Goal: Information Seeking & Learning: Find specific fact

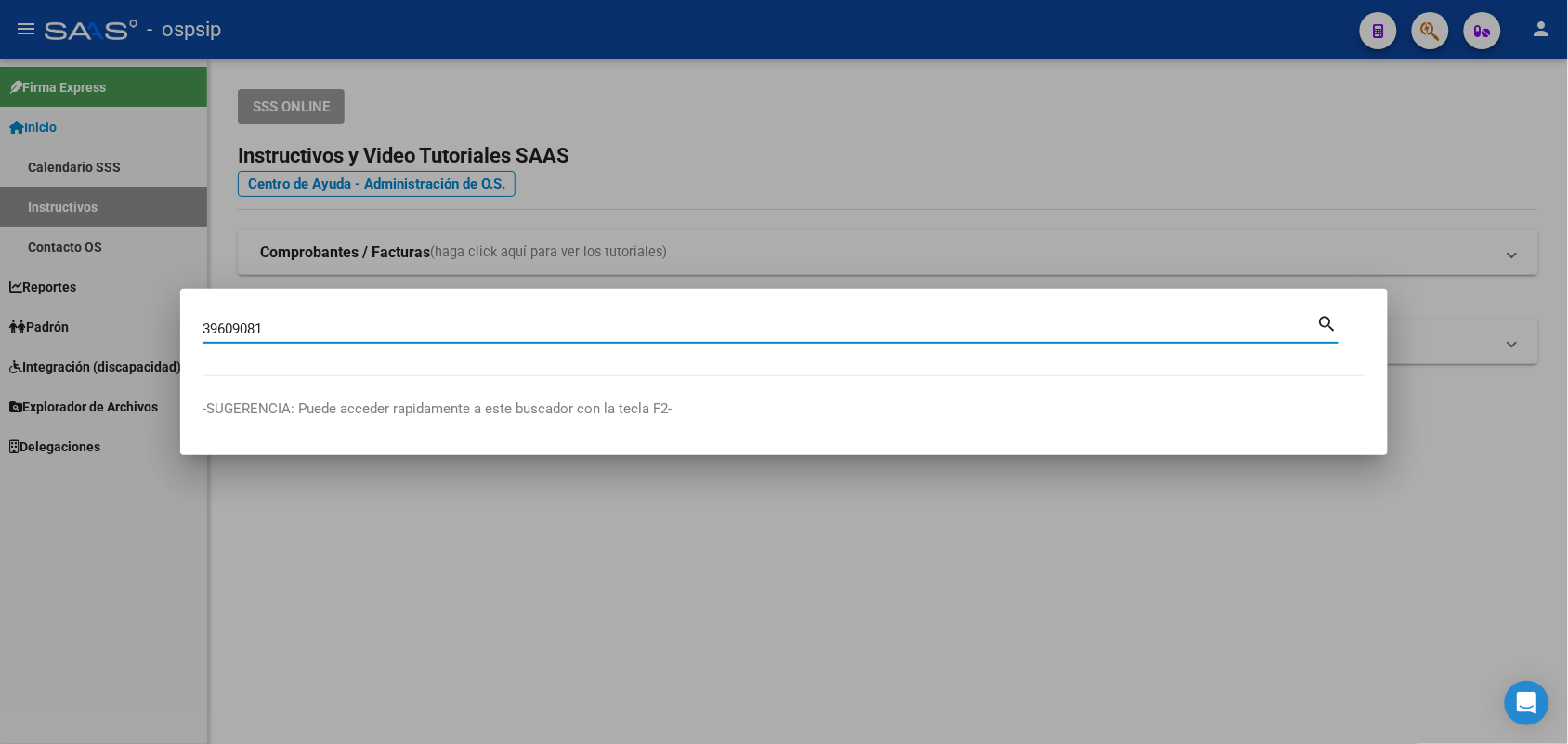
type input "39609081"
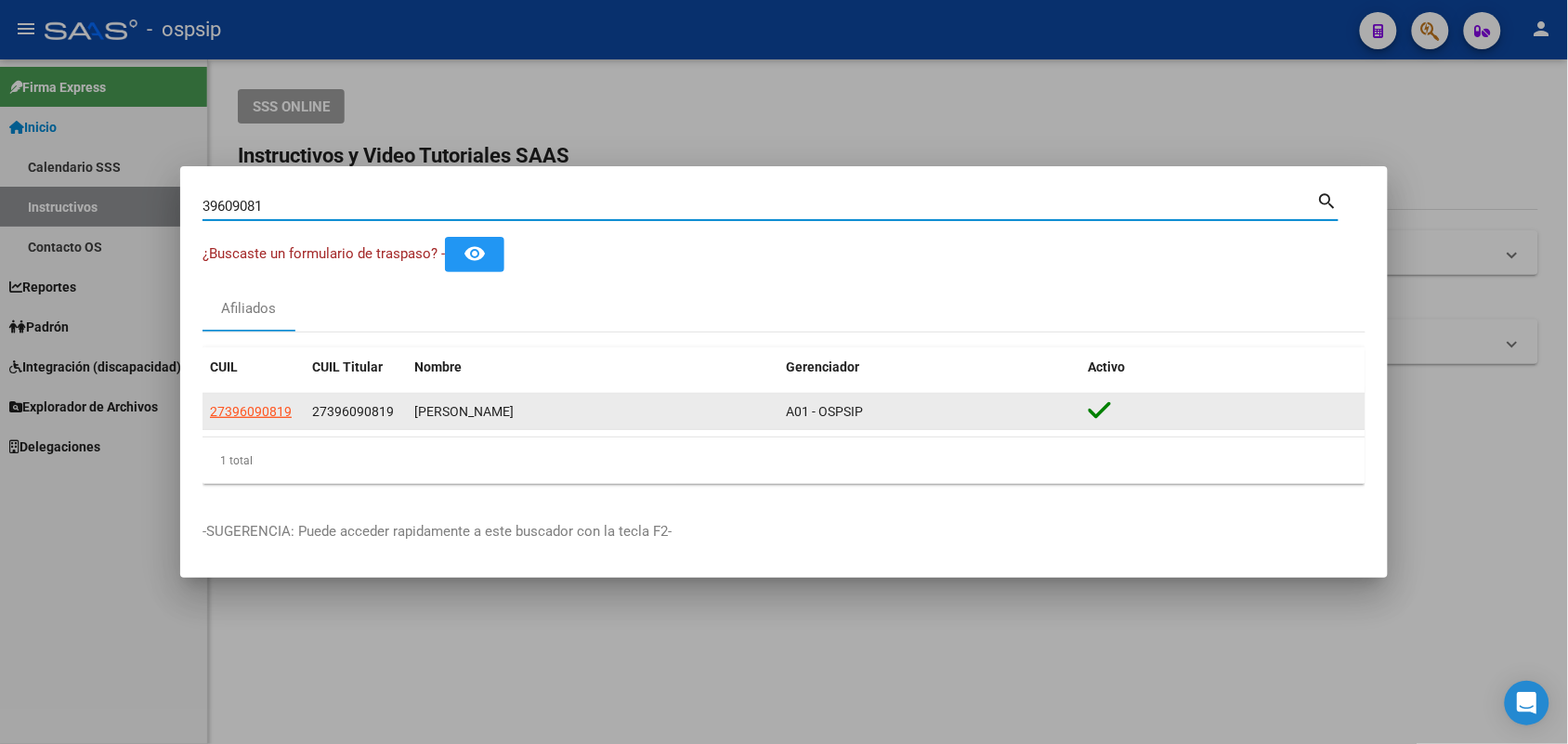
click at [242, 402] on app-link-go-to "27396090819" at bounding box center [251, 413] width 82 height 22
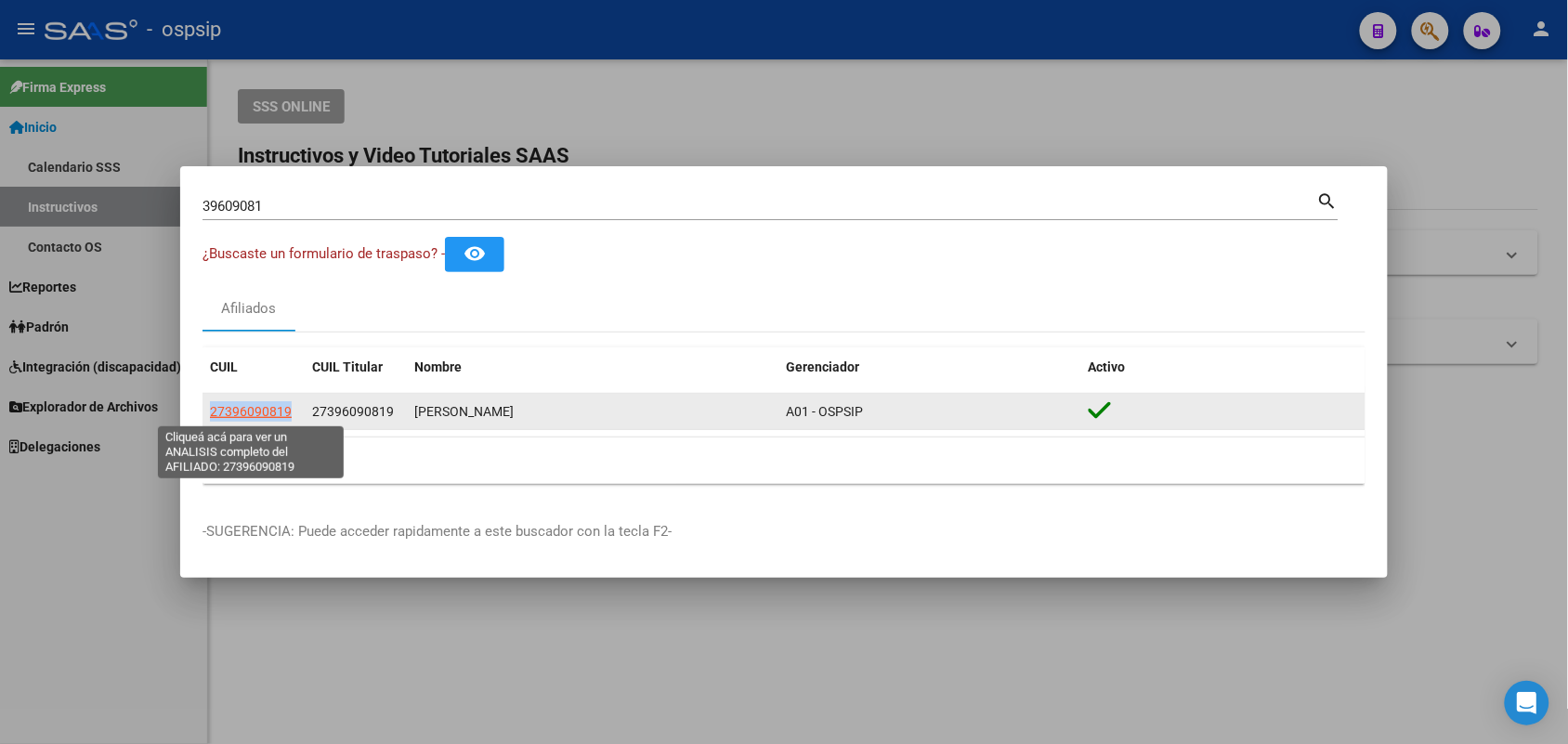
click at [242, 404] on span "27396090819" at bounding box center [251, 411] width 82 height 15
copy span "27396090819"
type textarea "27396090819"
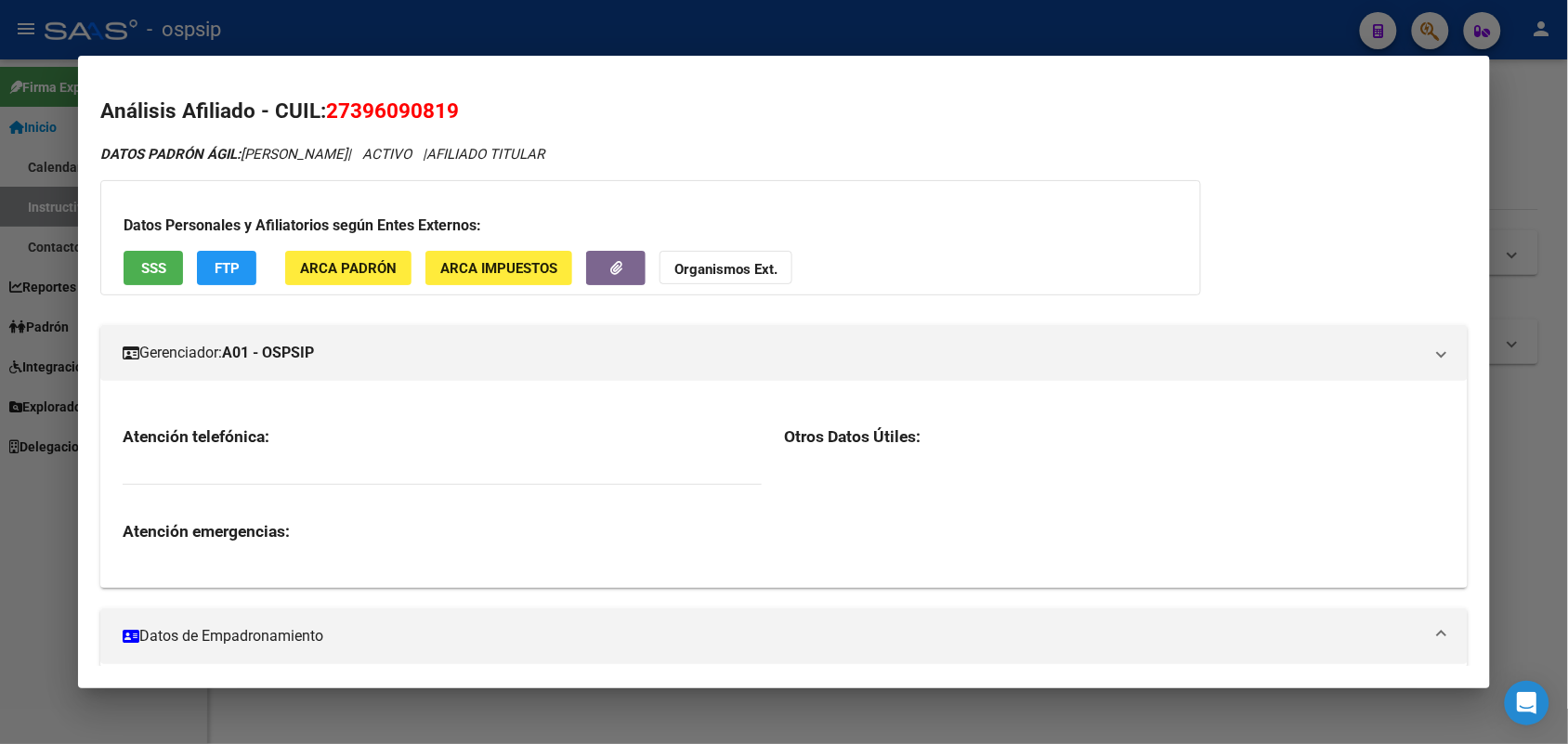
click at [242, 608] on mat-expansion-panel-header "Datos de Empadronamiento" at bounding box center [784, 635] width 1367 height 56
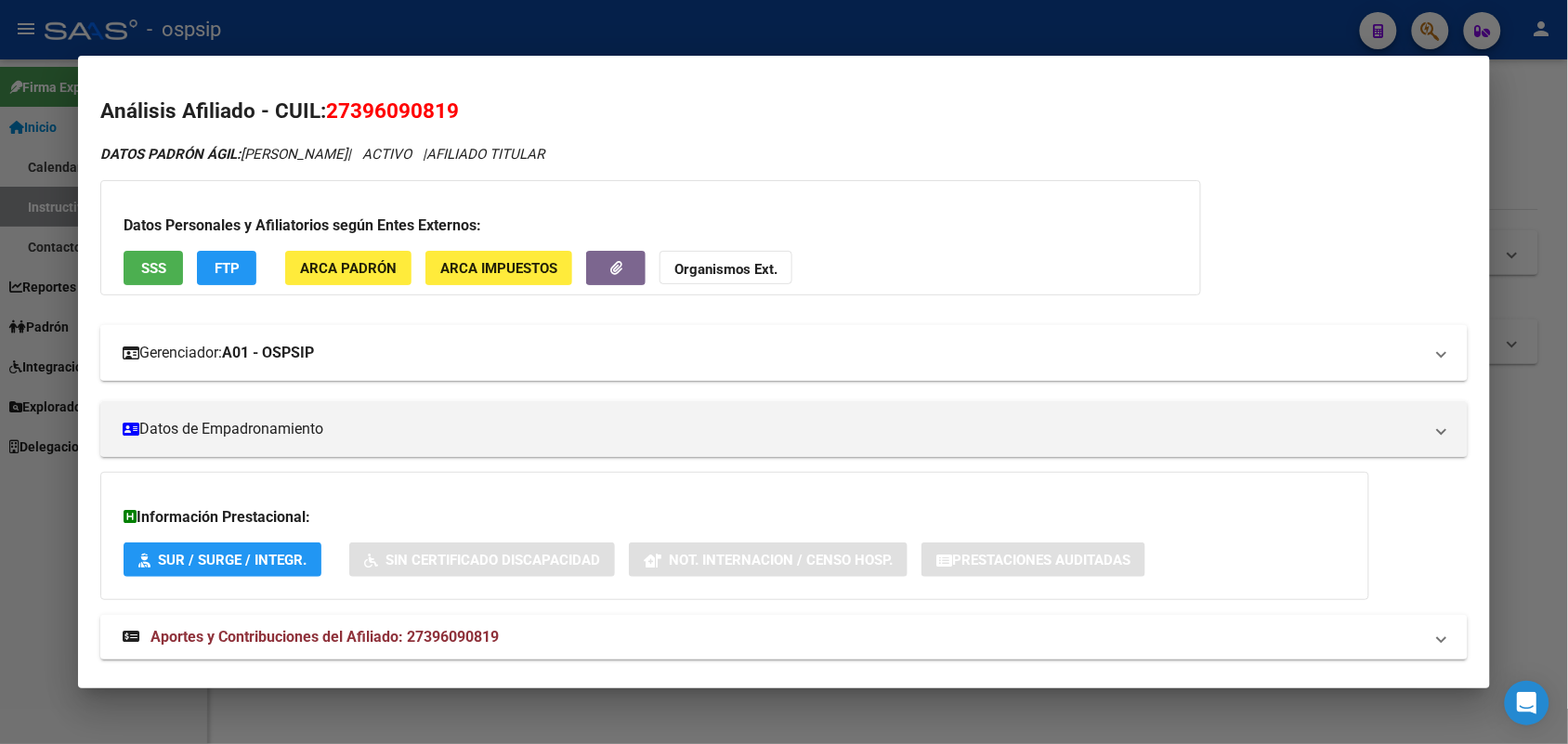
click at [272, 376] on mat-expansion-panel-header "Gerenciador: A01 - OSPSIP" at bounding box center [784, 353] width 1367 height 56
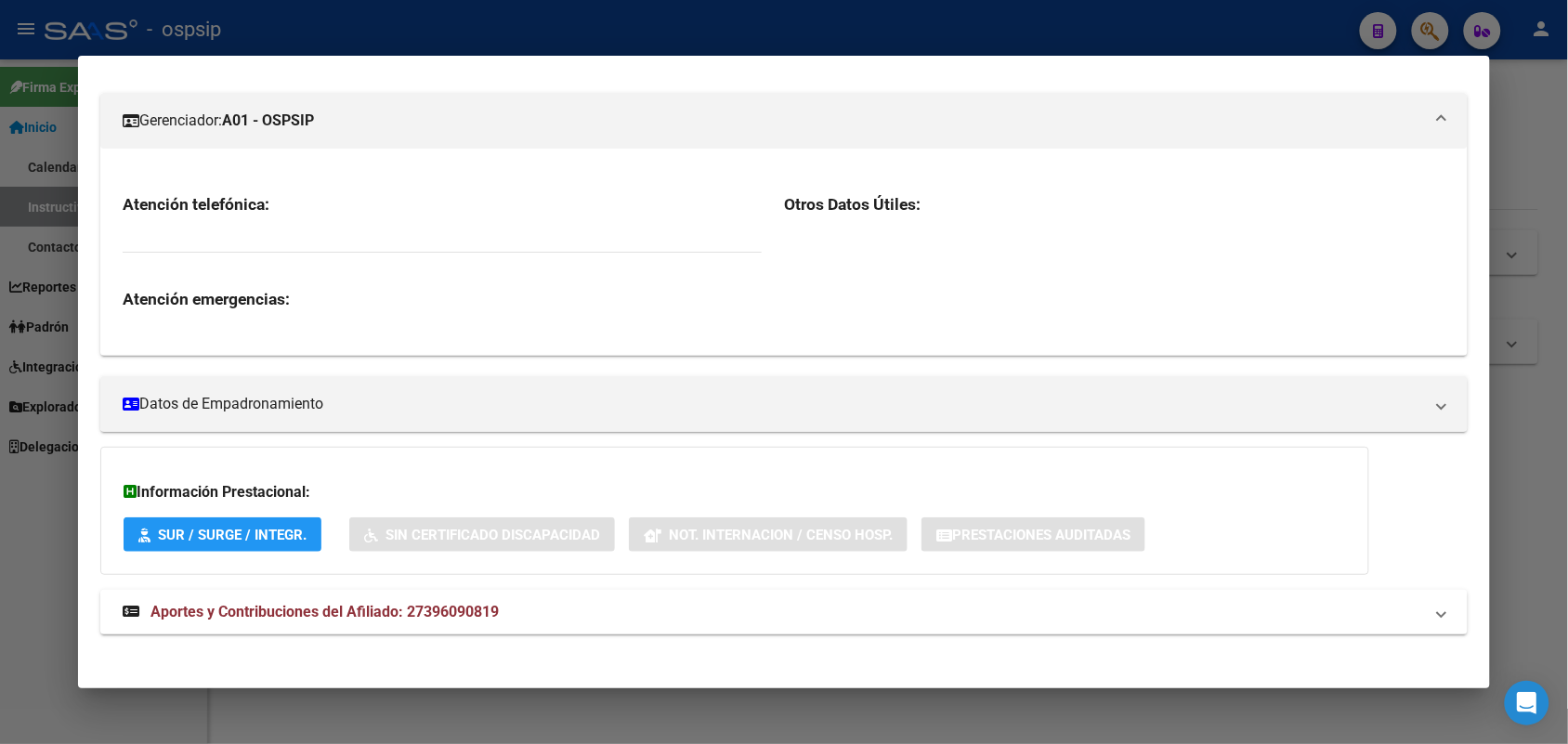
click at [364, 127] on mat-panel-title "Gerenciador: A01 - OSPSIP" at bounding box center [772, 120] width 1300 height 22
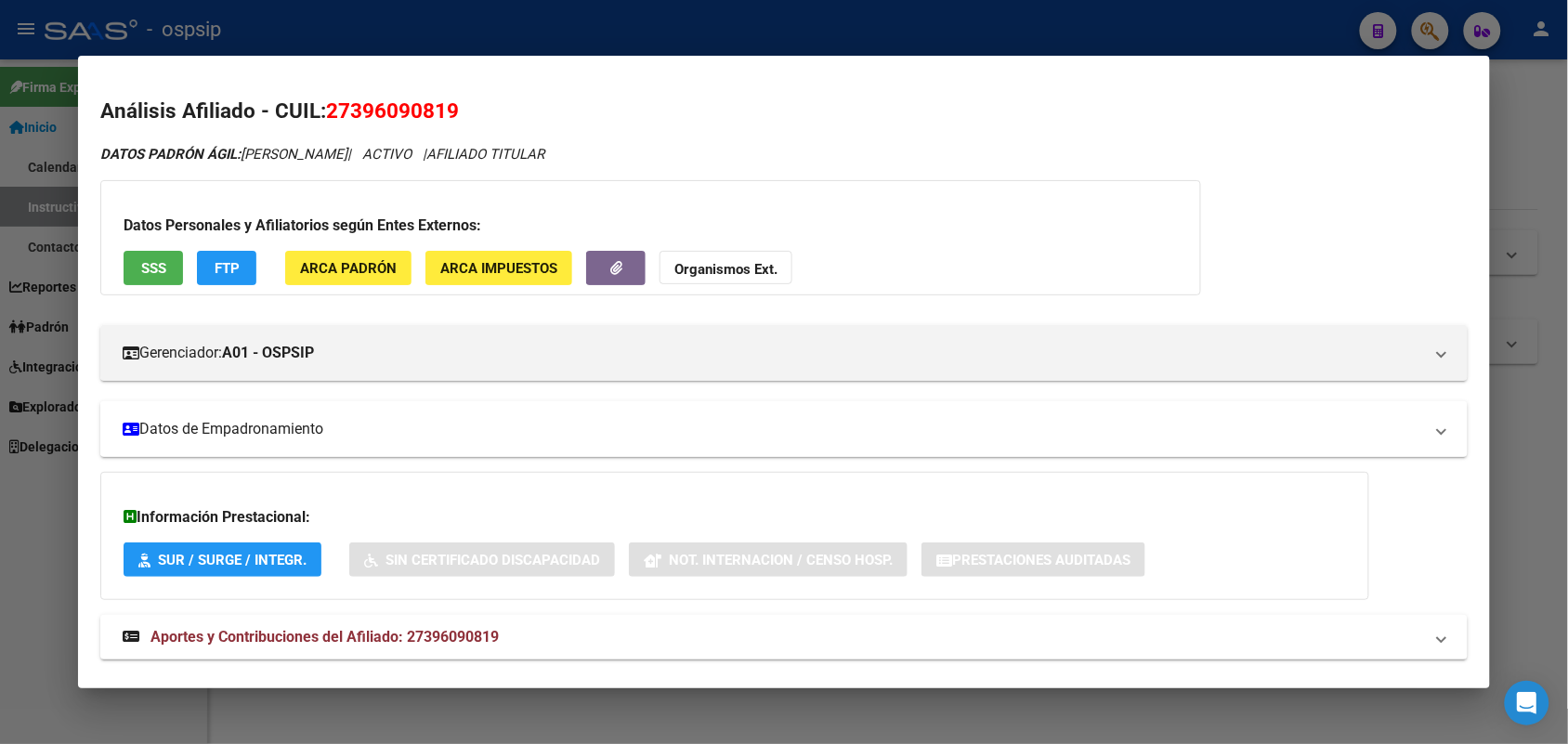
click at [346, 416] on mat-expansion-panel-header "Datos de Empadronamiento" at bounding box center [784, 429] width 1367 height 56
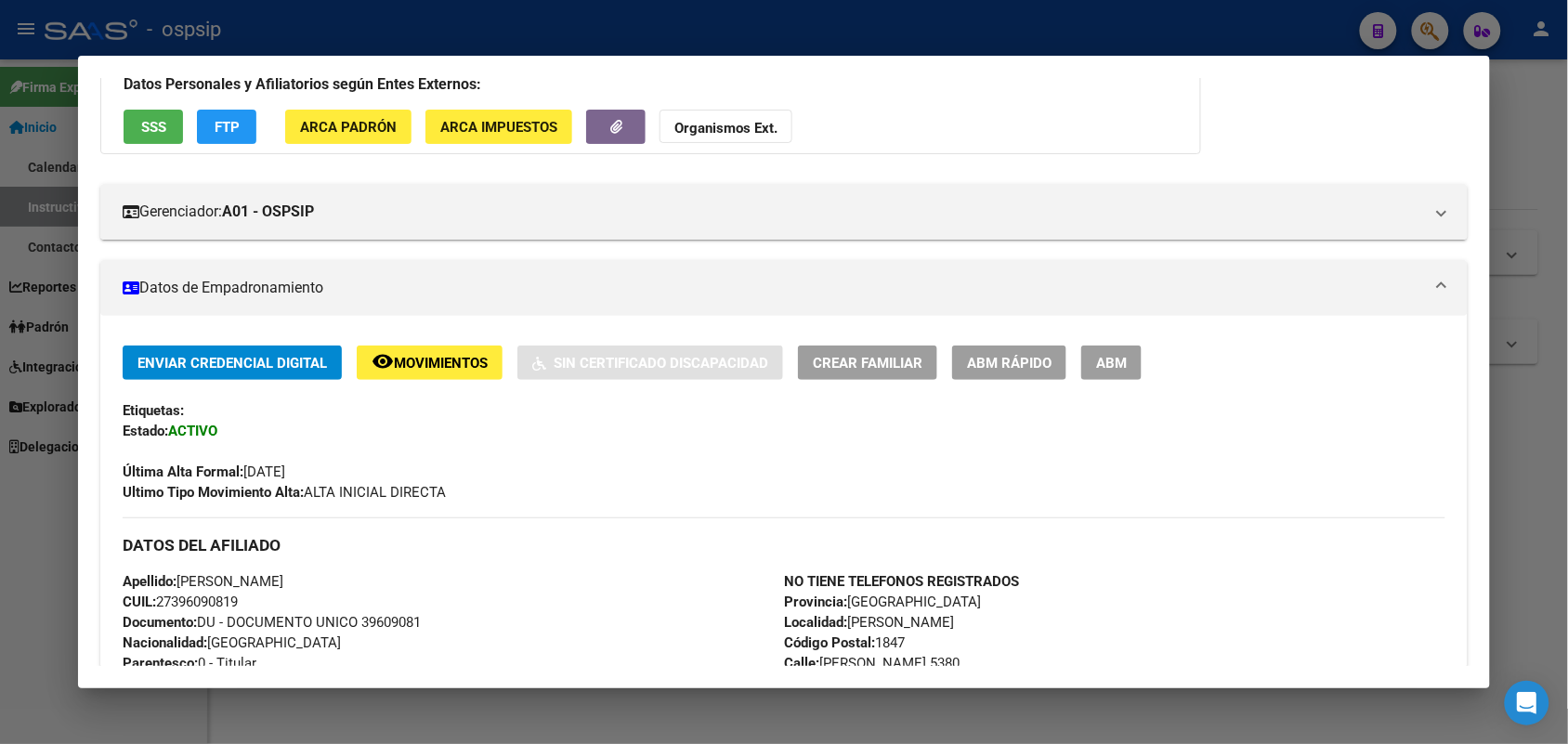
scroll to position [348, 0]
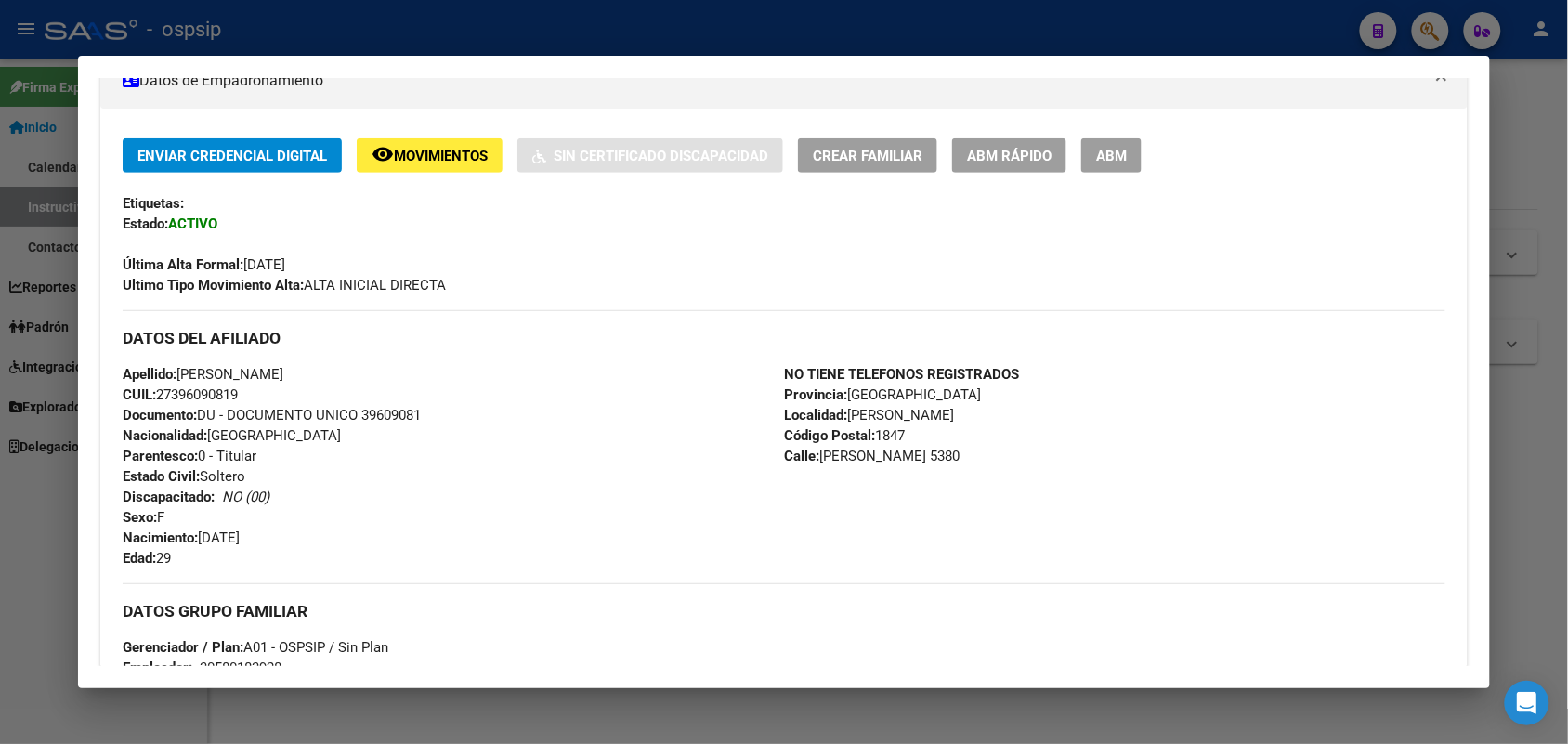
click at [402, 414] on span "Documento: DU - DOCUMENTO UNICO 39609081" at bounding box center [271, 415] width 298 height 17
copy span "39609081"
click at [434, 441] on div "Apellido: [PERSON_NAME]: 27396090819 Documento: DU - DOCUMENTO UNICO 39609081 N…" at bounding box center [453, 466] width 662 height 204
click at [388, 419] on span "Documento: DU - DOCUMENTO UNICO 39609081" at bounding box center [271, 415] width 298 height 17
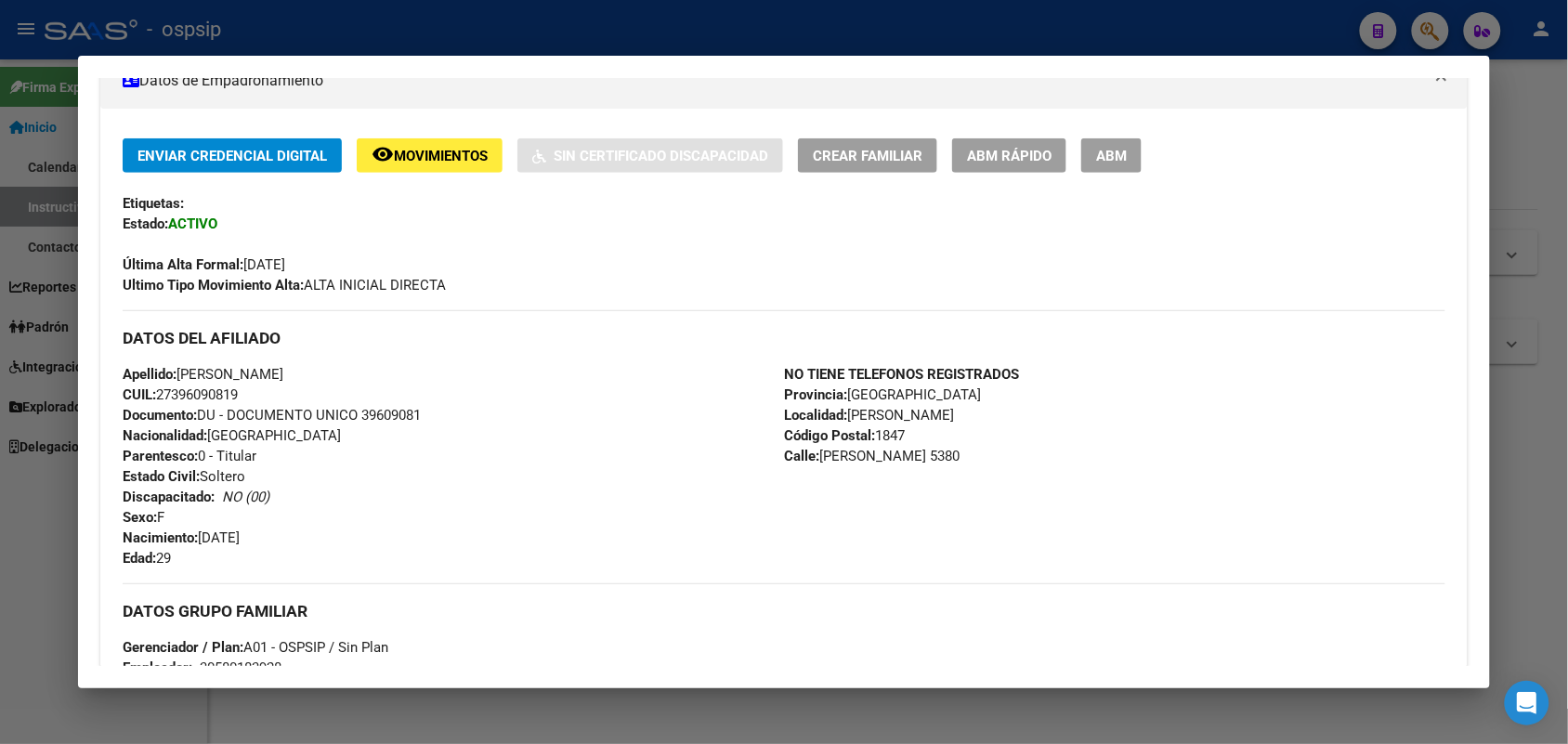
click at [388, 419] on span "Documento: DU - DOCUMENTO UNICO 39609081" at bounding box center [271, 415] width 298 height 17
copy span "39609081"
click at [421, 435] on div "Apellido: [PERSON_NAME]: 27396090819 Documento: DU - DOCUMENTO UNICO 39609081 N…" at bounding box center [453, 466] width 662 height 204
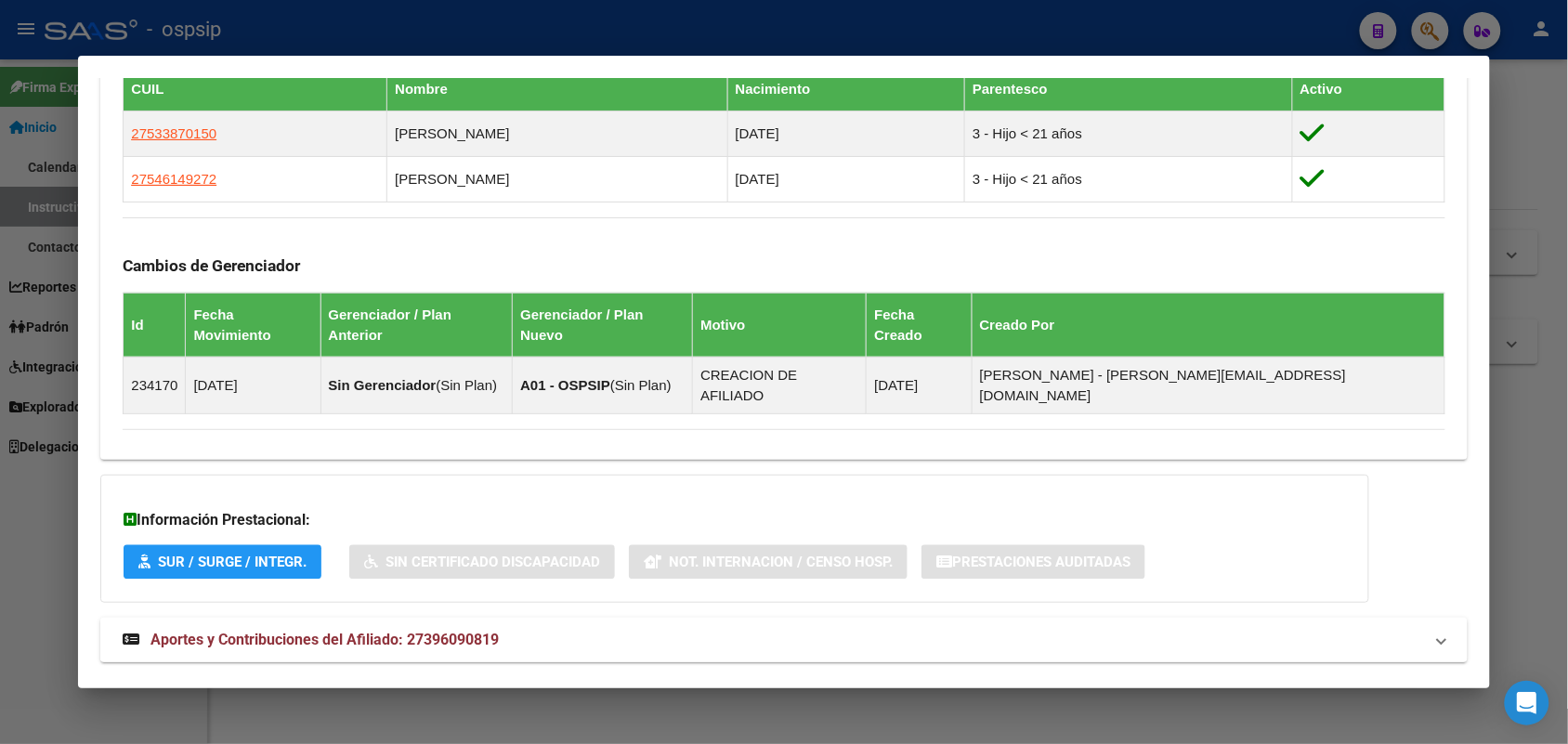
click at [373, 631] on span "Aportes y Contribuciones del Afiliado: 27396090819" at bounding box center [325, 639] width 348 height 18
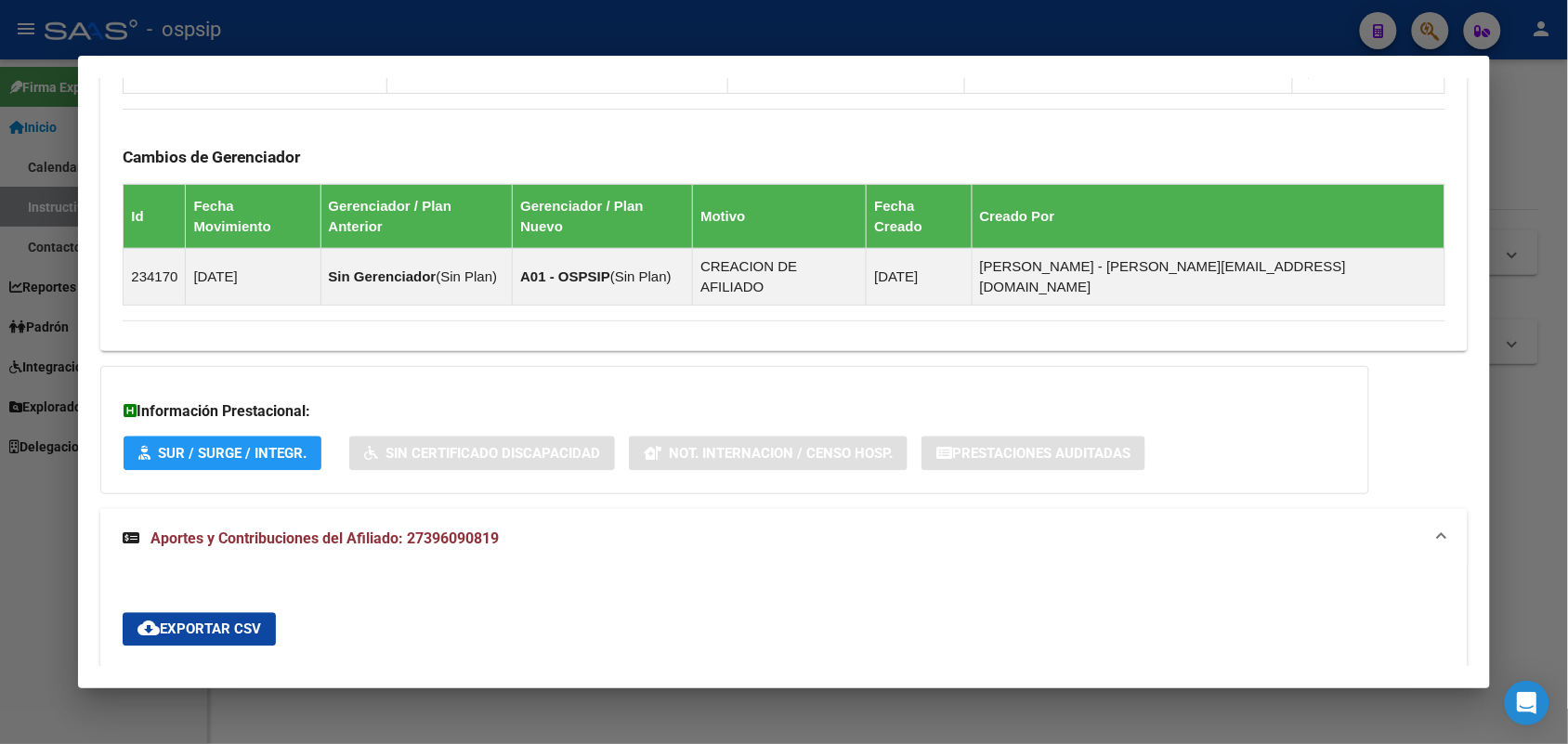
scroll to position [1589, 0]
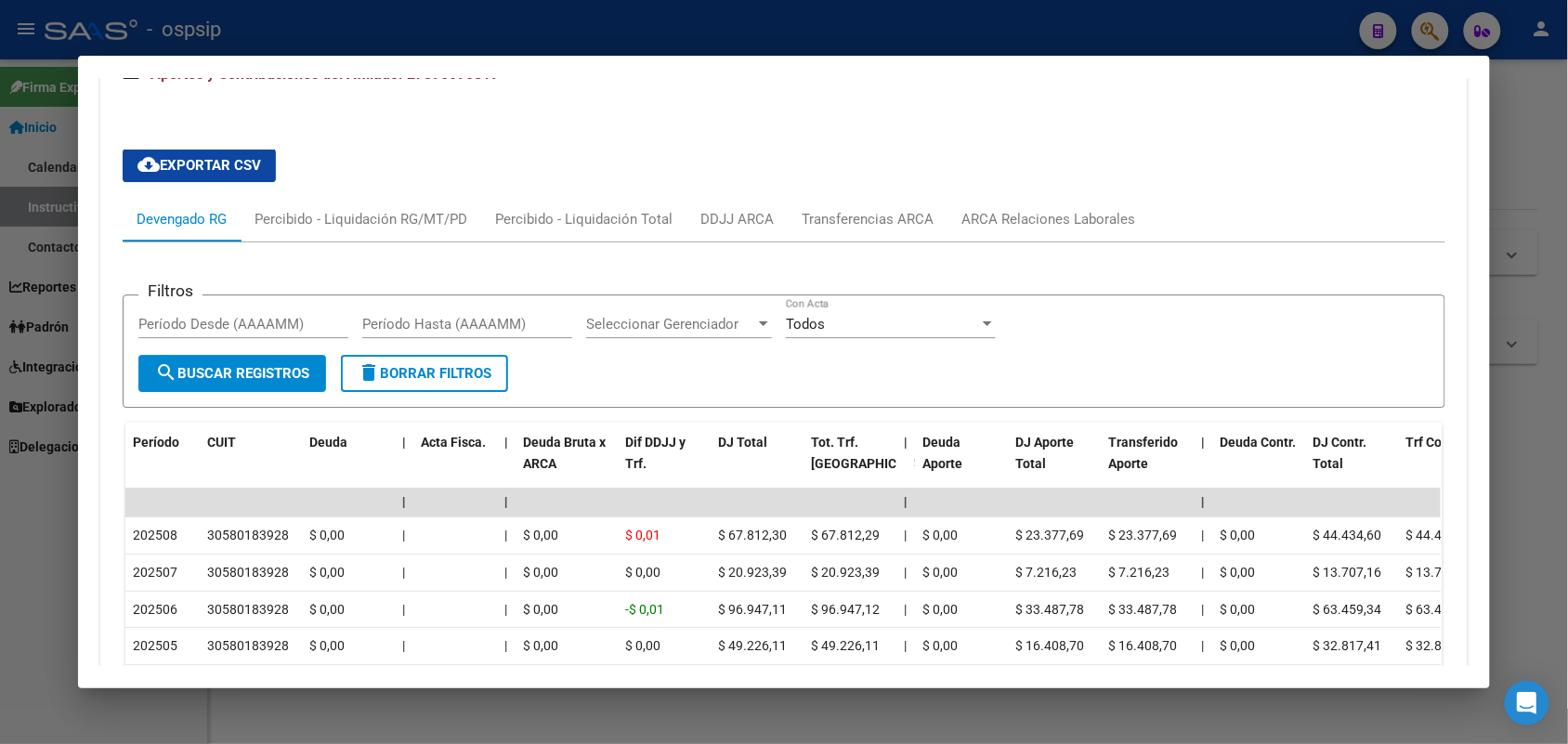
click at [750, 242] on div "Filtros Período Desde (AAAAMM) Período Hasta (AAAAMM) Seleccionar Gerenciador S…" at bounding box center [783, 598] width 1322 height 713
click at [737, 209] on div "DDJJ ARCA" at bounding box center [737, 219] width 73 height 21
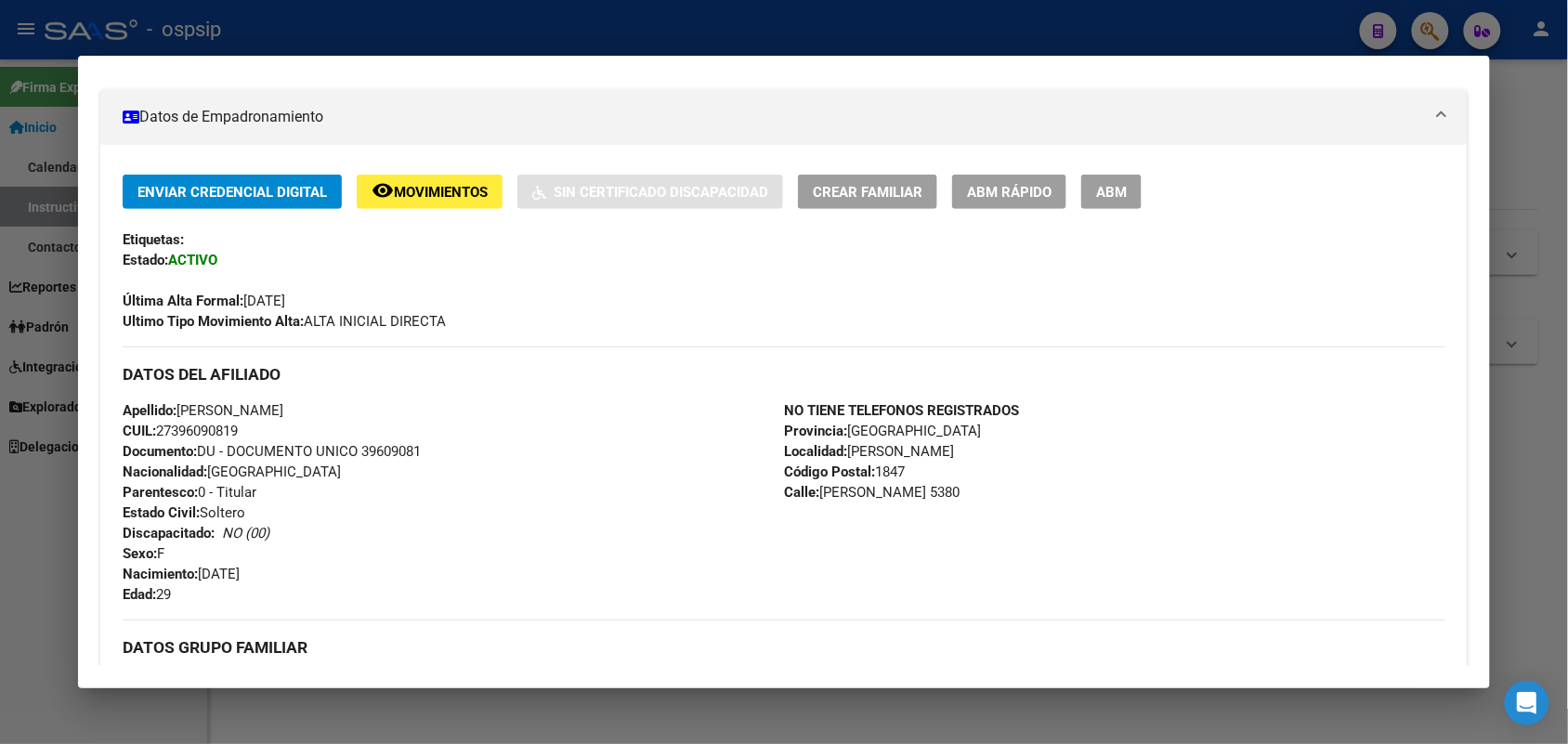
scroll to position [311, 0]
click at [378, 447] on span "Documento: DU - DOCUMENTO UNICO 39609081" at bounding box center [271, 452] width 298 height 17
copy span "39609081"
click at [0, 410] on div at bounding box center [784, 372] width 1568 height 744
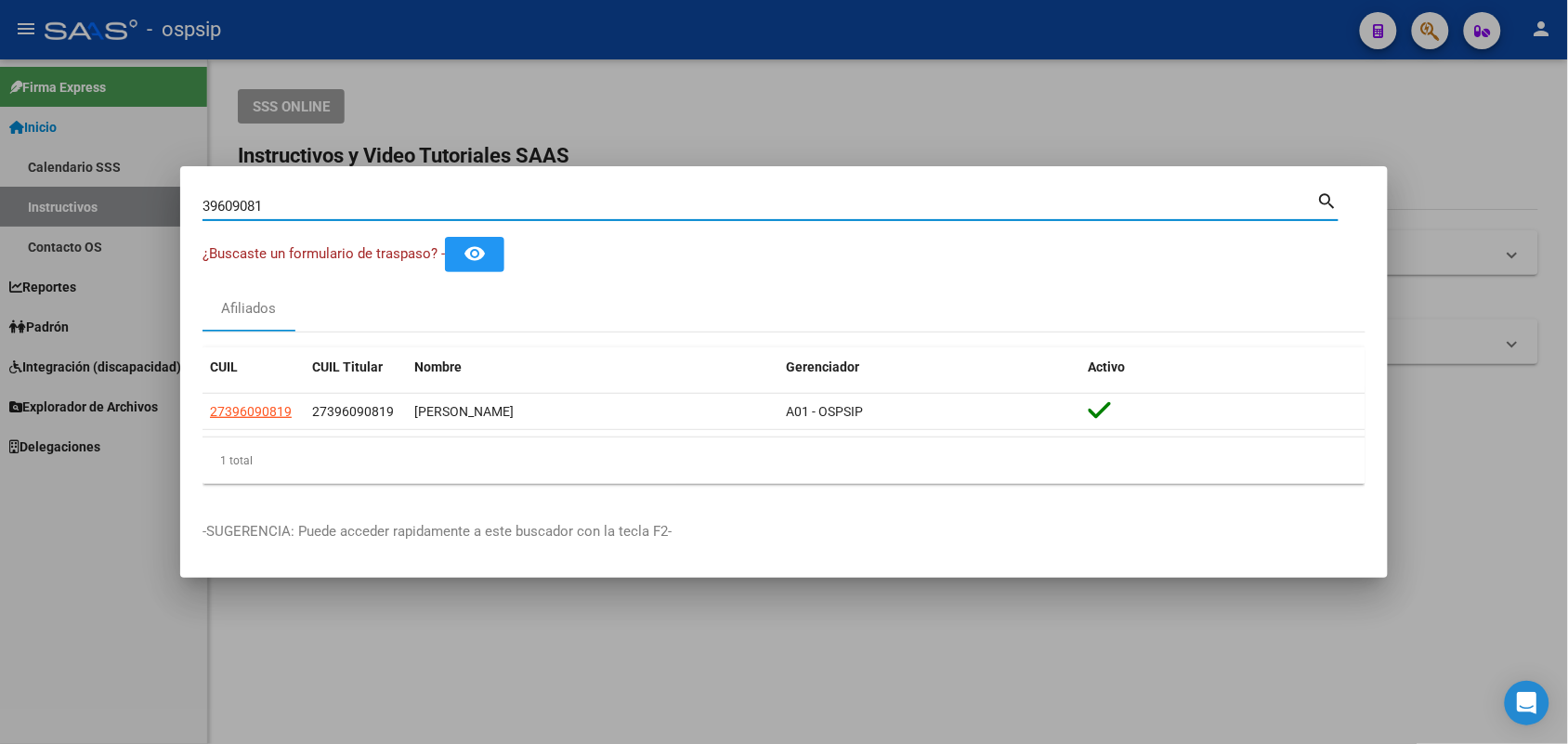
click at [392, 210] on input "39609081" at bounding box center [760, 205] width 1114 height 17
paste input "23.817484"
click at [224, 204] on input "23.817484" at bounding box center [760, 205] width 1114 height 17
type input "23817484"
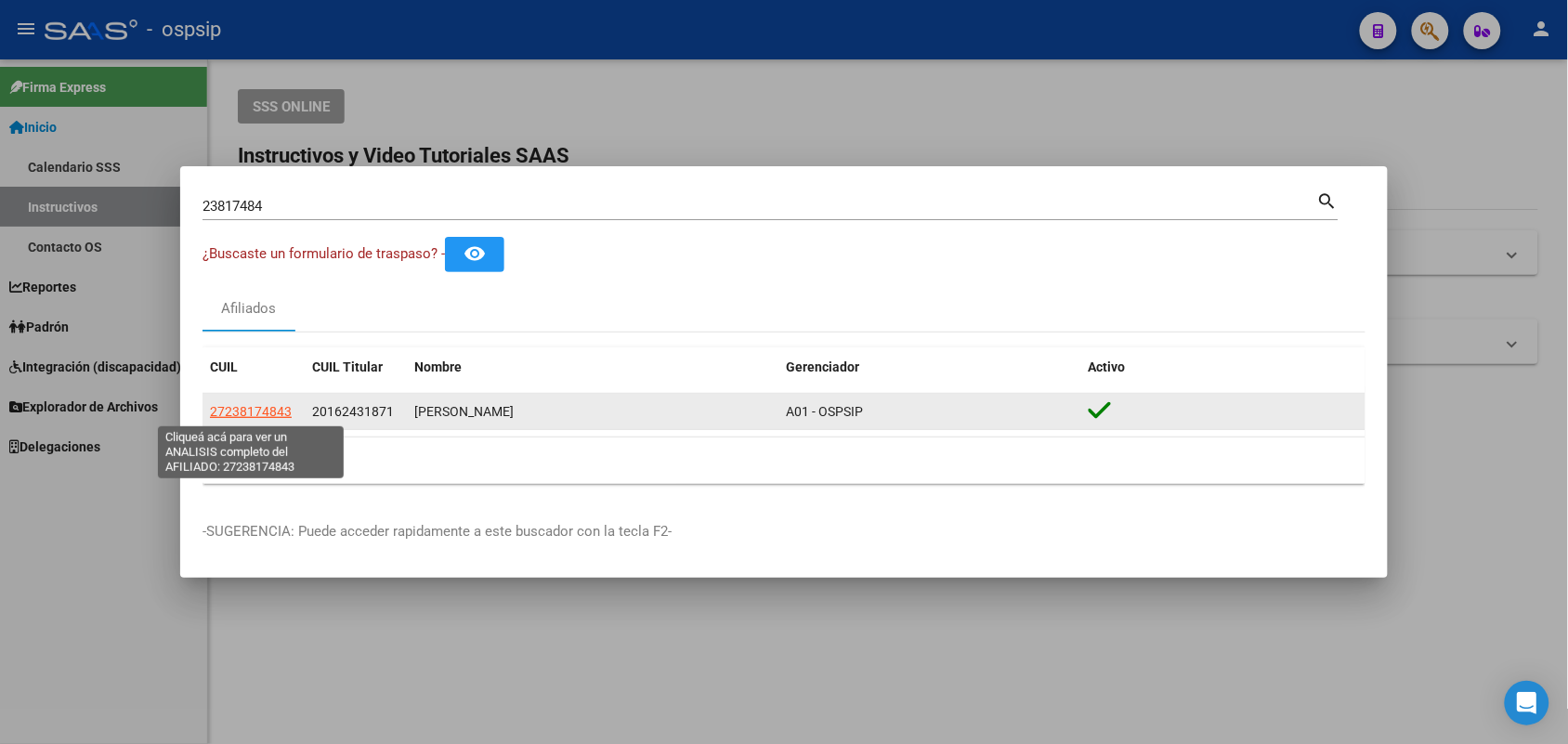
click at [271, 415] on span "27238174843" at bounding box center [251, 411] width 82 height 15
type textarea "27238174843"
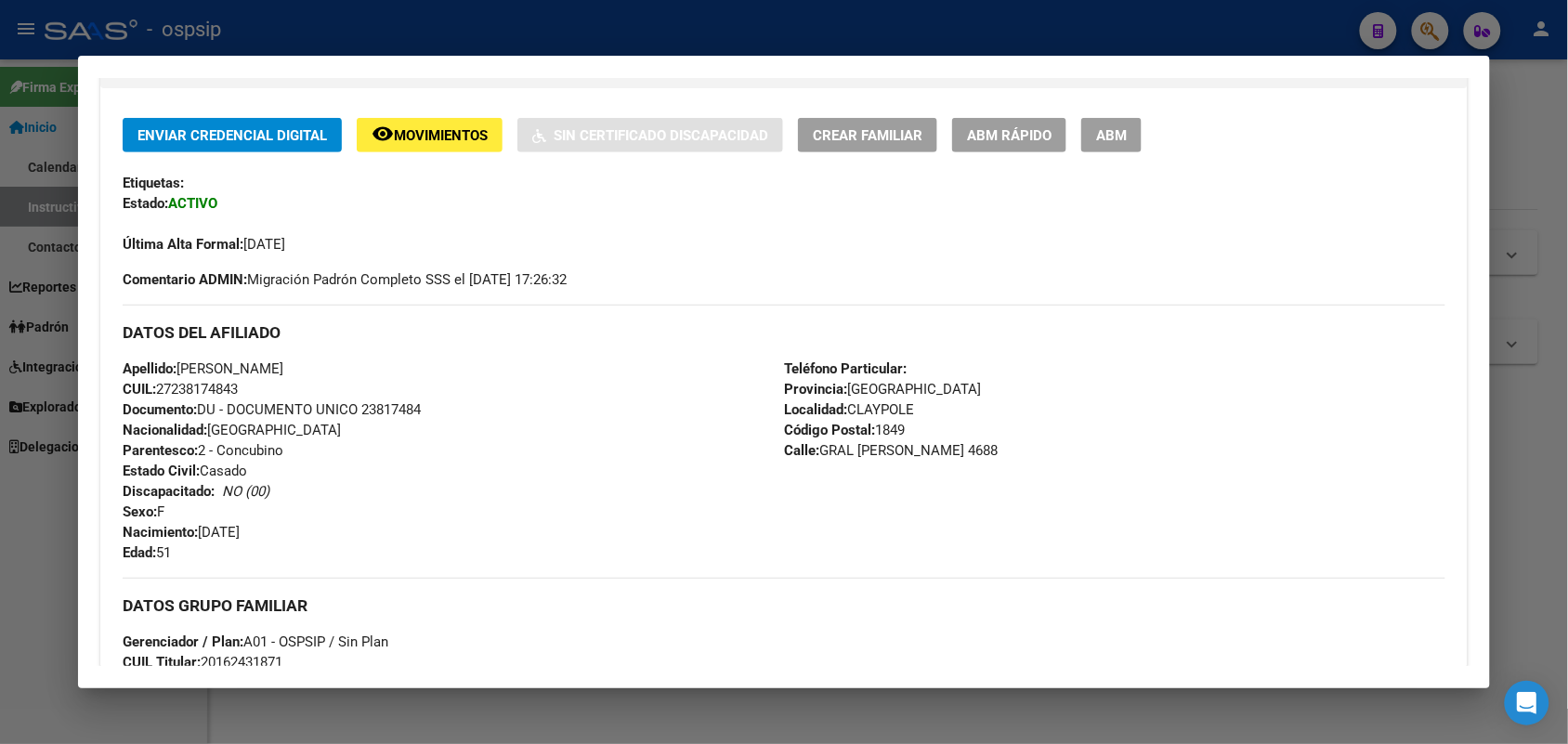
scroll to position [464, 0]
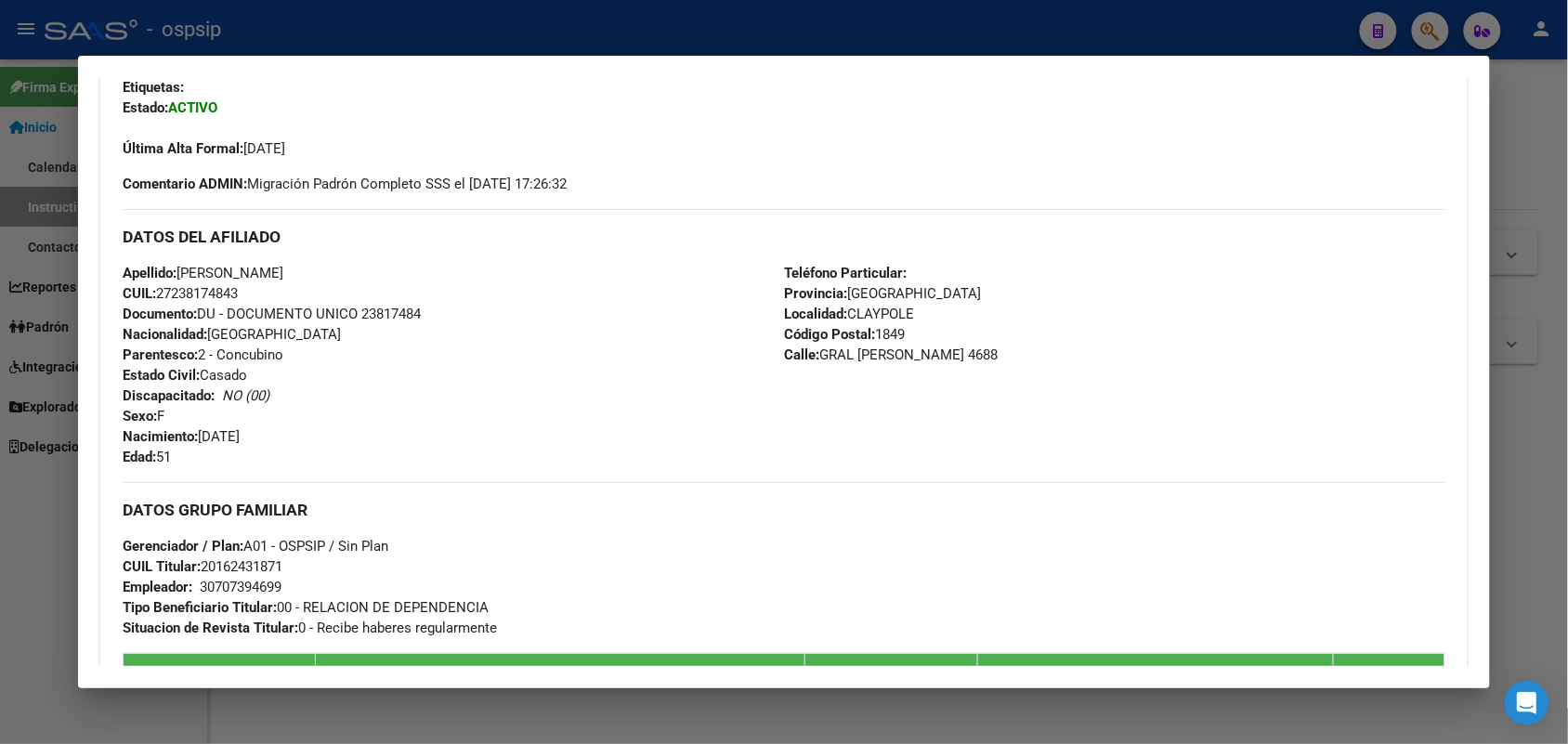
click at [370, 329] on div "Apellido: [PERSON_NAME]: 27238174843 Documento: DU - DOCUMENTO UNICO 23817484 N…" at bounding box center [453, 365] width 662 height 204
click at [392, 318] on span "Documento: DU - DOCUMENTO UNICO 23817484" at bounding box center [271, 314] width 298 height 17
copy span "23817484"
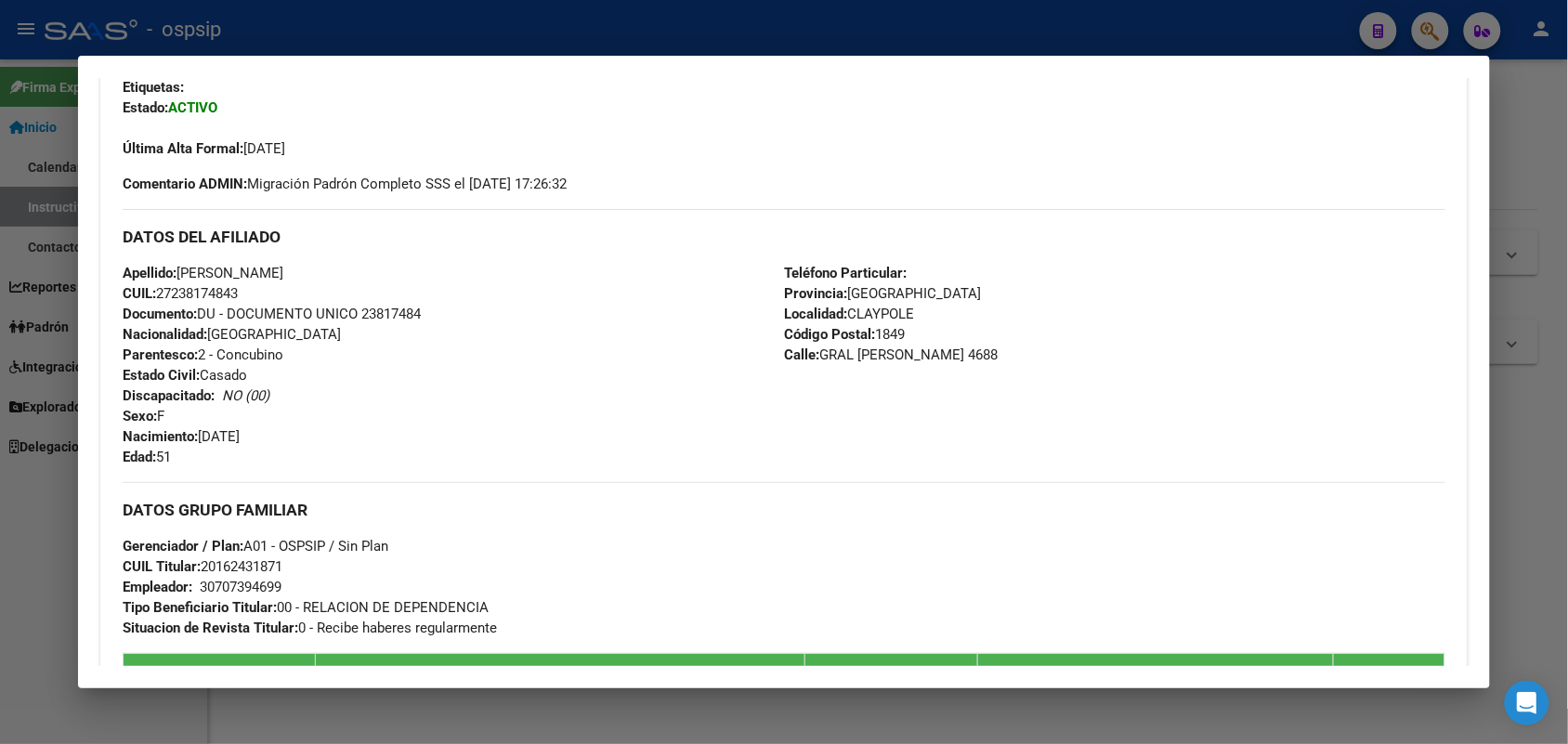
click at [101, 237] on div "Enviar Credencial Digital remove_red_eye Movimientos Sin Certificado Discapacid…" at bounding box center [784, 659] width 1367 height 1273
click at [43, 241] on div at bounding box center [784, 372] width 1568 height 744
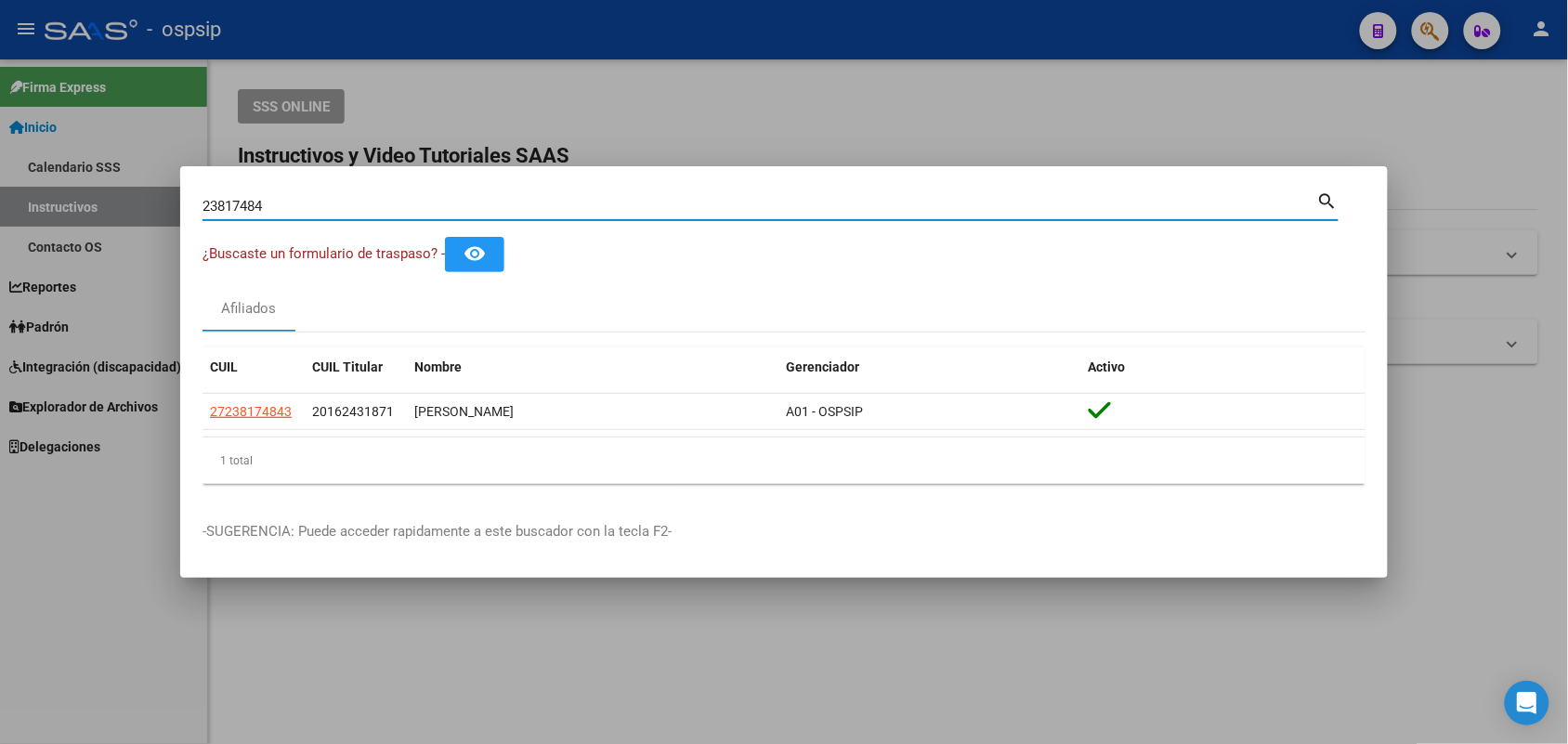
click at [339, 207] on input "23817484" at bounding box center [760, 205] width 1114 height 17
type input "22306803"
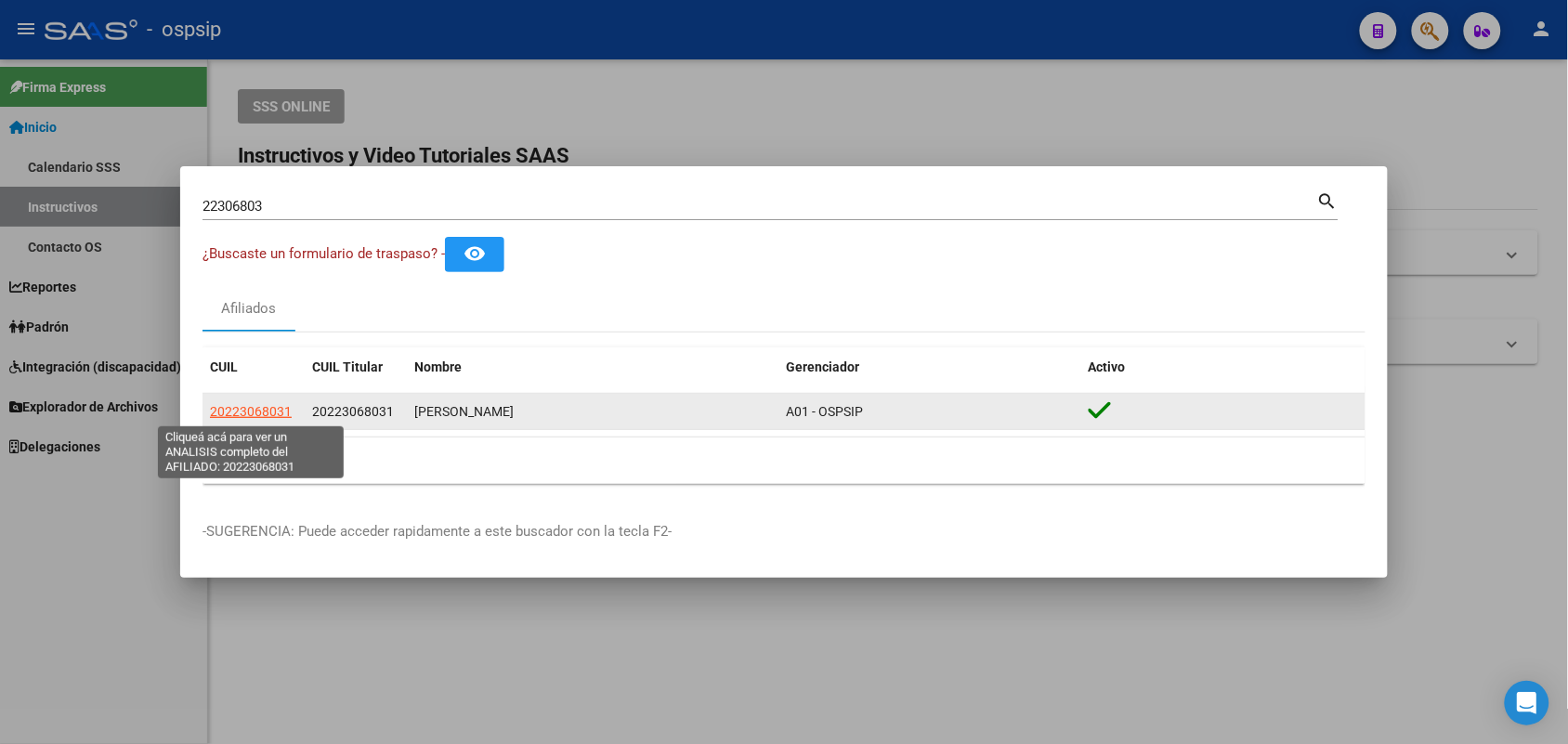
click at [246, 406] on span "20223068031" at bounding box center [251, 411] width 82 height 15
type textarea "20223068031"
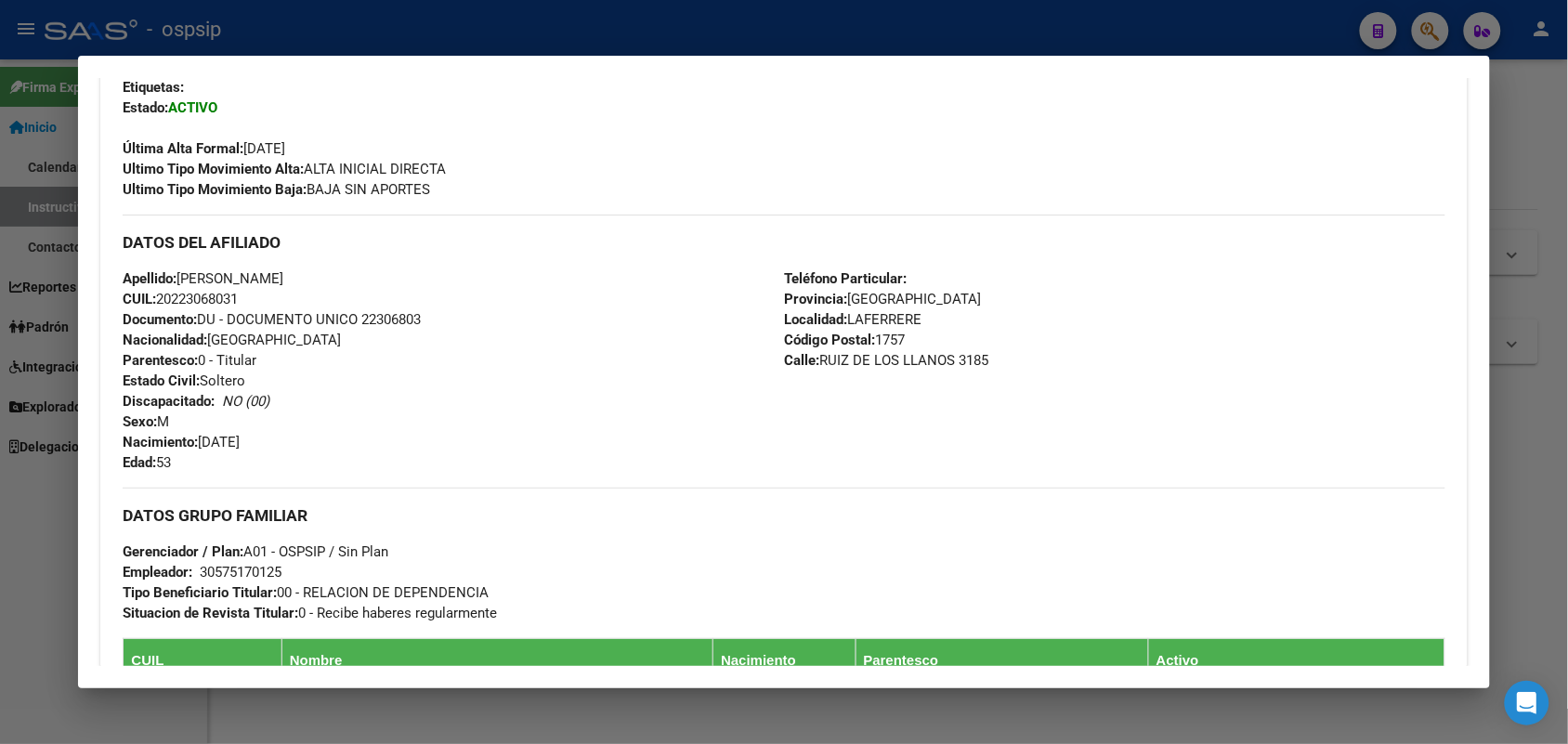
click at [383, 327] on span "Documento: DU - DOCUMENTO UNICO 22306803" at bounding box center [271, 319] width 298 height 17
copy span "22306803"
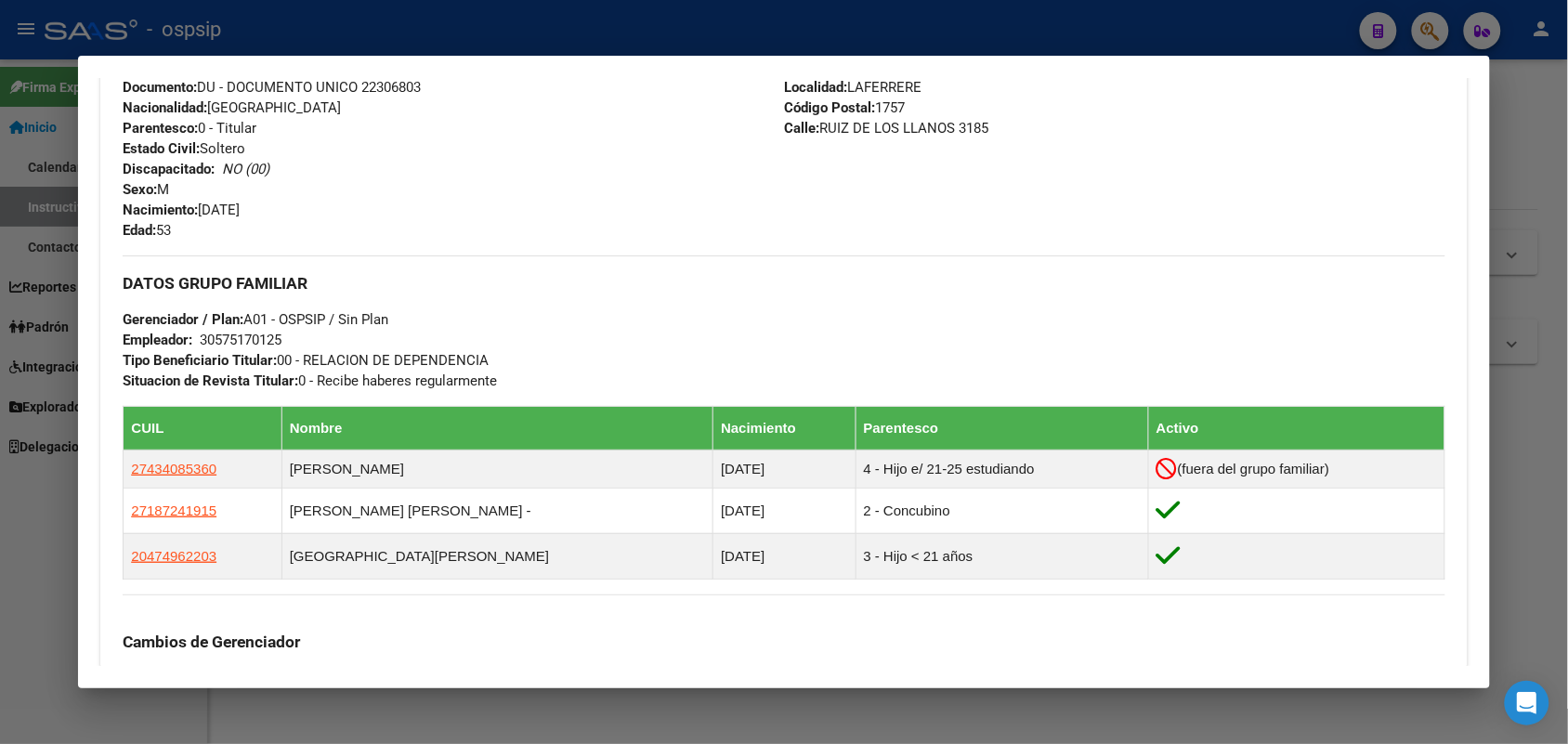
drag, startPoint x: 370, startPoint y: 81, endPoint x: 340, endPoint y: 107, distance: 39.7
drag, startPoint x: 340, startPoint y: 107, endPoint x: 365, endPoint y: 100, distance: 26.0
drag, startPoint x: 359, startPoint y: 99, endPoint x: 387, endPoint y: 72, distance: 38.9
drag, startPoint x: 387, startPoint y: 72, endPoint x: 377, endPoint y: 80, distance: 12.8
click at [377, 80] on span "Documento: DU - DOCUMENTO UNICO 22306803" at bounding box center [271, 87] width 298 height 17
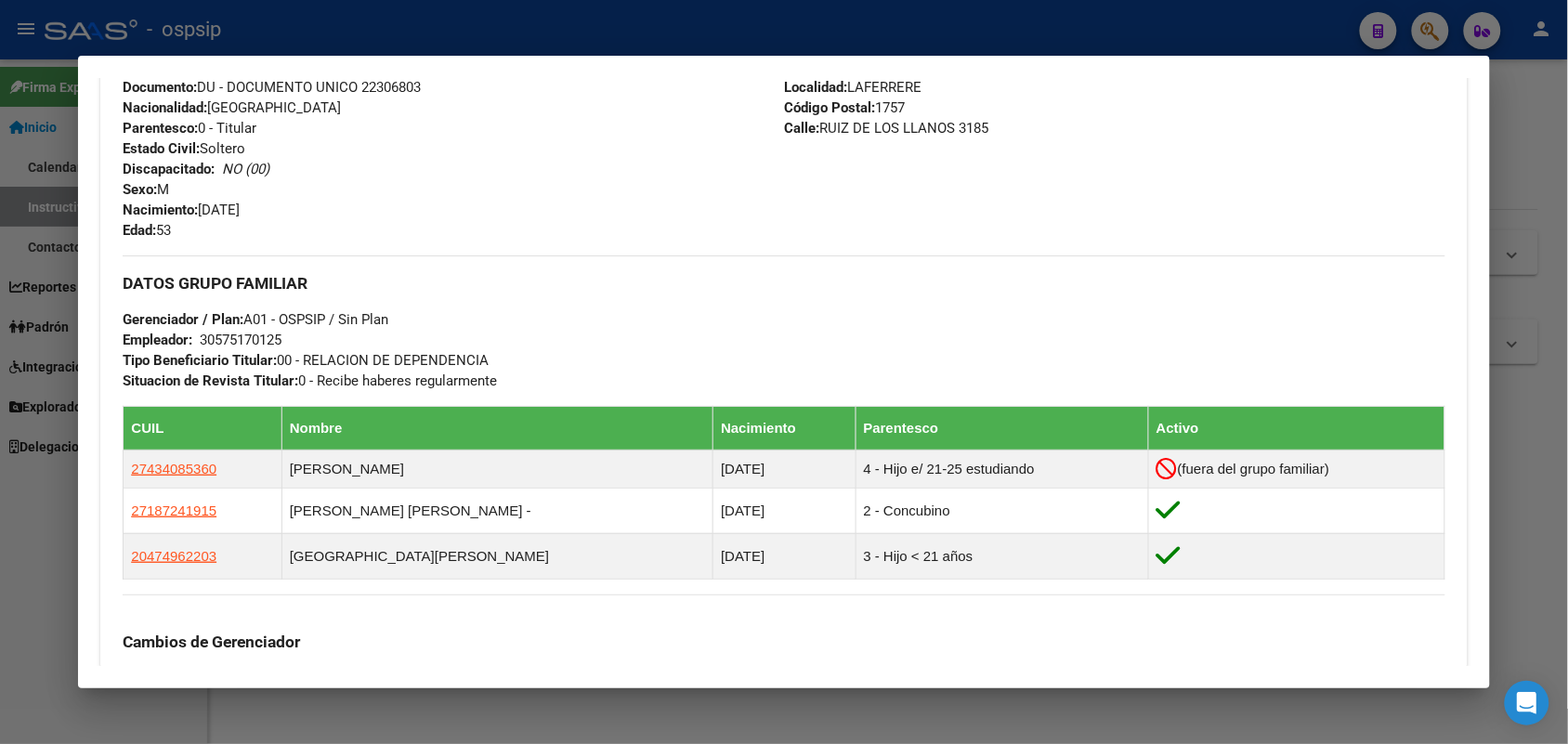
click at [377, 80] on span "Documento: DU - DOCUMENTO UNICO 22306803" at bounding box center [271, 87] width 298 height 17
copy span "22306803"
drag, startPoint x: 1124, startPoint y: 314, endPoint x: 1039, endPoint y: 319, distance: 85.1
click at [1039, 319] on div "DATOS GRUPO FAMILIAR Gerenciador / Plan: A01 - OSPSIP / Sin Plan Empleador: 305…" at bounding box center [783, 323] width 1322 height 136
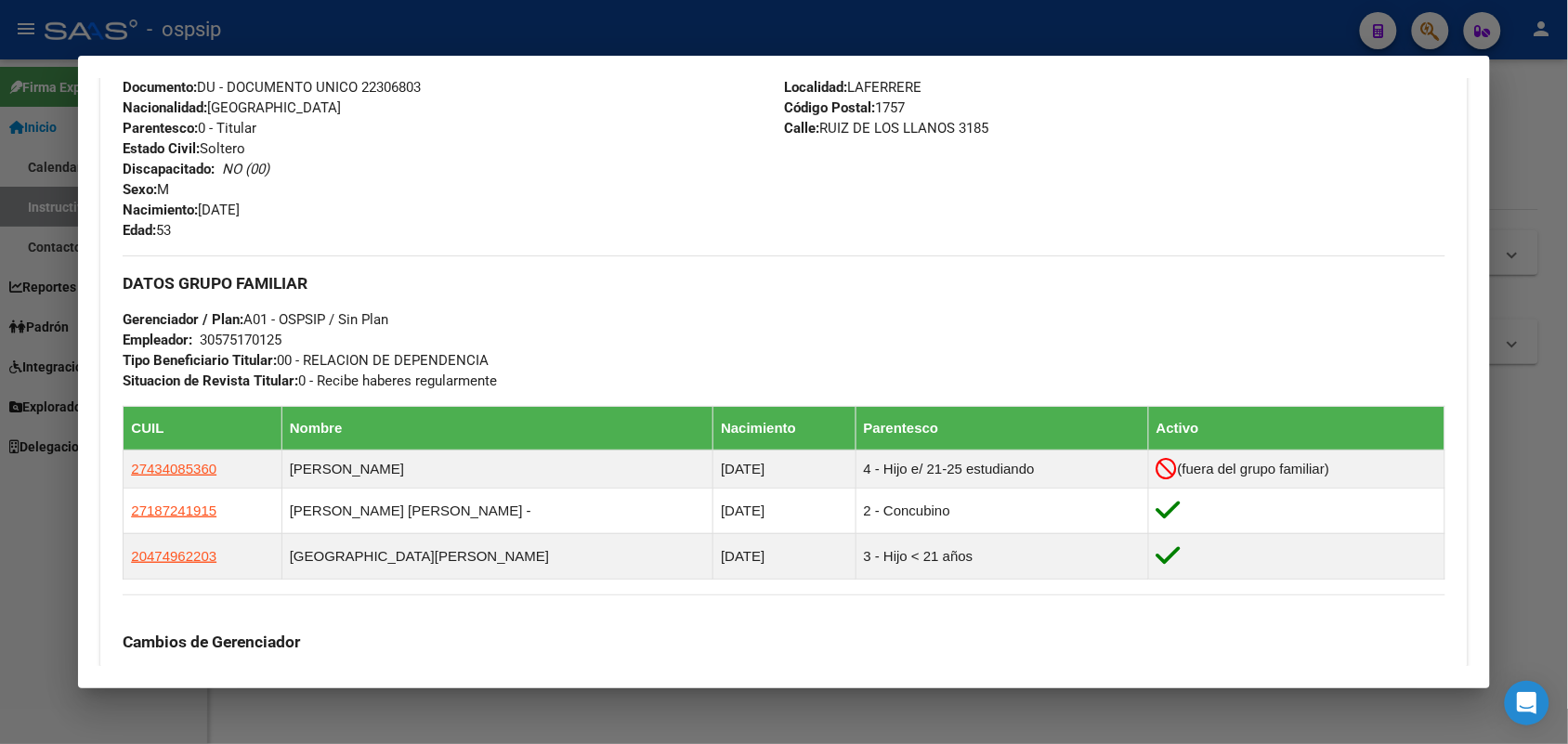
drag, startPoint x: 1039, startPoint y: 319, endPoint x: 860, endPoint y: 331, distance: 179.4
click at [860, 331] on div "DATOS GRUPO FAMILIAR Gerenciador / Plan: A01 - OSPSIP / Sin Plan Empleador: 305…" at bounding box center [783, 323] width 1322 height 136
drag, startPoint x: 813, startPoint y: 401, endPoint x: 503, endPoint y: 237, distance: 350.7
click at [412, 263] on div "DATOS GRUPO FAMILIAR Gerenciador / Plan: A01 - OSPSIP / Sin Plan Empleador: 305…" at bounding box center [783, 323] width 1322 height 136
drag, startPoint x: 1046, startPoint y: 308, endPoint x: 801, endPoint y: 292, distance: 245.5
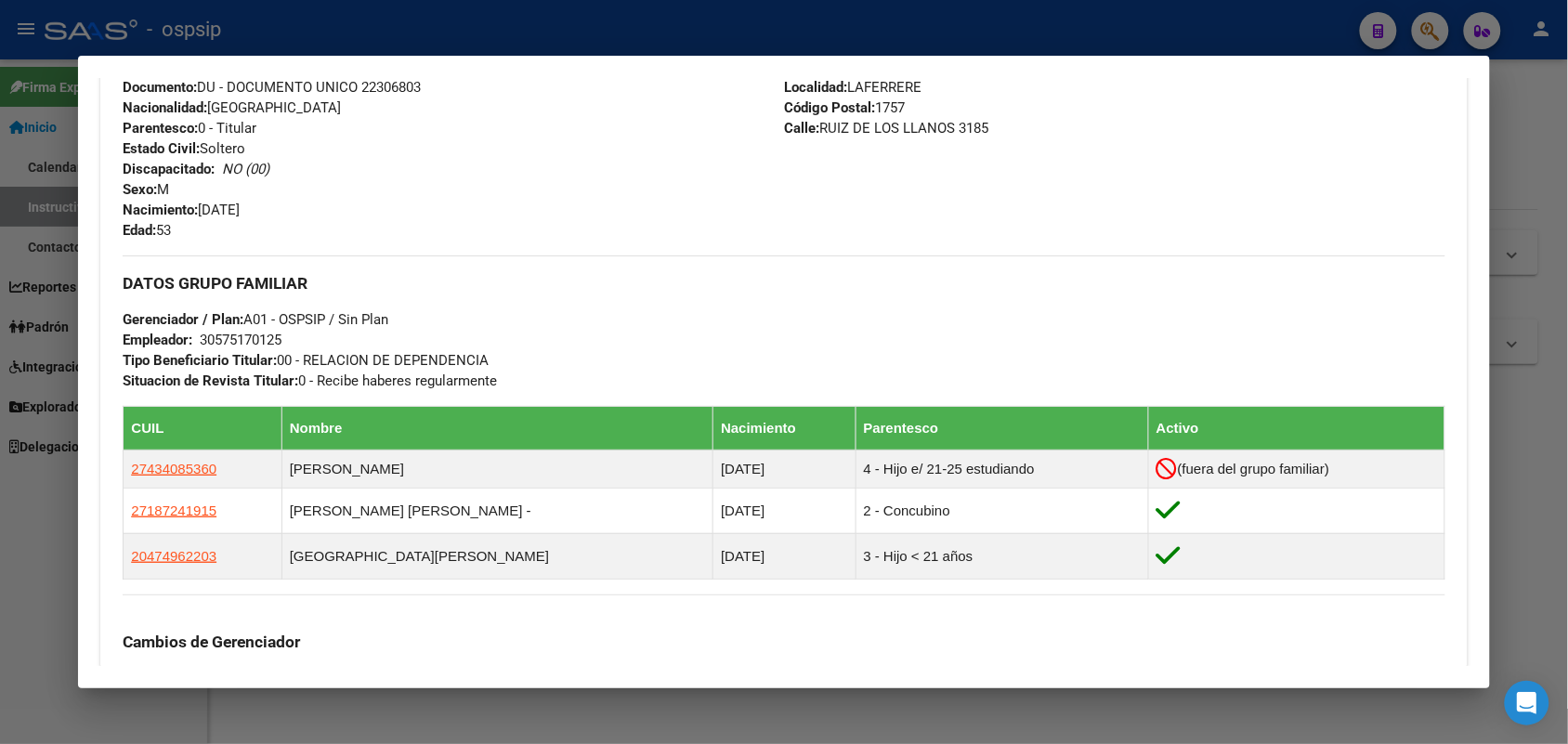
click at [801, 292] on h3 "DATOS GRUPO FAMILIAR" at bounding box center [783, 283] width 1322 height 21
drag, startPoint x: 801, startPoint y: 292, endPoint x: 638, endPoint y: 246, distance: 169.4
click at [638, 246] on div "Enviar Credencial Digital remove_red_eye Movimientos Sin Certificado Discapacid…" at bounding box center [783, 440] width 1322 height 1300
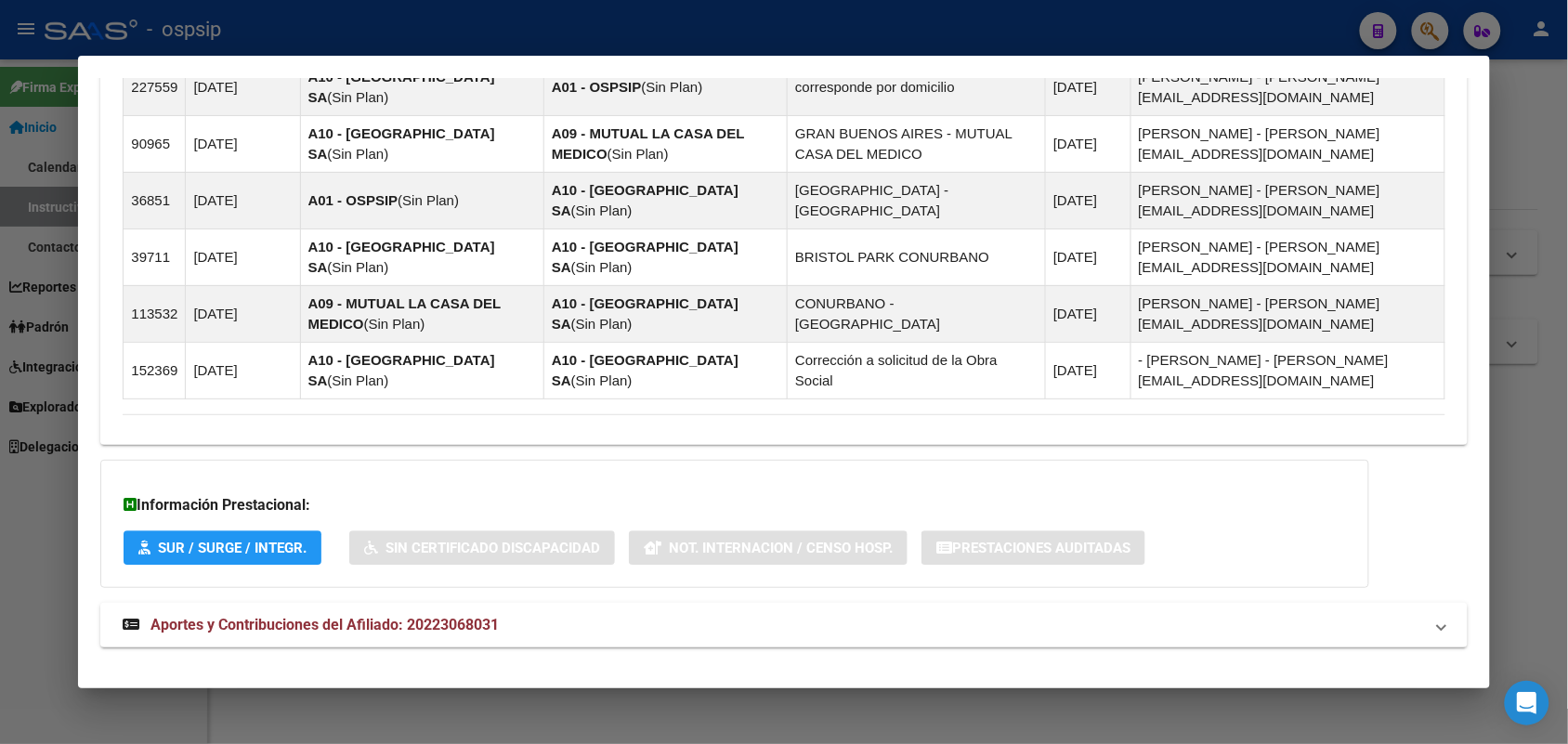
scroll to position [1379, 0]
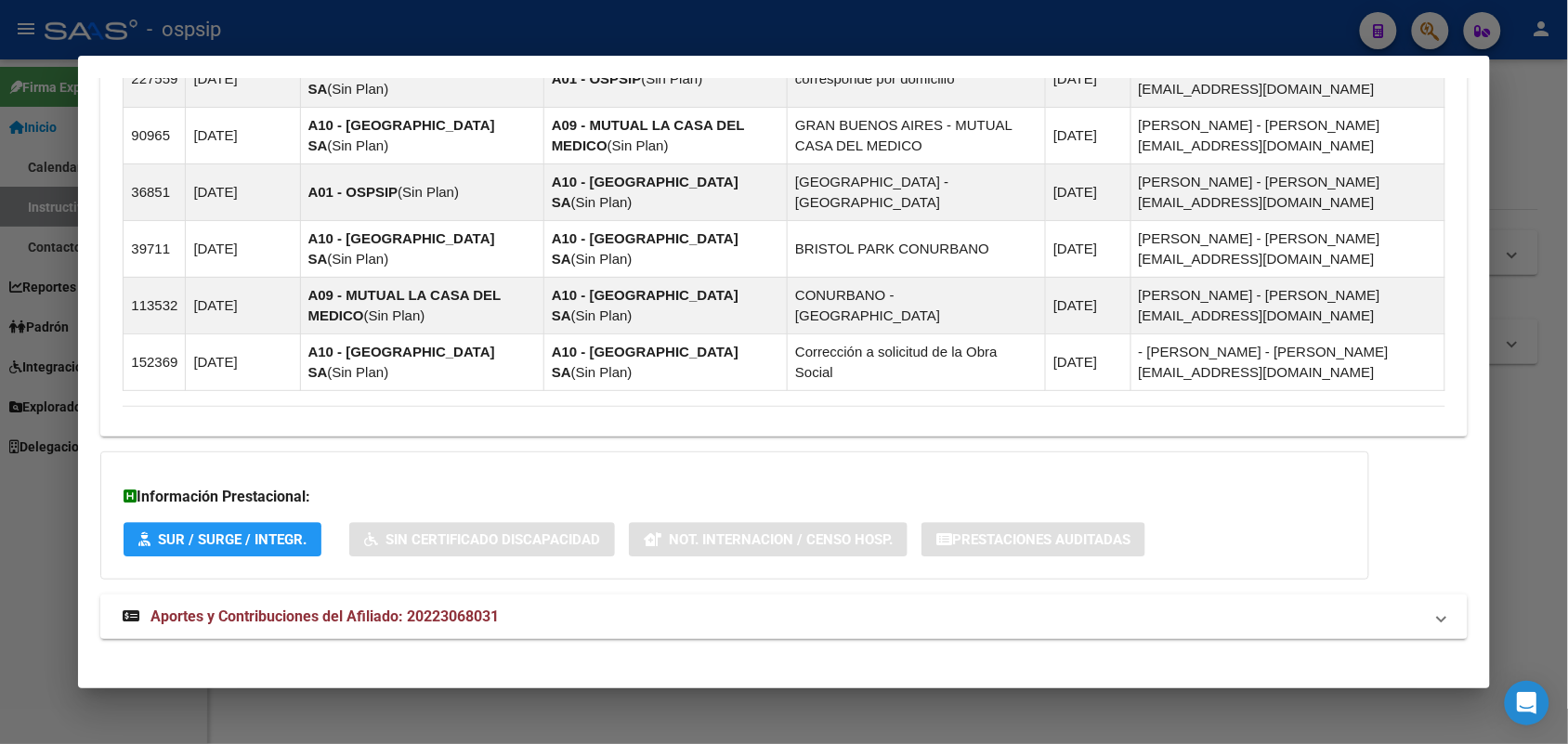
click at [0, 433] on div at bounding box center [784, 372] width 1568 height 744
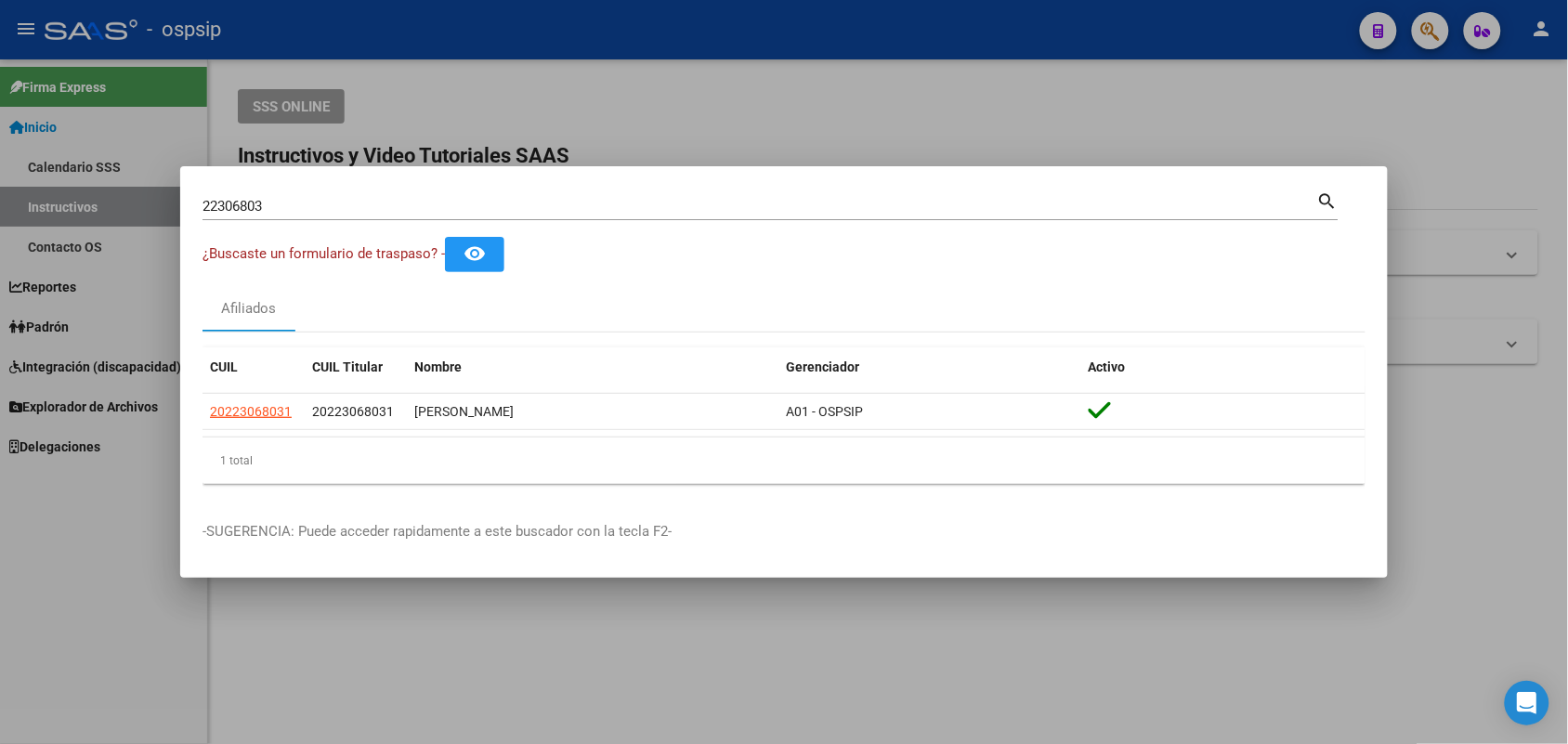
click at [319, 197] on input "22306803" at bounding box center [760, 205] width 1114 height 17
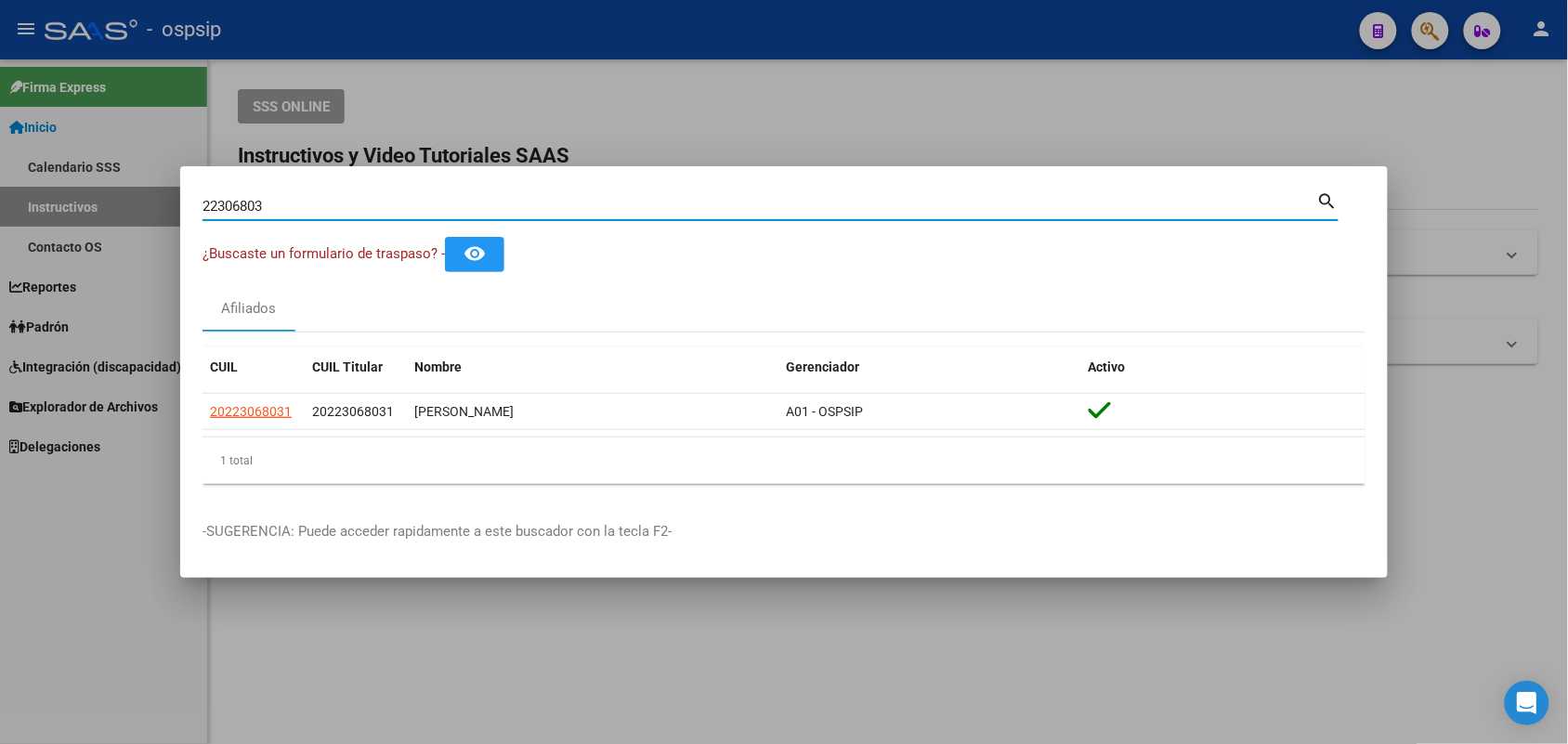
click at [319, 197] on input "22306803" at bounding box center [760, 205] width 1114 height 17
type input "24894880"
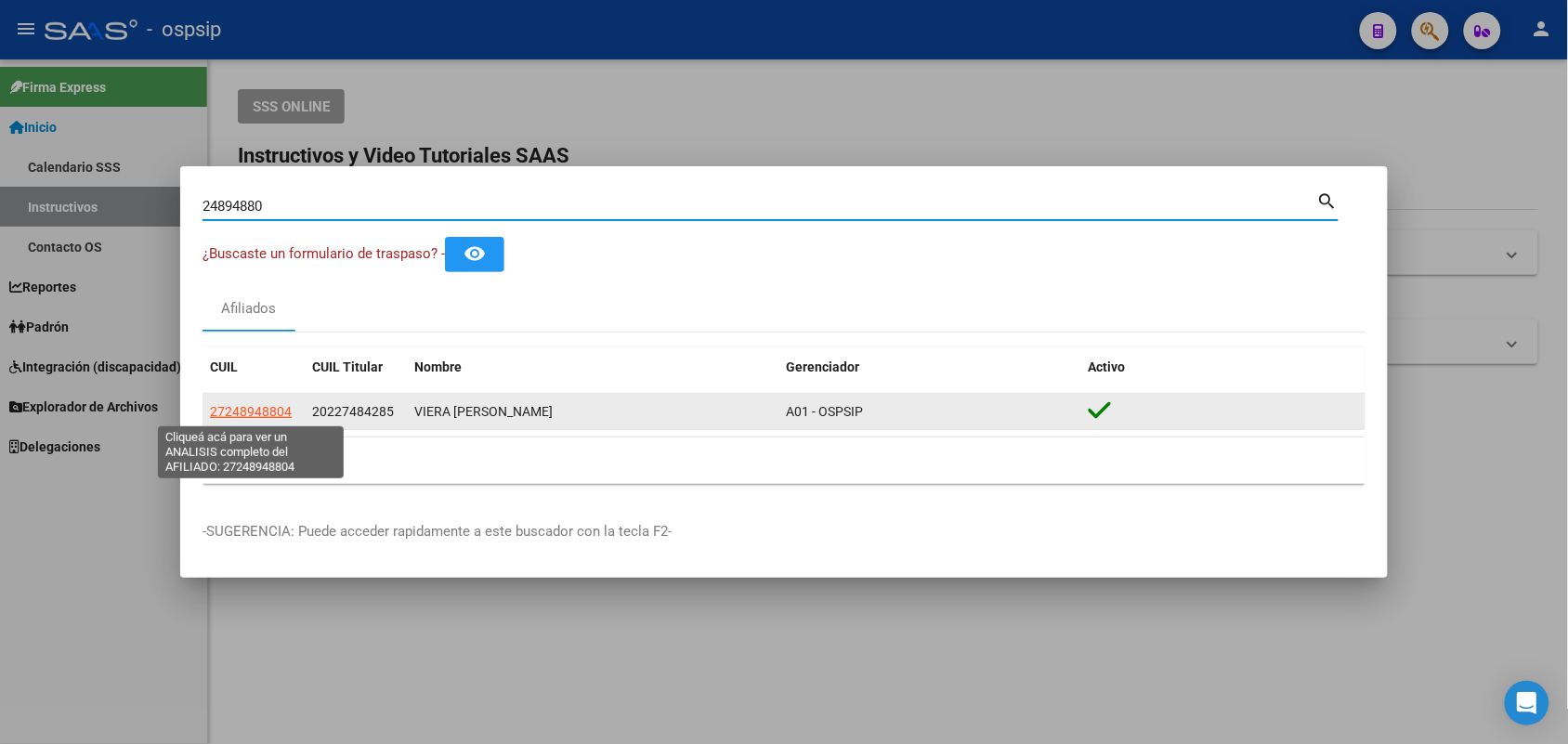
click at [238, 414] on span "27248948804" at bounding box center [251, 411] width 82 height 15
type textarea "27248948804"
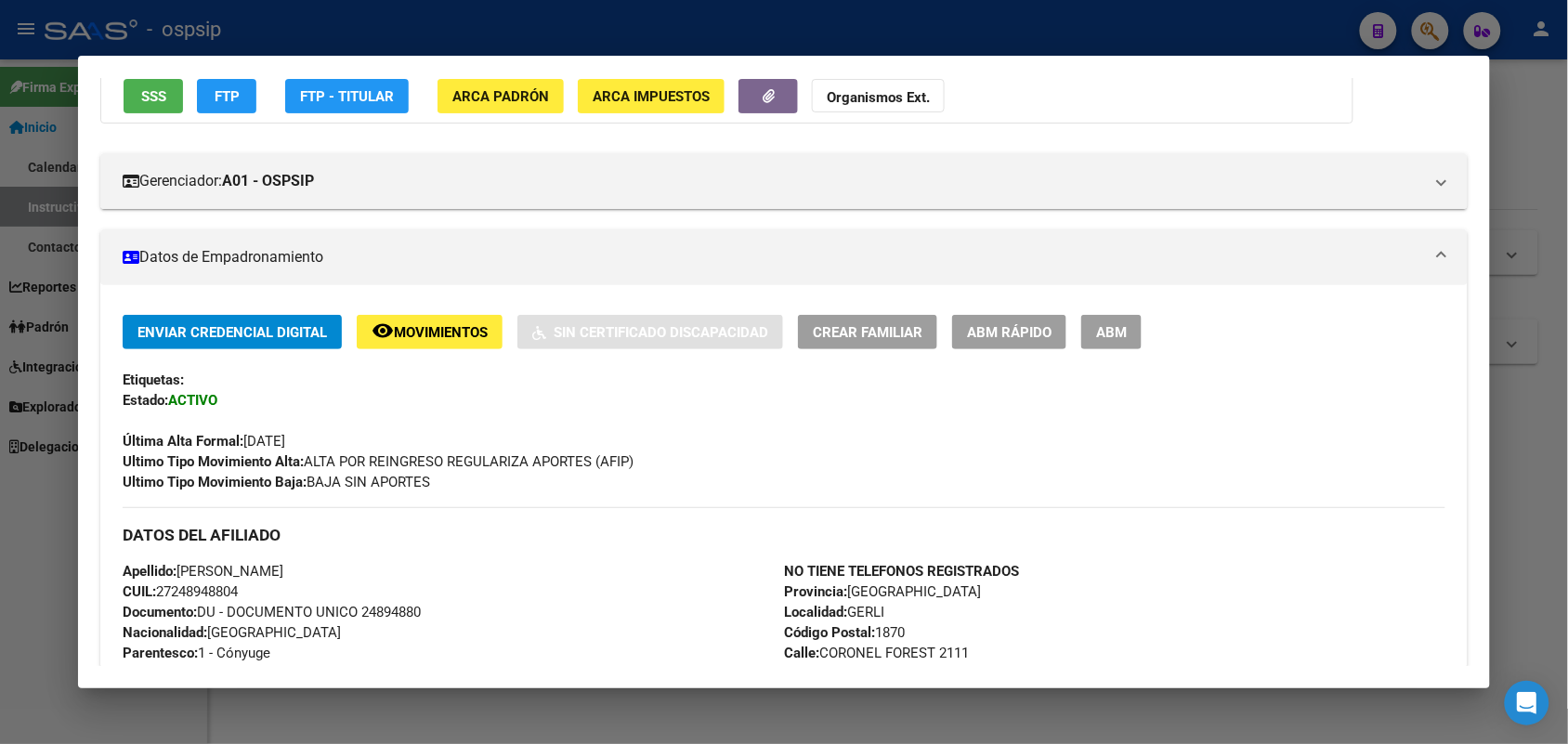
scroll to position [348, 0]
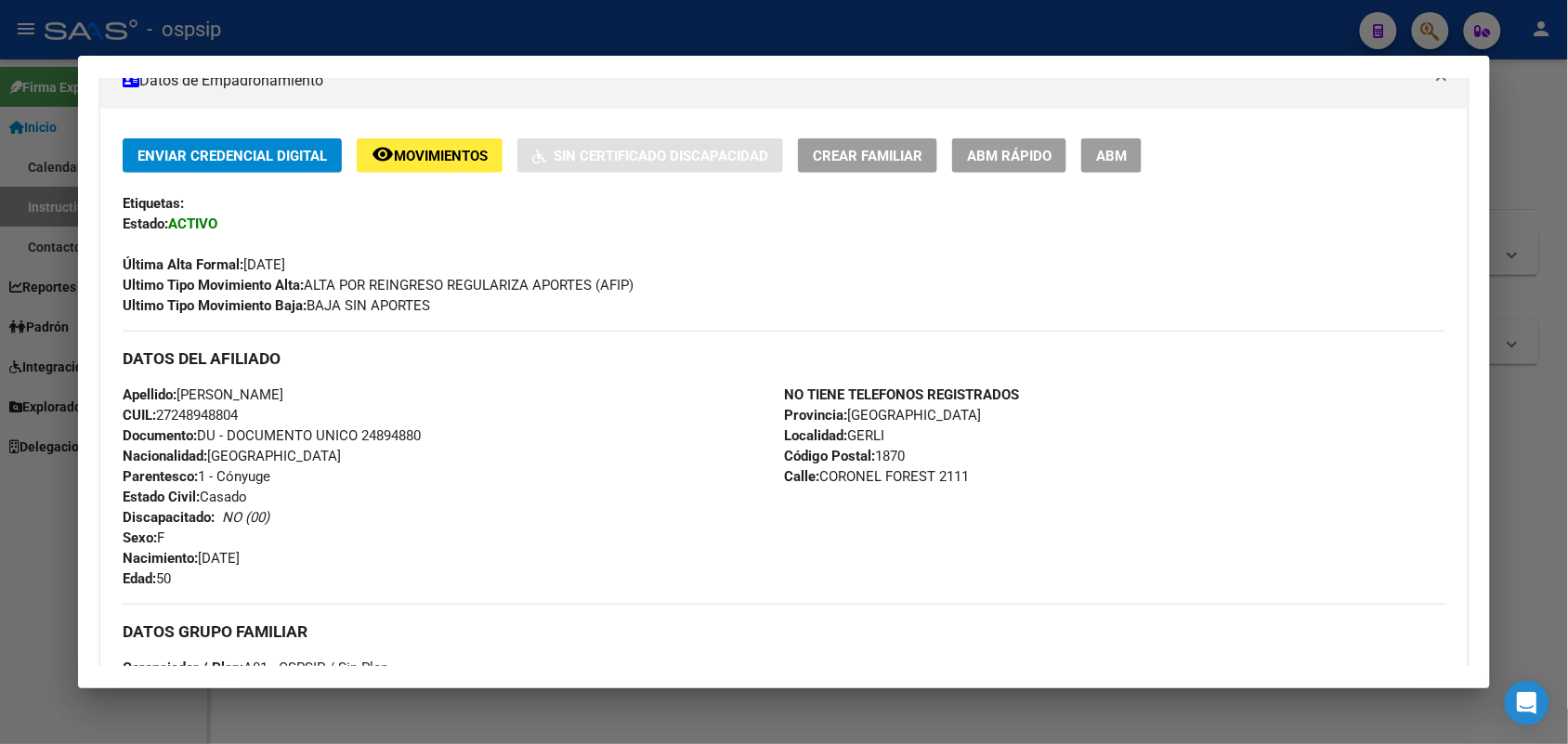
click at [373, 433] on span "Documento: DU - DOCUMENTO UNICO 24894880" at bounding box center [271, 435] width 298 height 17
copy span "24894880"
click at [0, 263] on div at bounding box center [784, 372] width 1568 height 744
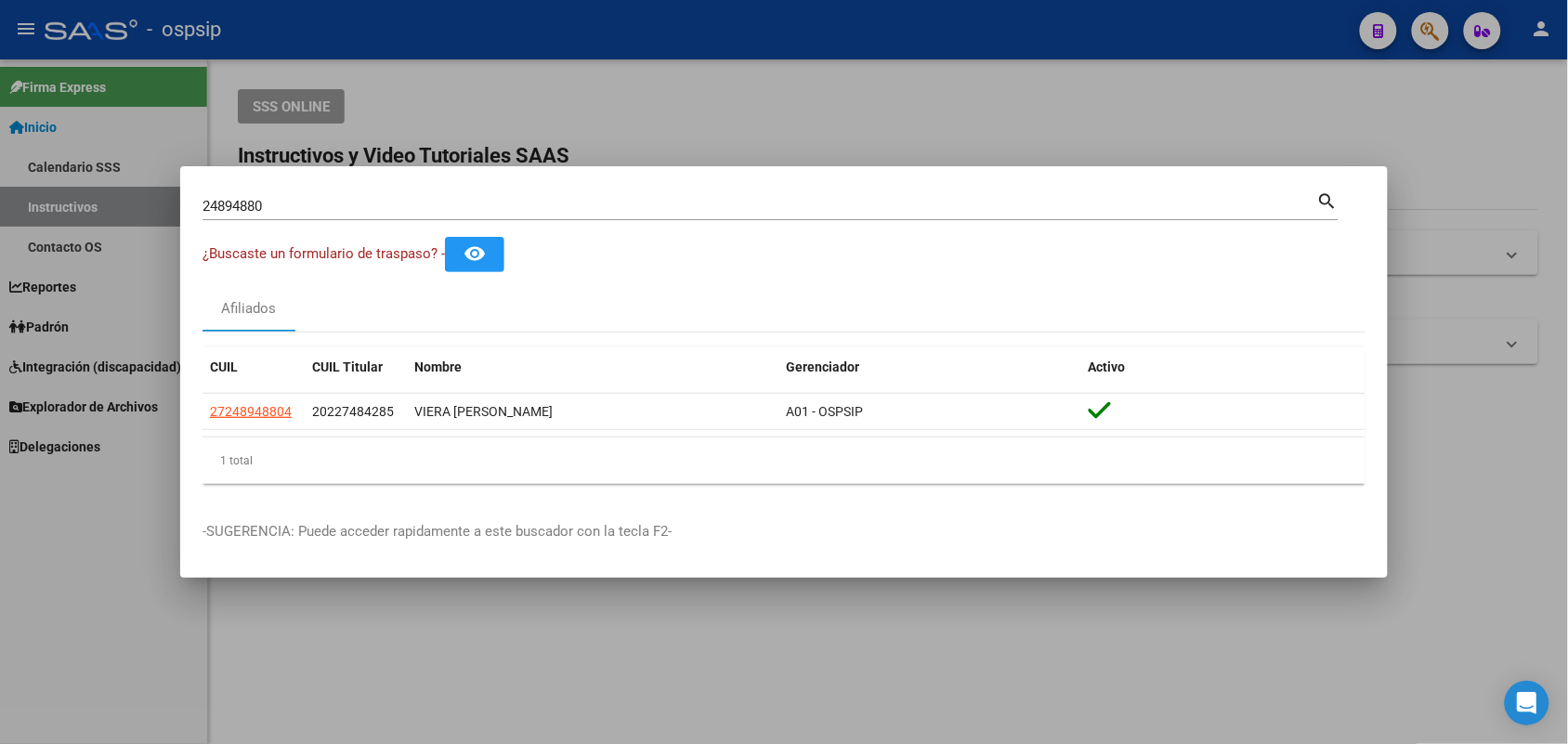
click at [215, 202] on input "24894880" at bounding box center [760, 205] width 1114 height 17
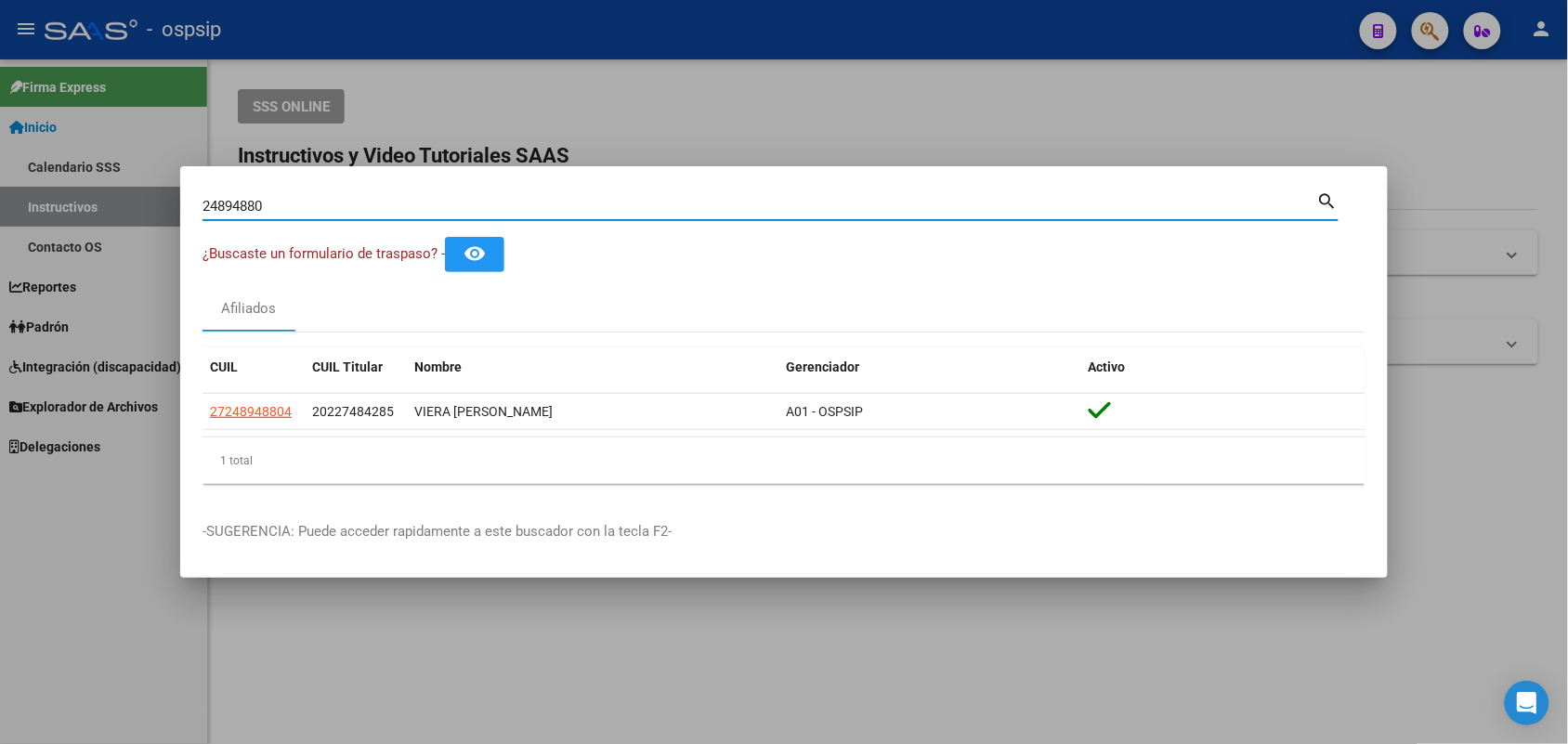
click at [215, 202] on input "24894880" at bounding box center [760, 205] width 1114 height 17
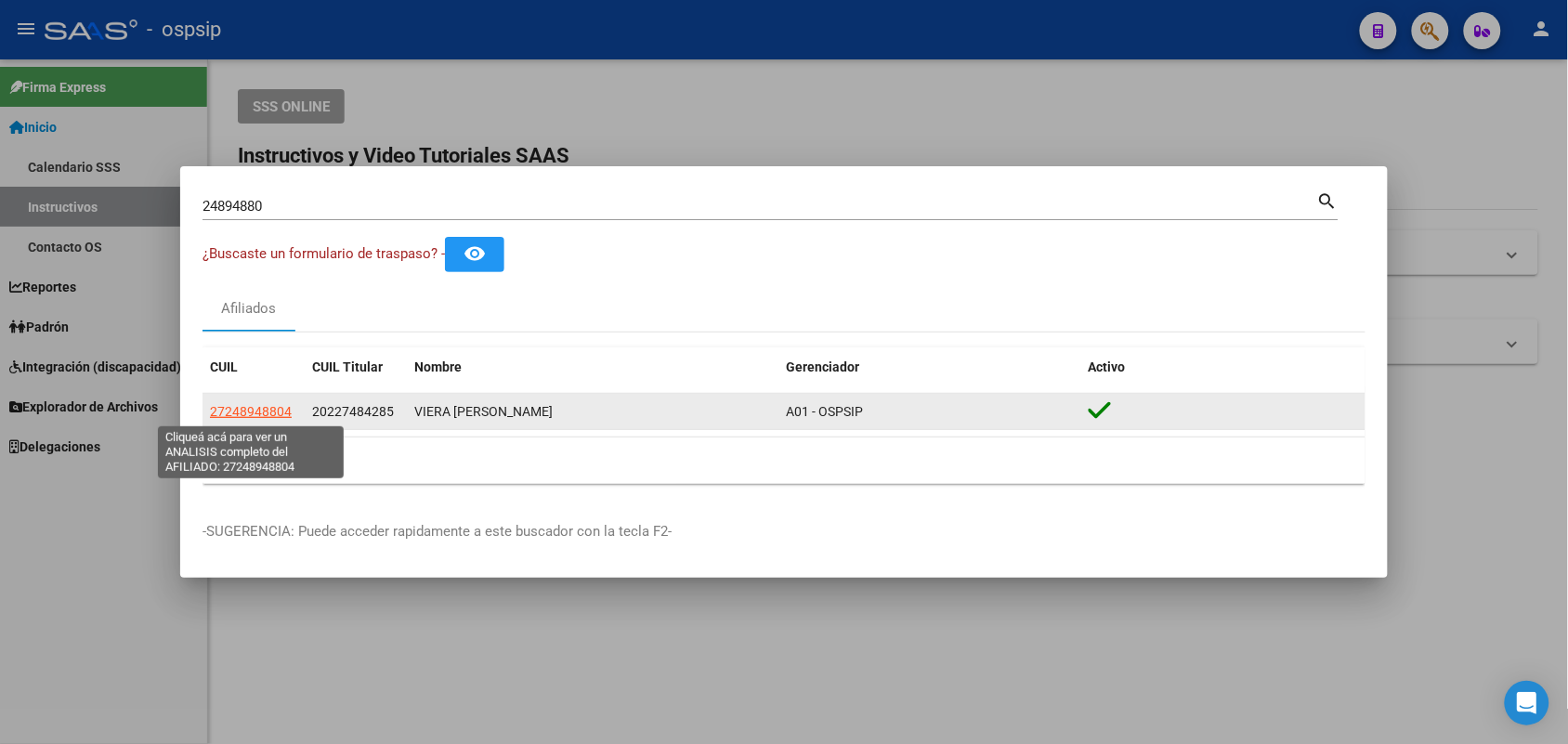
click at [267, 410] on span "27248948804" at bounding box center [251, 411] width 82 height 15
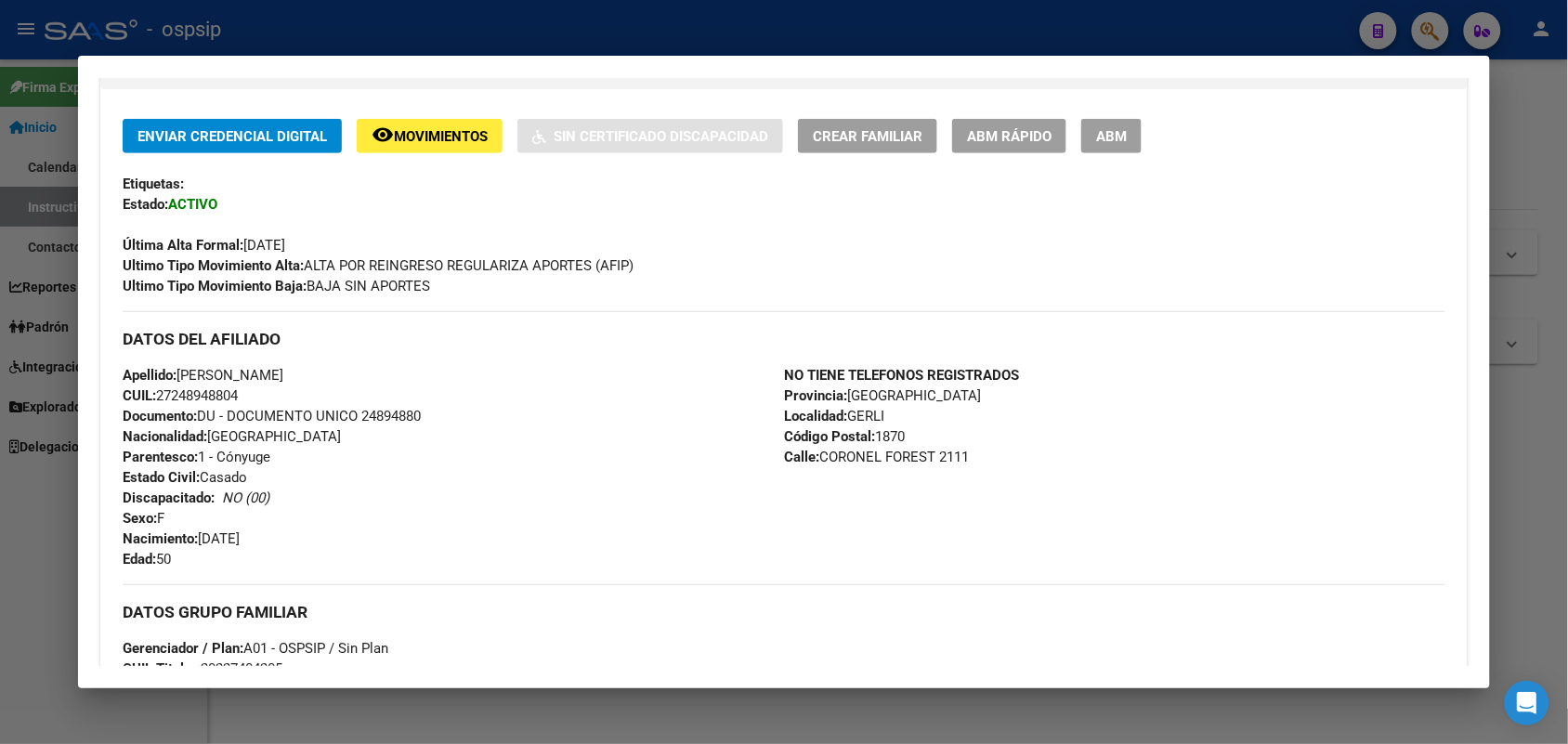
scroll to position [464, 0]
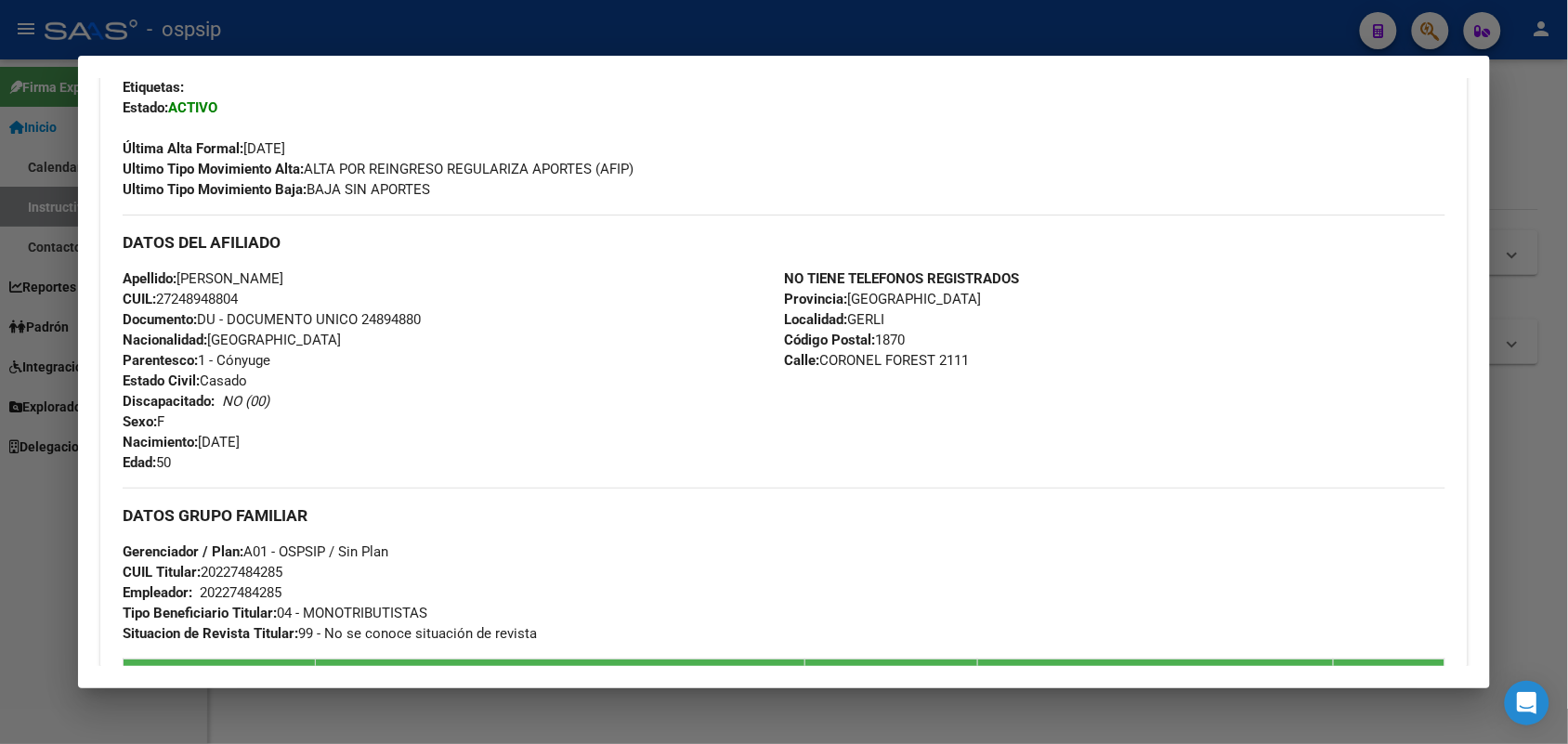
click at [370, 317] on span "Documento: DU - DOCUMENTO UNICO 24894880" at bounding box center [271, 319] width 298 height 17
click at [372, 312] on span "Documento: DU - DOCUMENTO UNICO 24894880" at bounding box center [271, 319] width 298 height 17
click at [0, 292] on div at bounding box center [784, 372] width 1568 height 744
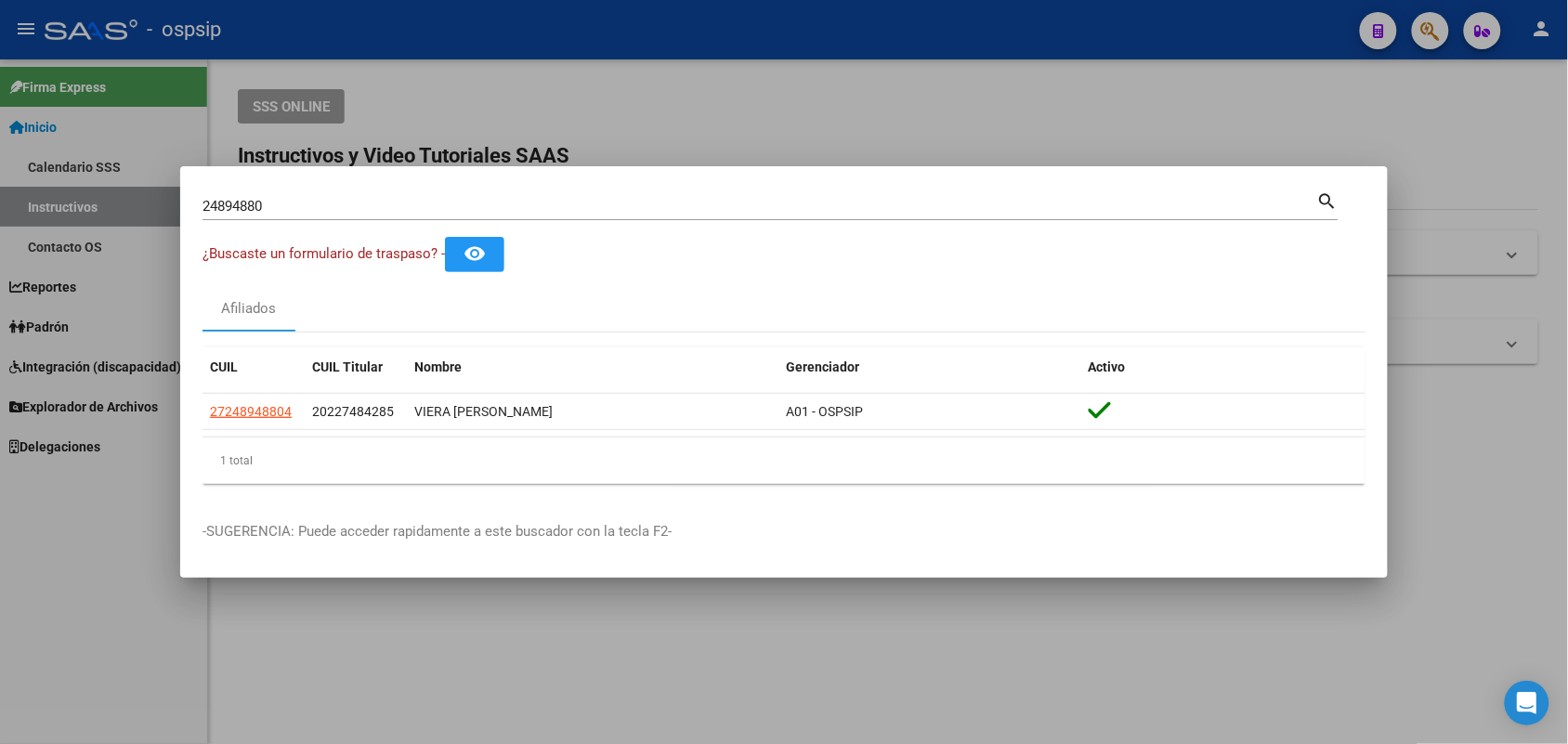
click at [294, 206] on input "24894880" at bounding box center [760, 205] width 1114 height 17
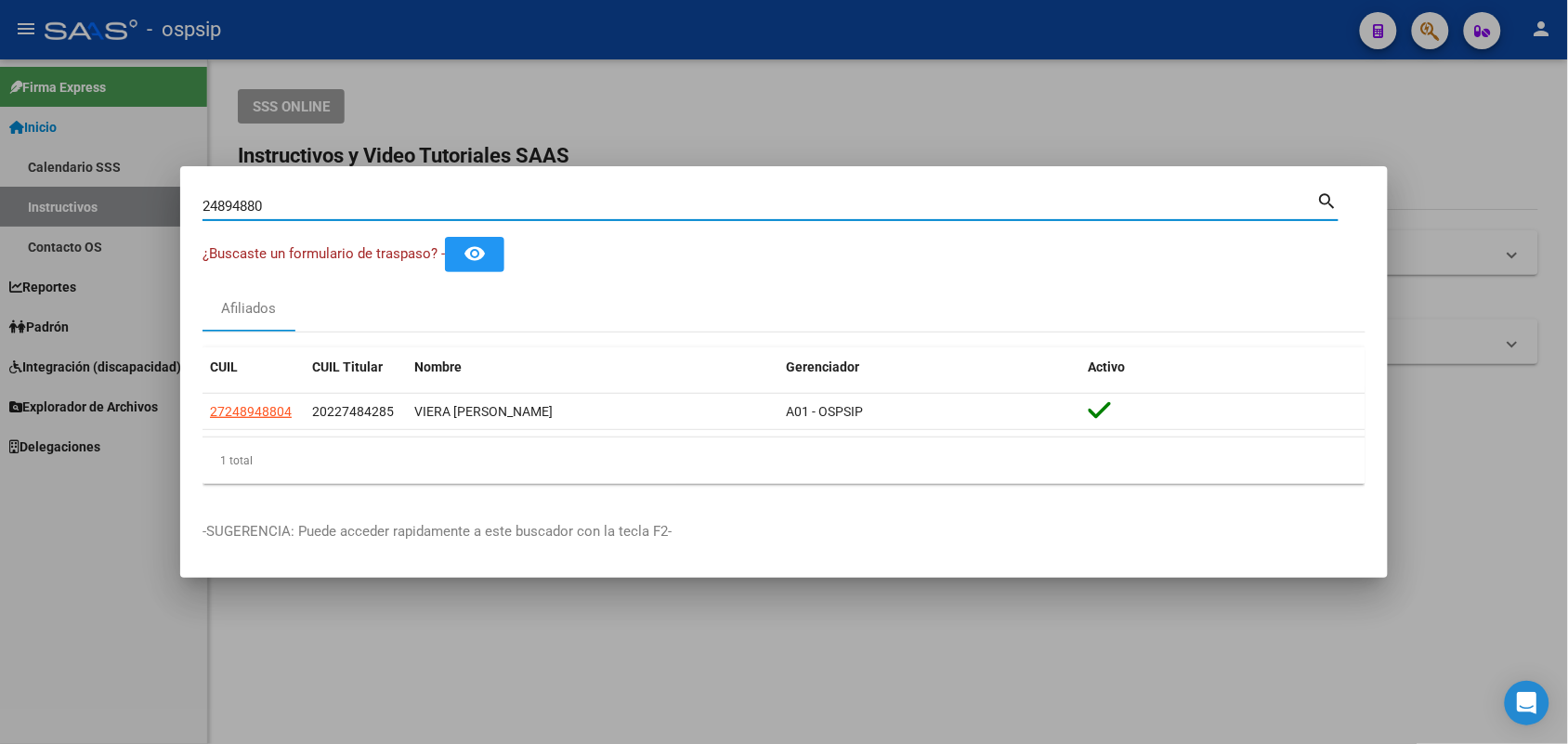
click at [294, 206] on input "24894880" at bounding box center [760, 205] width 1114 height 17
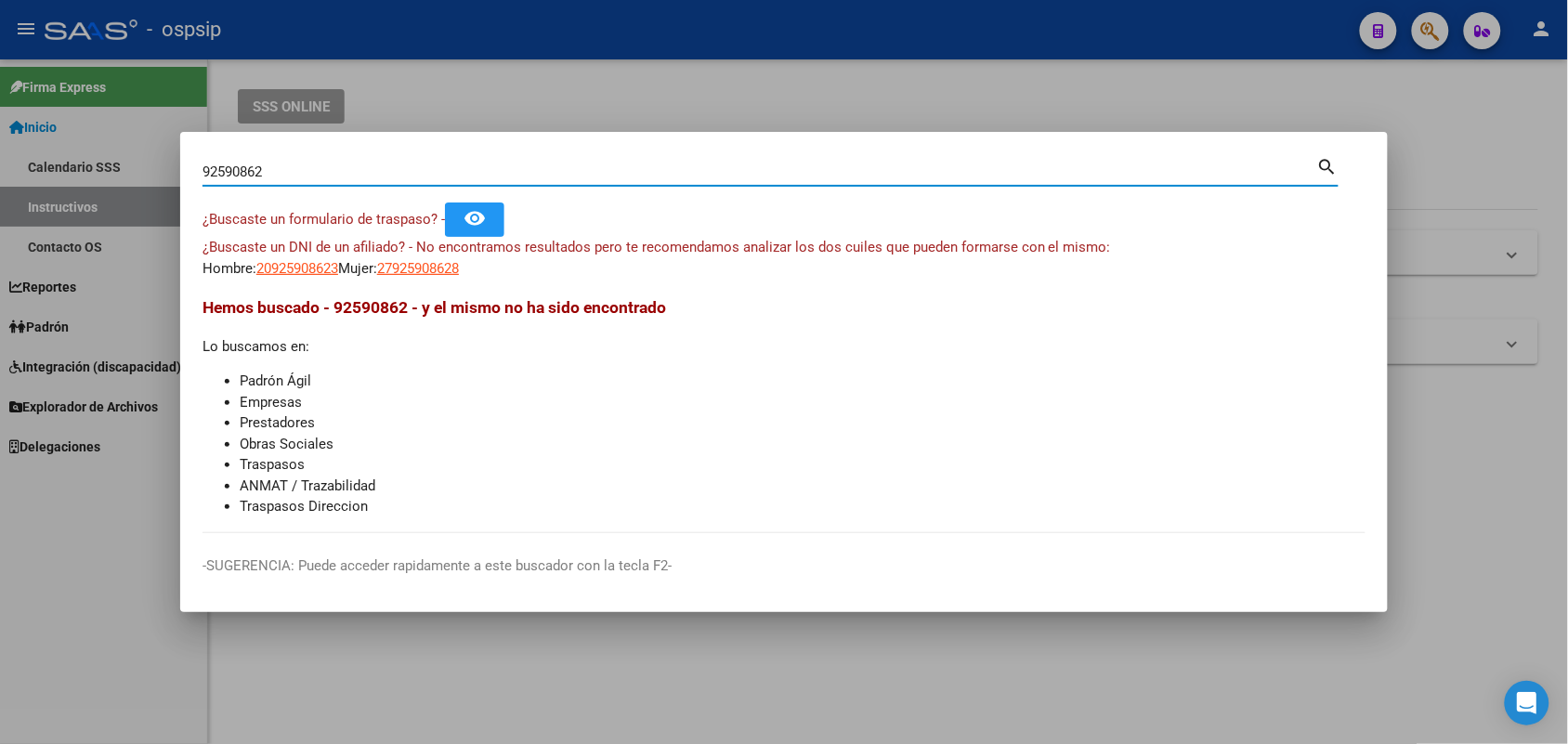
click at [290, 168] on input "92590862" at bounding box center [760, 171] width 1114 height 17
type input "92590867"
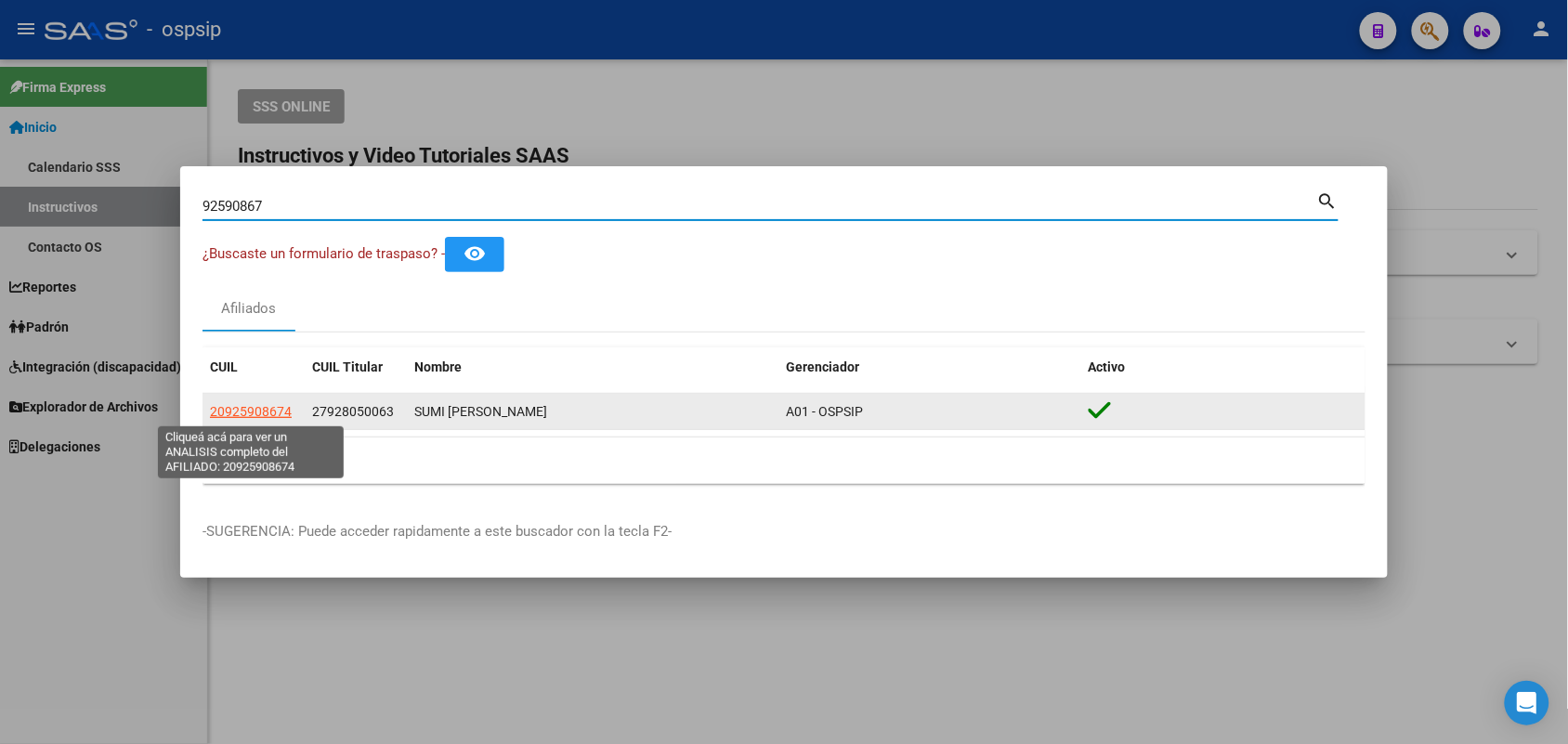
click at [234, 410] on span "20925908674" at bounding box center [251, 411] width 82 height 15
type textarea "20925908674"
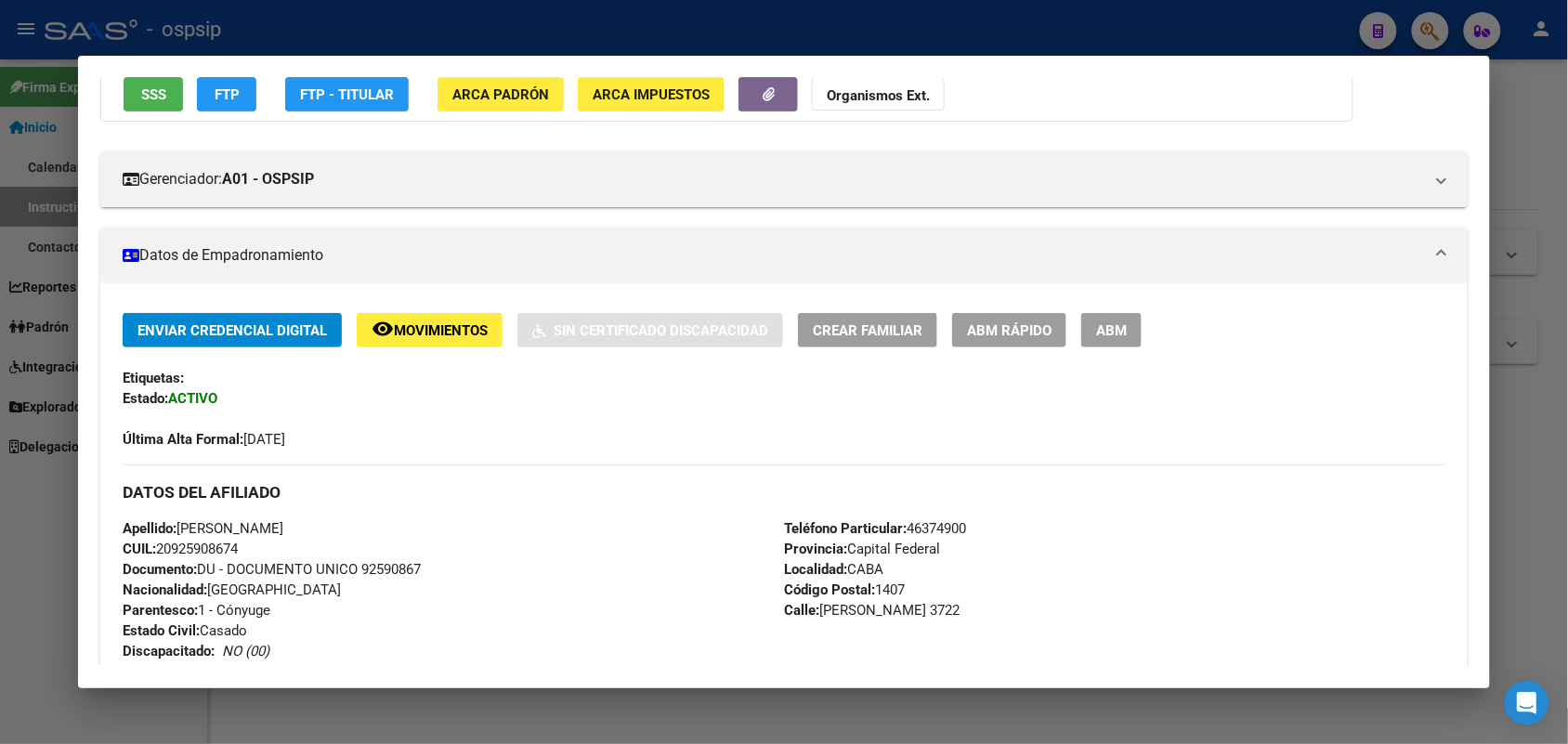
scroll to position [348, 0]
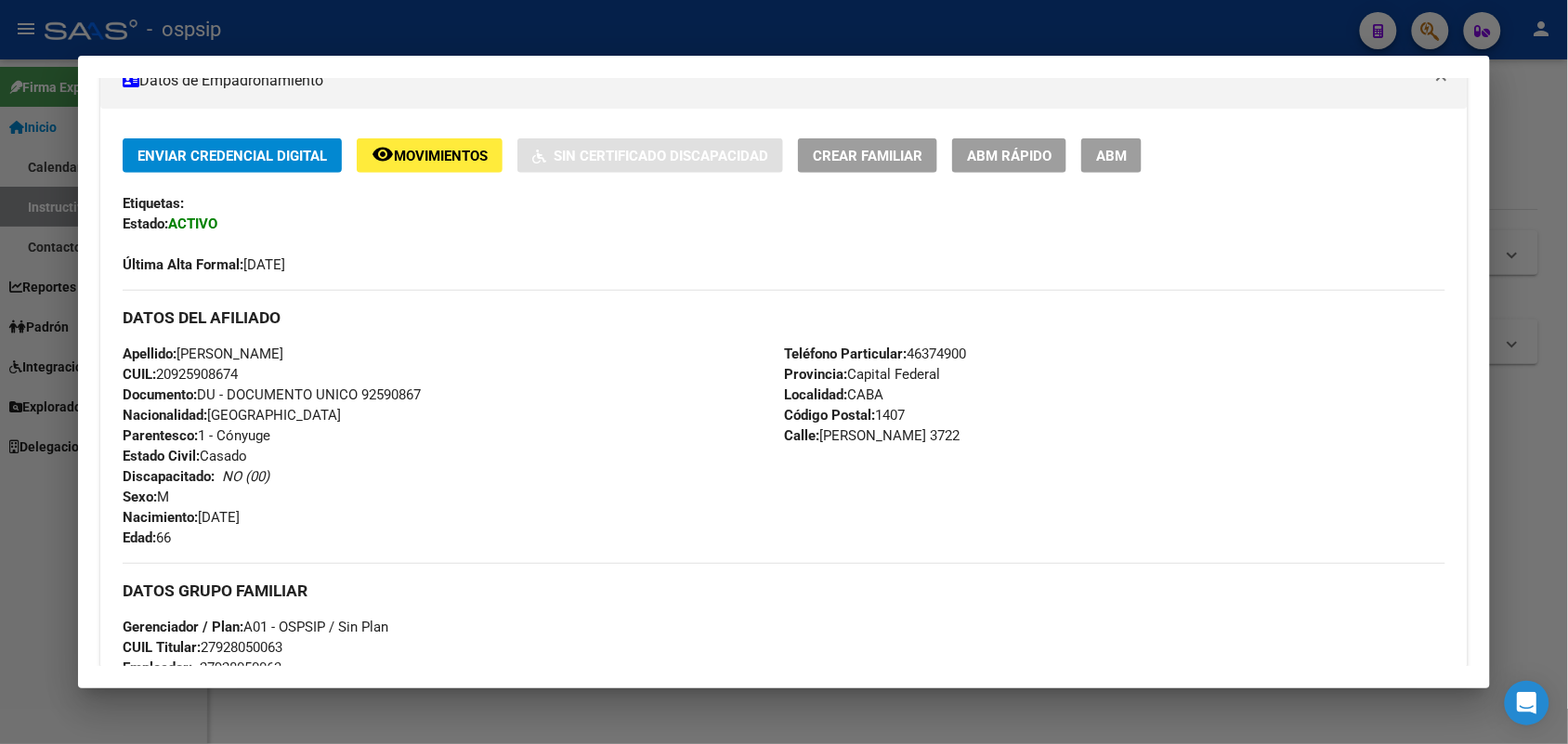
click at [374, 390] on span "Documento: DU - DOCUMENTO UNICO 92590867" at bounding box center [271, 394] width 298 height 17
click at [379, 396] on span "Documento: DU - DOCUMENTO UNICO 92590867" at bounding box center [271, 394] width 298 height 17
copy span "92590867"
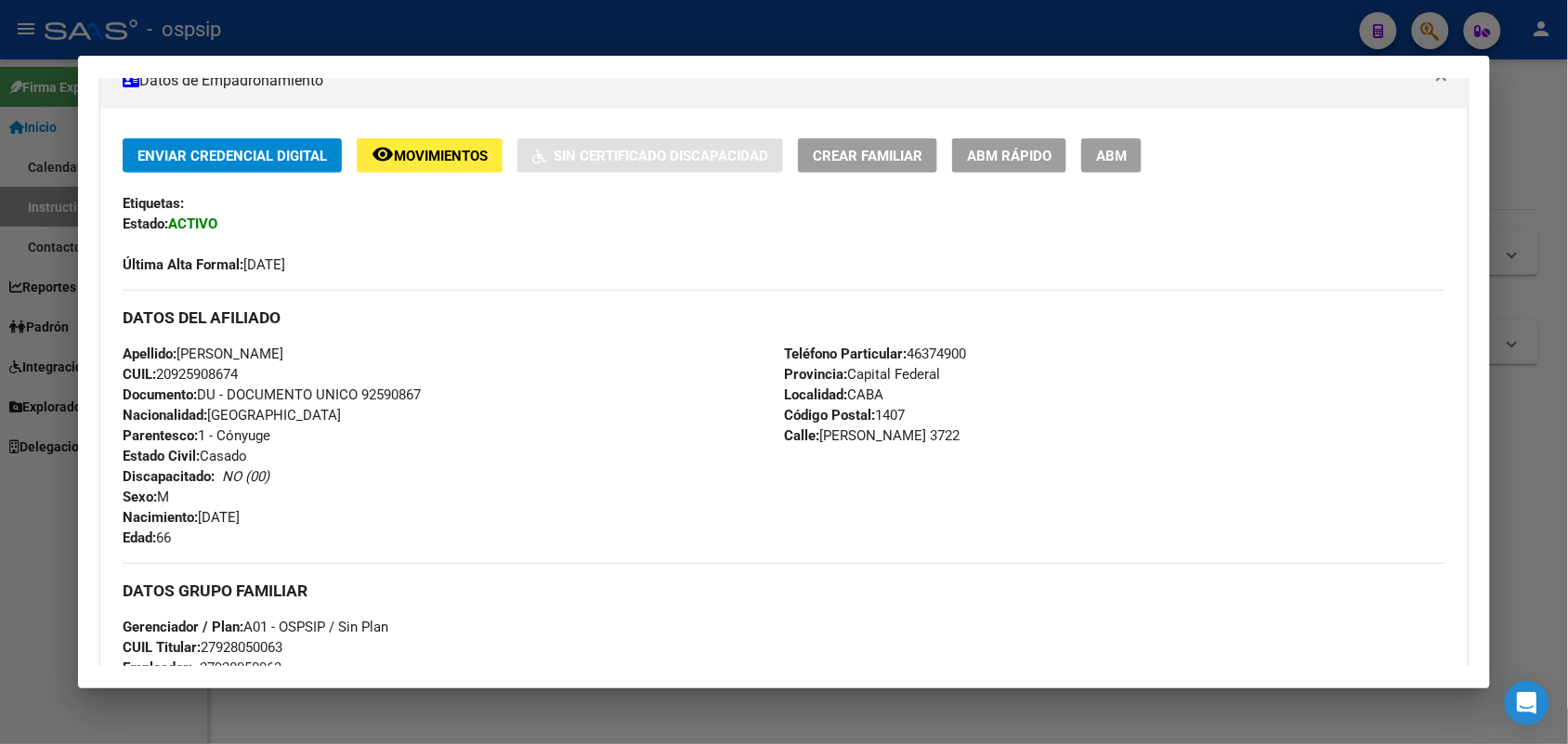
click at [0, 504] on div at bounding box center [784, 372] width 1568 height 744
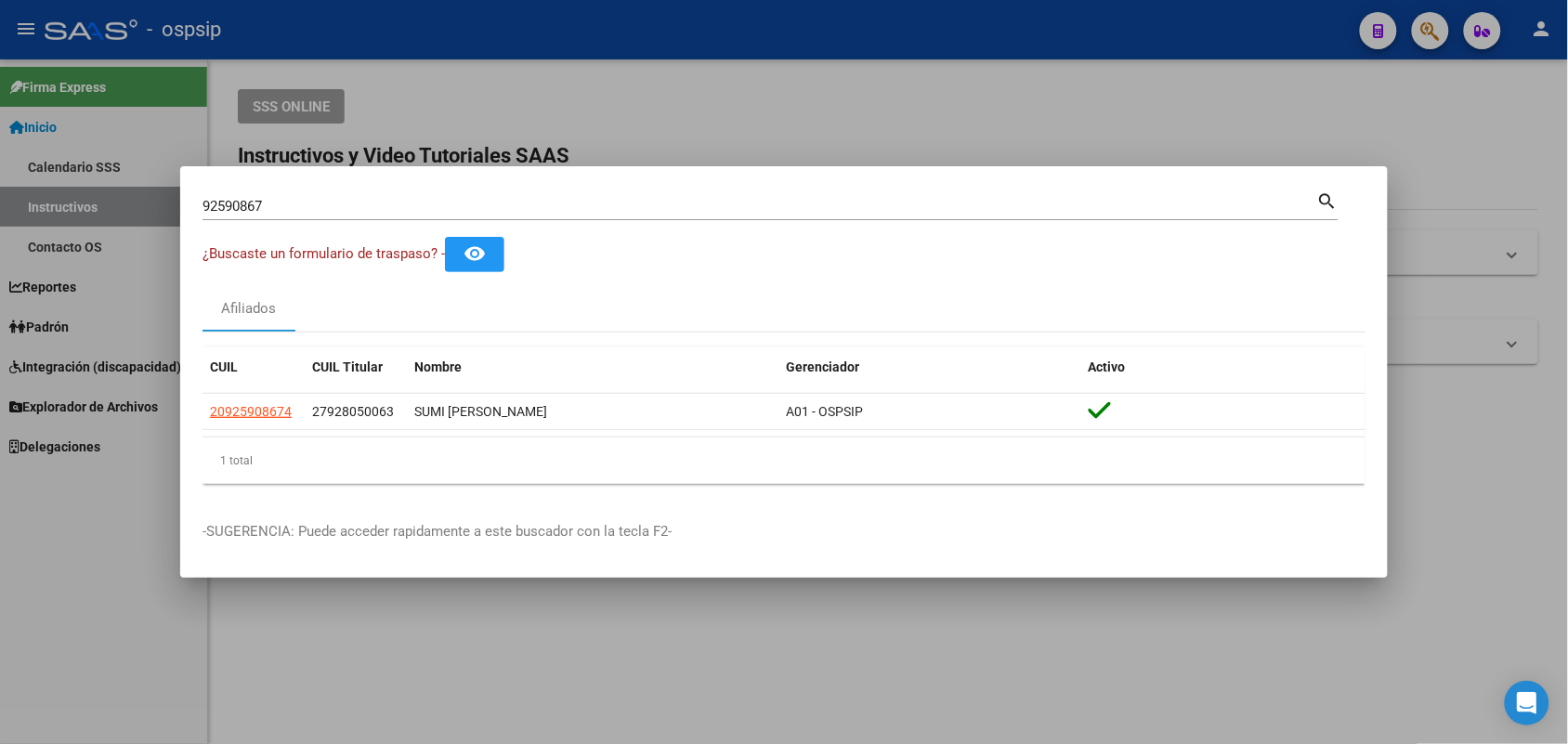
click at [0, 423] on div at bounding box center [784, 372] width 1568 height 744
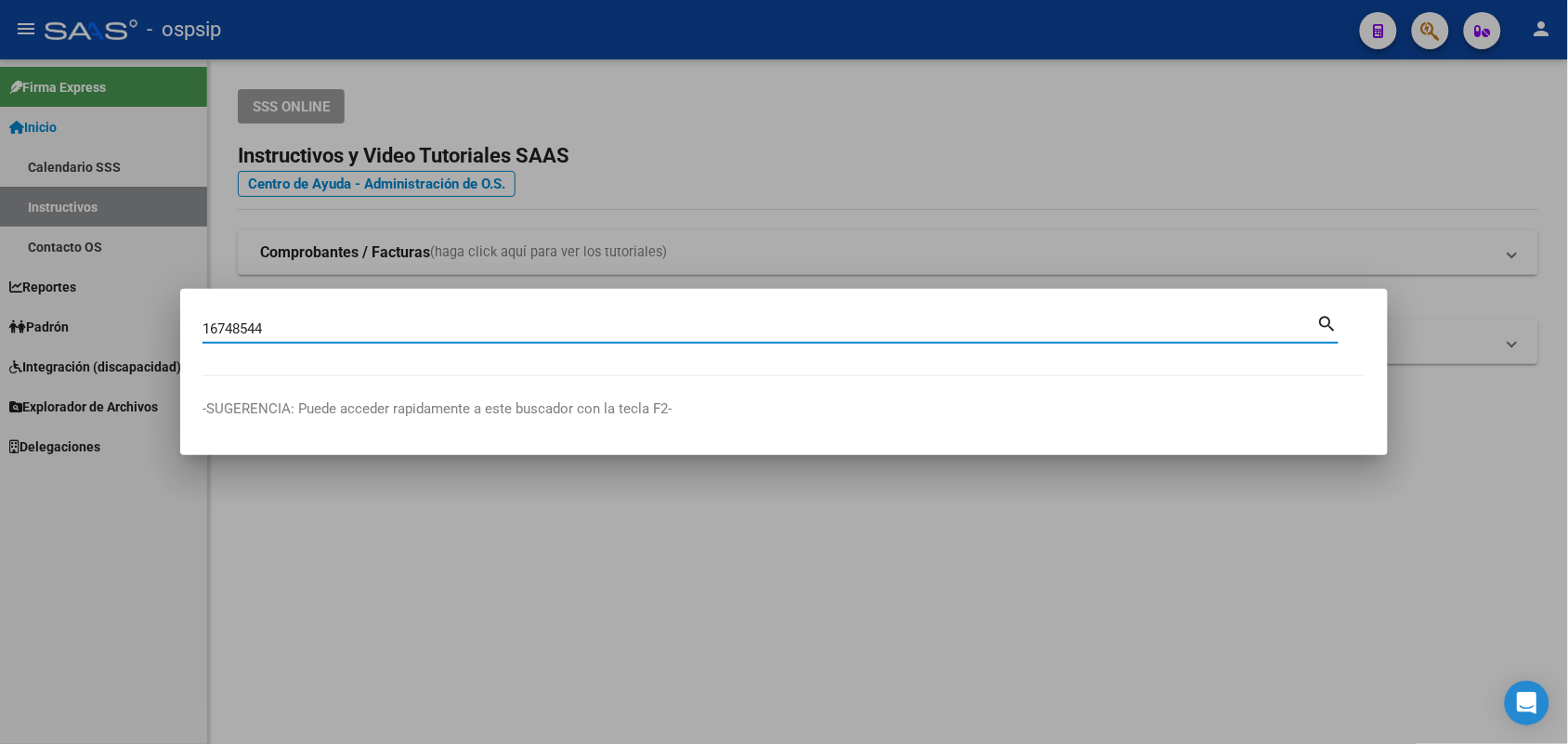
type input "16748544"
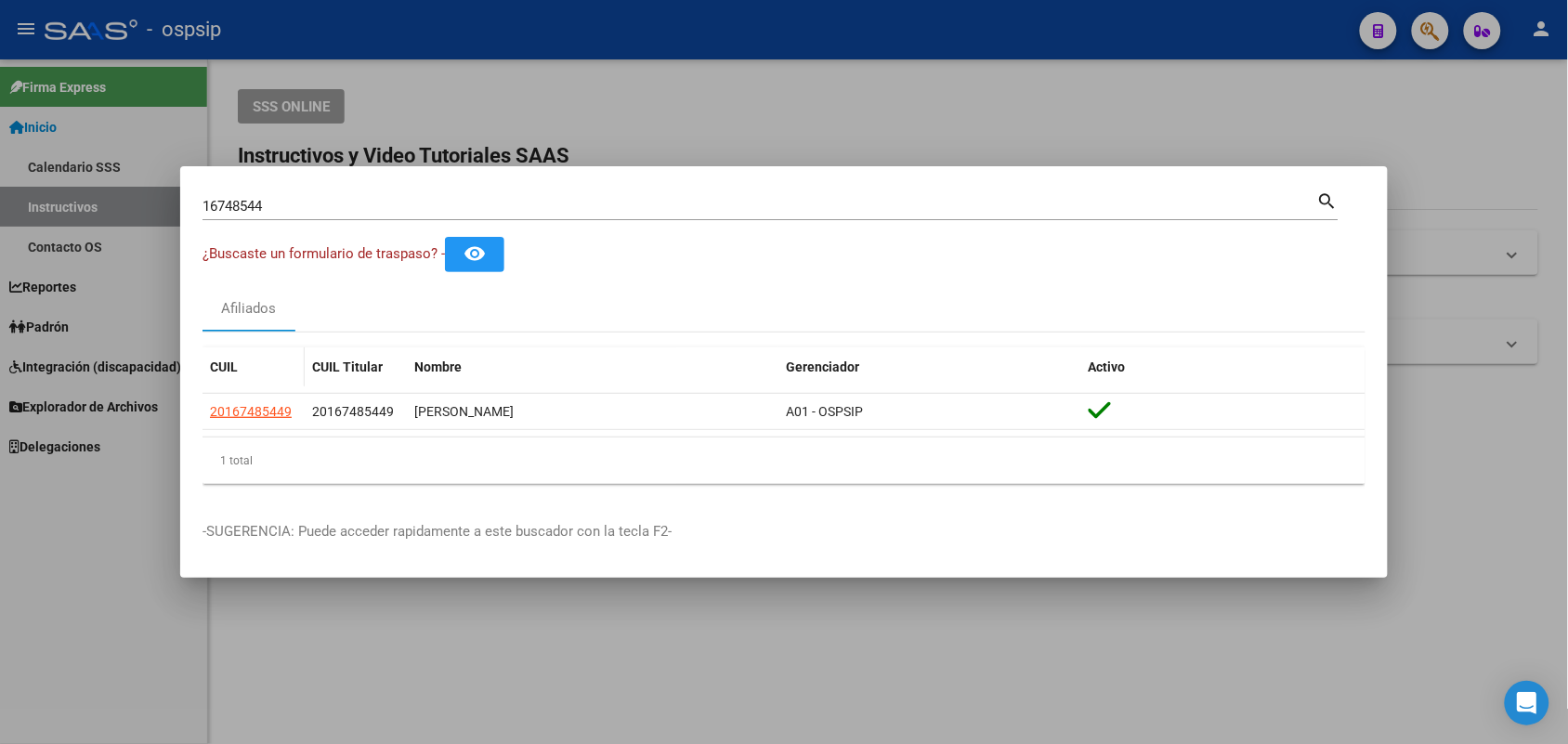
drag, startPoint x: 263, startPoint y: 381, endPoint x: 248, endPoint y: 422, distance: 43.7
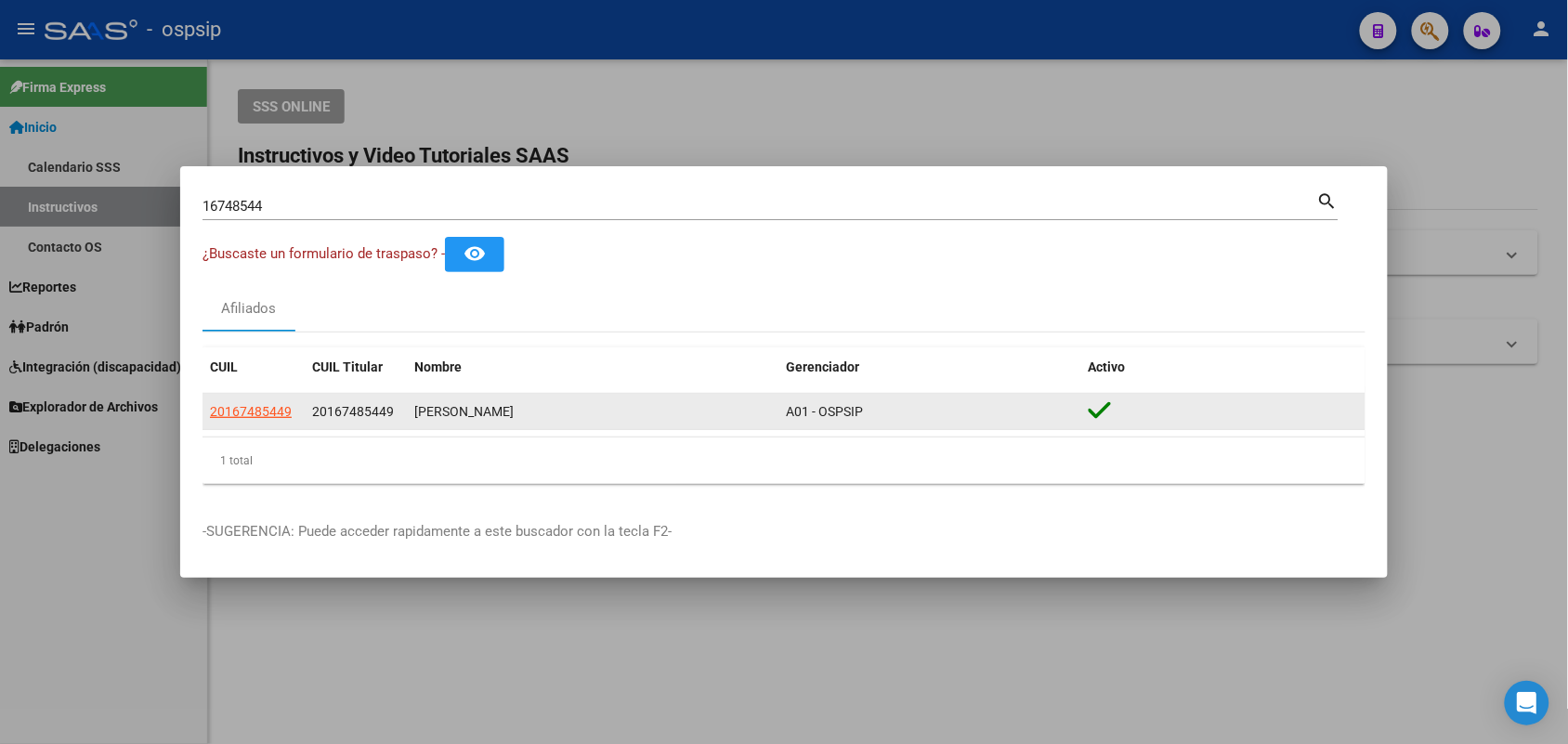
click at [263, 385] on datatable-header-cell "CUIL" at bounding box center [253, 367] width 103 height 40
click at [248, 422] on datatable-body-cell "20167485449" at bounding box center [253, 412] width 103 height 36
click at [270, 410] on span "20167485449" at bounding box center [251, 411] width 82 height 15
type textarea "20167485449"
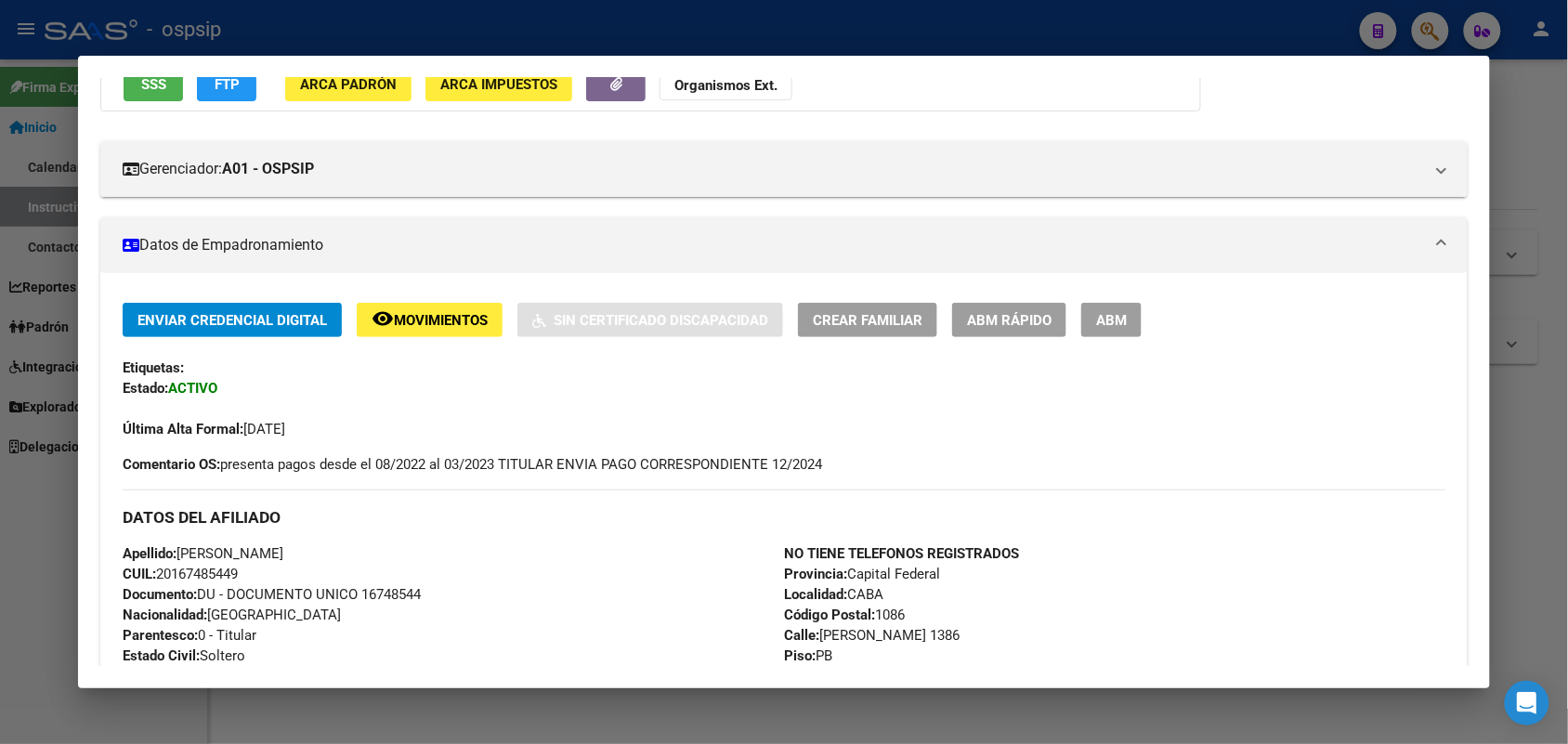
scroll to position [464, 0]
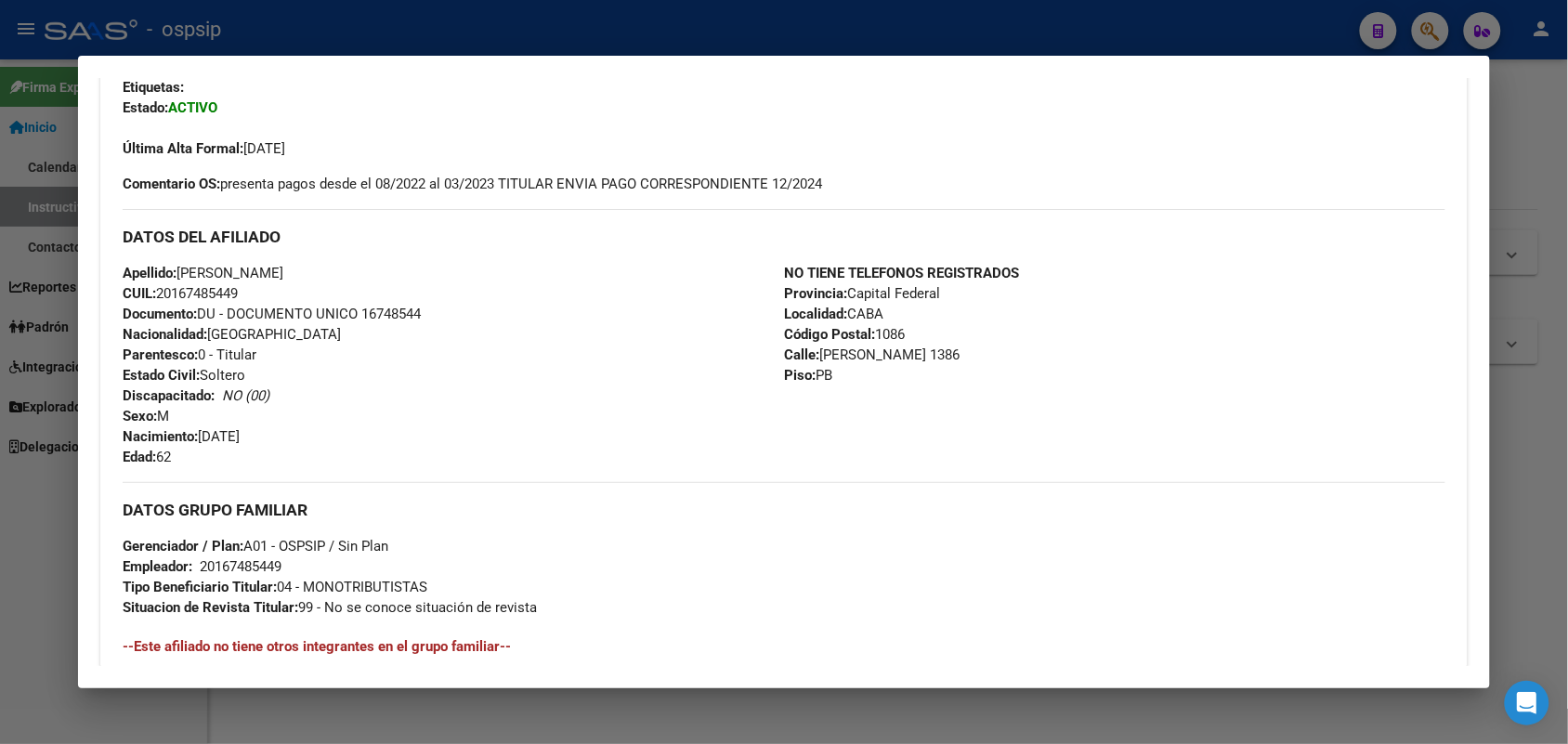
click at [382, 316] on span "Documento: DU - DOCUMENTO UNICO 16748544" at bounding box center [271, 314] width 298 height 17
click at [0, 350] on div at bounding box center [784, 372] width 1568 height 744
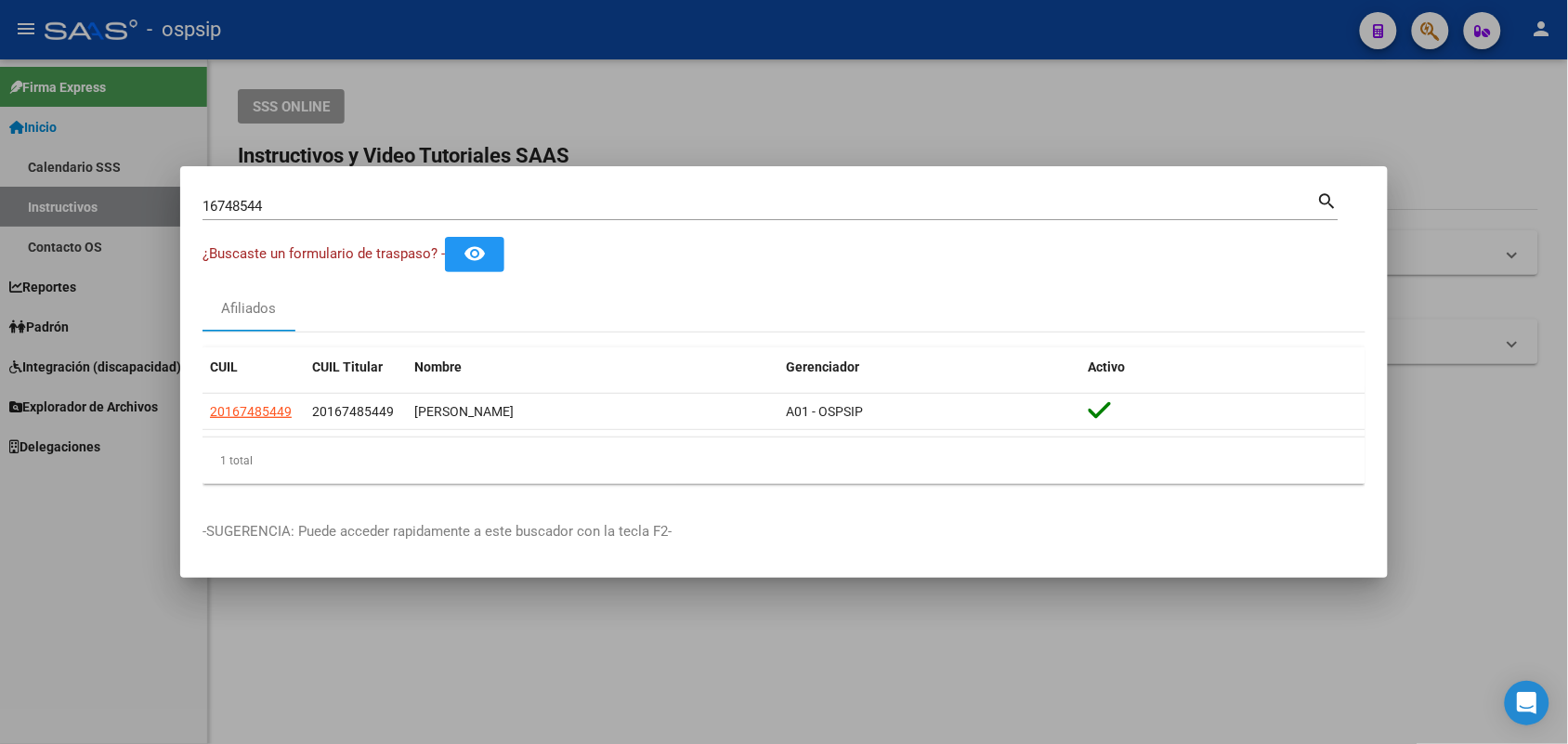
click at [292, 207] on input "16748544" at bounding box center [760, 205] width 1114 height 17
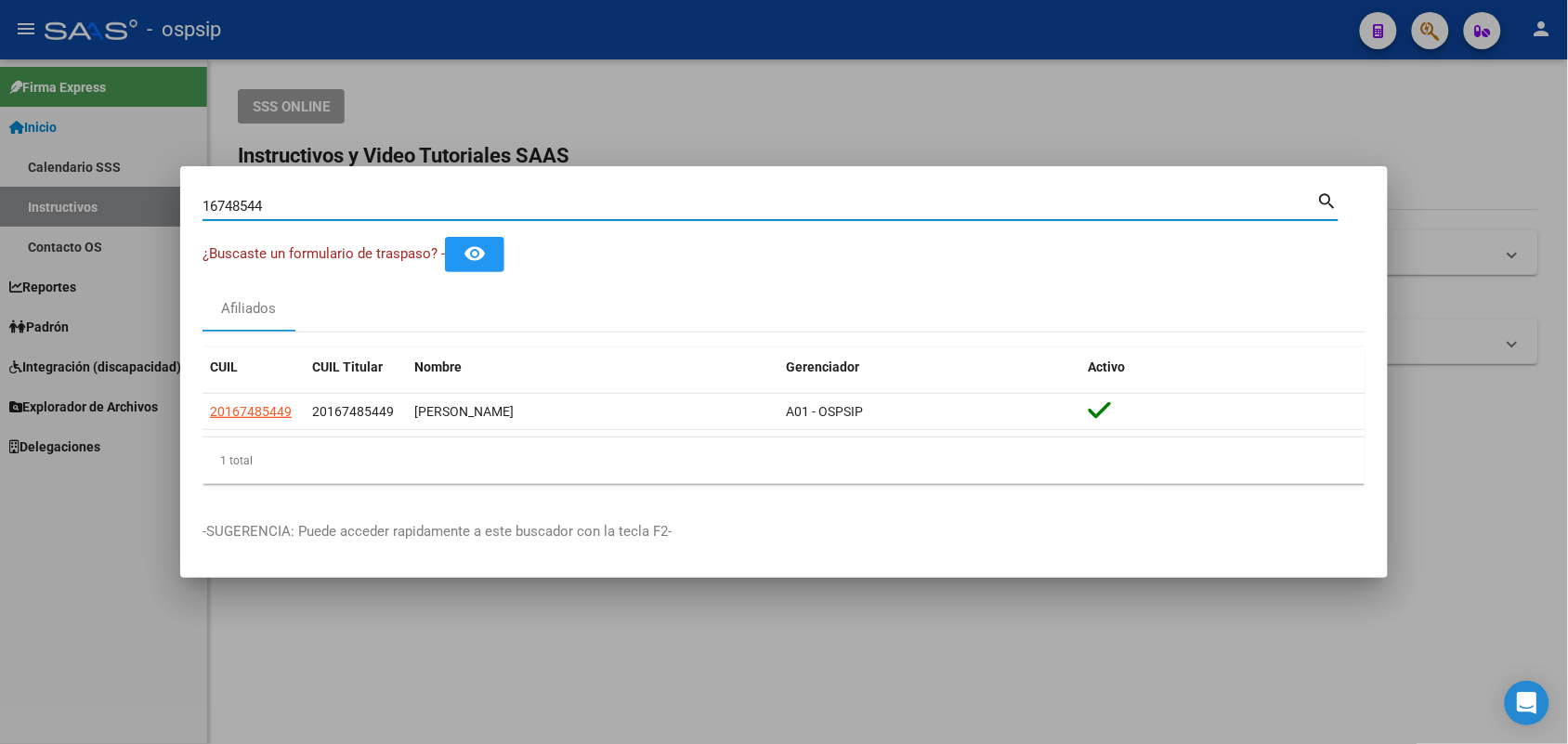
click at [292, 207] on input "16748544" at bounding box center [760, 205] width 1114 height 17
paste input "34985275"
type input "34985275"
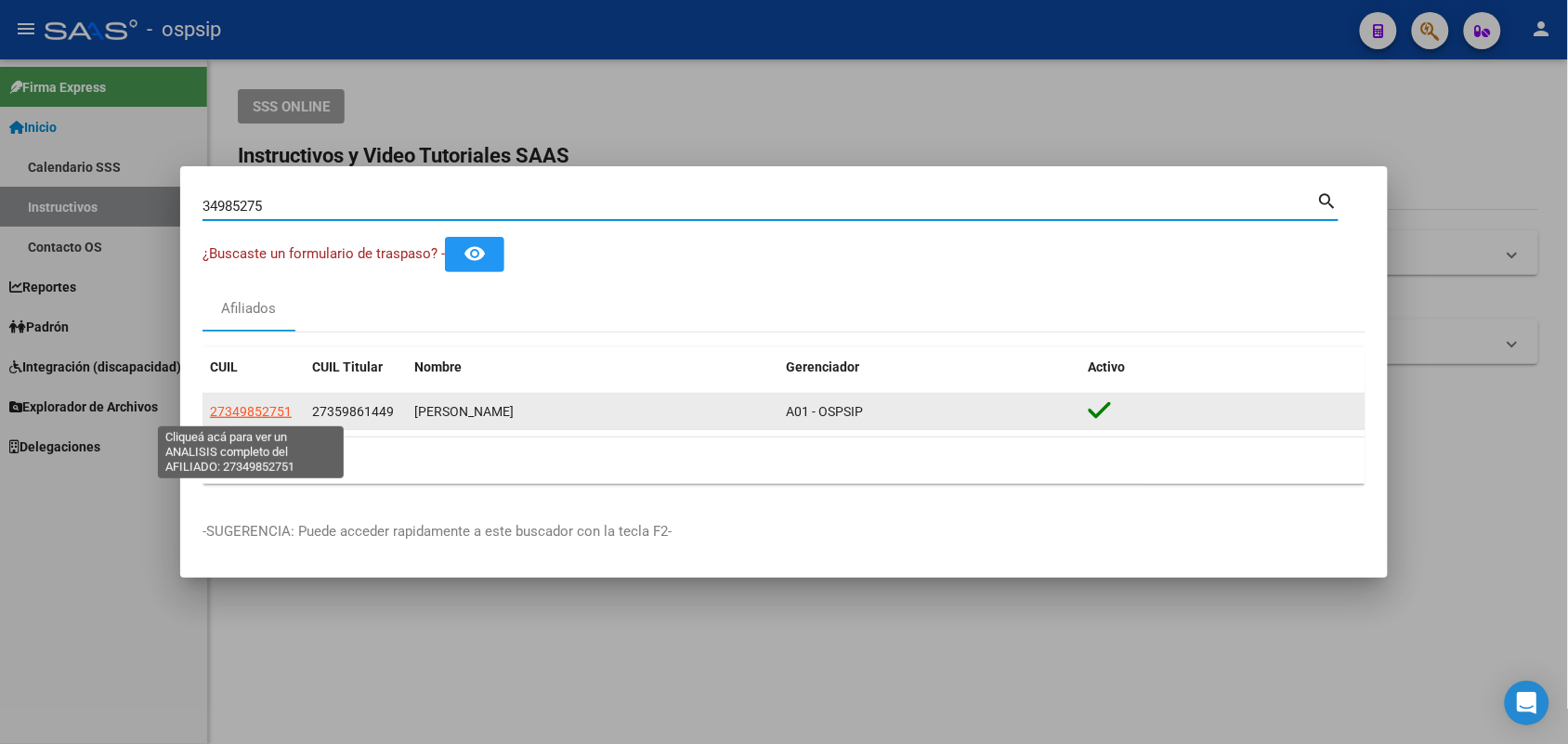
click at [272, 405] on span "27349852751" at bounding box center [251, 411] width 82 height 15
type textarea "27349852751"
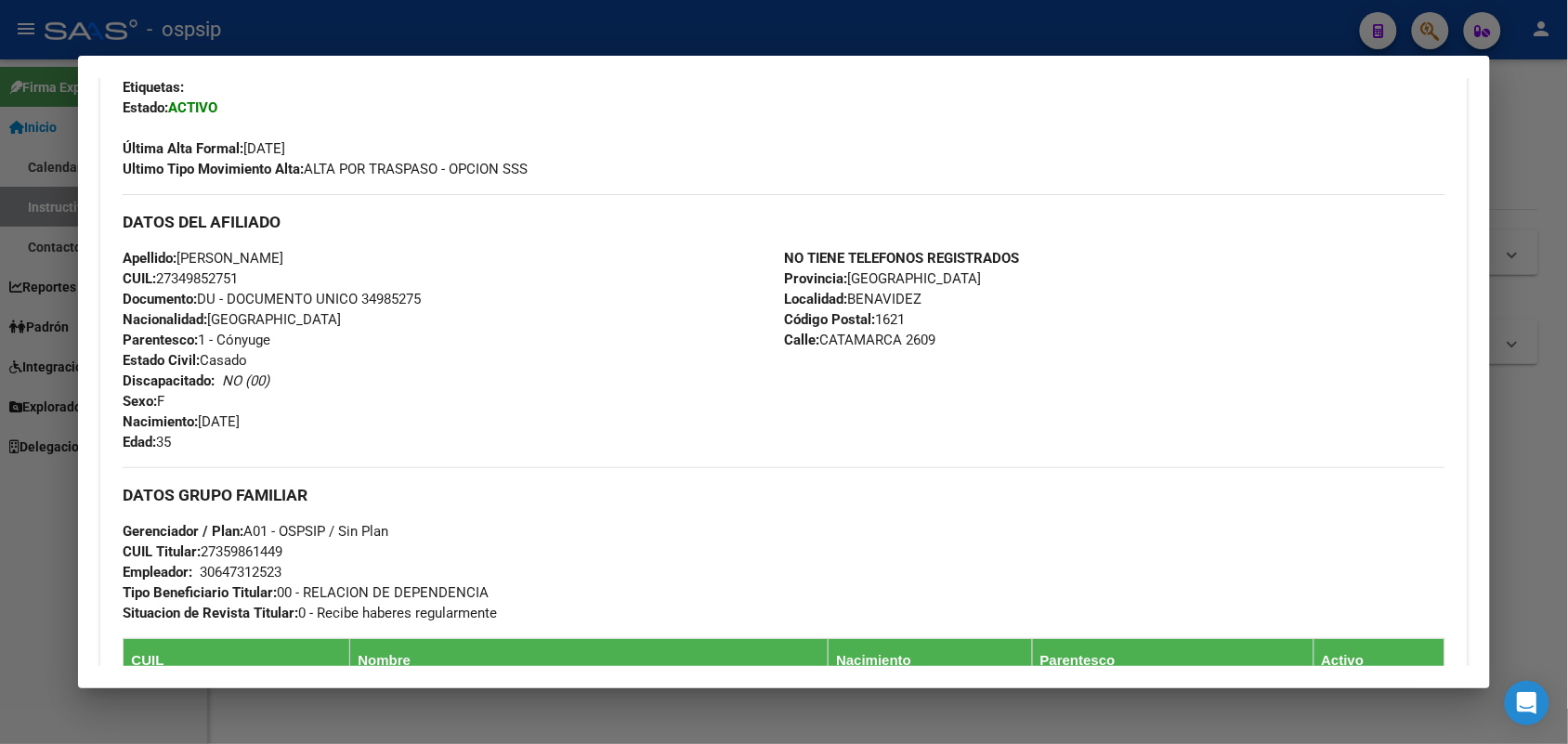
click at [387, 305] on span "Documento: DU - DOCUMENTO UNICO 34985275" at bounding box center [271, 298] width 298 height 17
drag, startPoint x: 444, startPoint y: 332, endPoint x: 355, endPoint y: 341, distance: 89.5
click at [355, 341] on div "Apellido: [PERSON_NAME] CUIL: 27349852751 Documento: DU - DOCUMENTO UNICO 34985…" at bounding box center [453, 350] width 662 height 204
click at [390, 290] on span "Documento: DU - DOCUMENTO UNICO 34985275" at bounding box center [271, 298] width 298 height 17
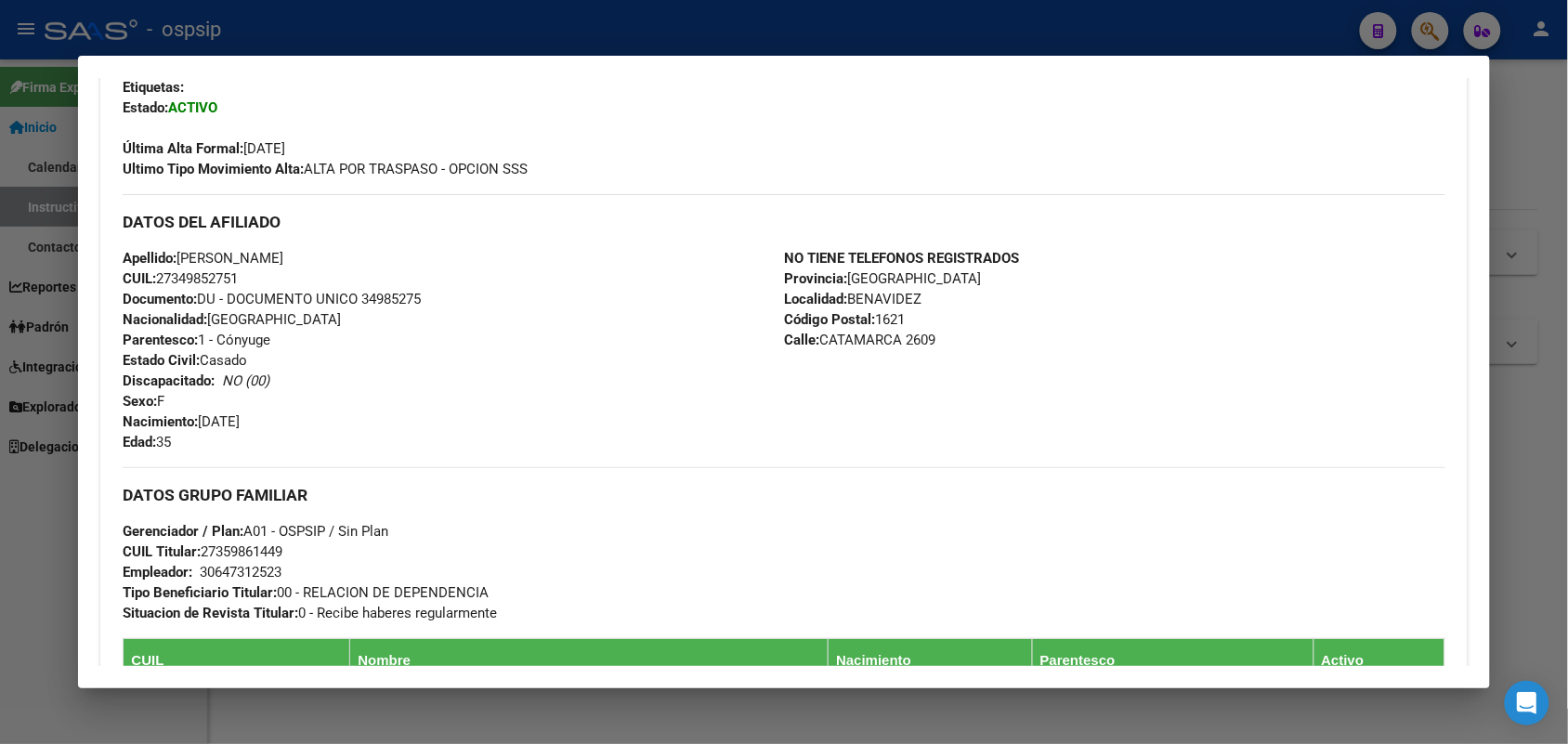
click at [390, 290] on span "Documento: DU - DOCUMENTO UNICO 34985275" at bounding box center [271, 298] width 298 height 17
click at [421, 384] on div "Apellido: [PERSON_NAME] CUIL: 27349852751 Documento: DU - DOCUMENTO UNICO 34985…" at bounding box center [453, 350] width 662 height 204
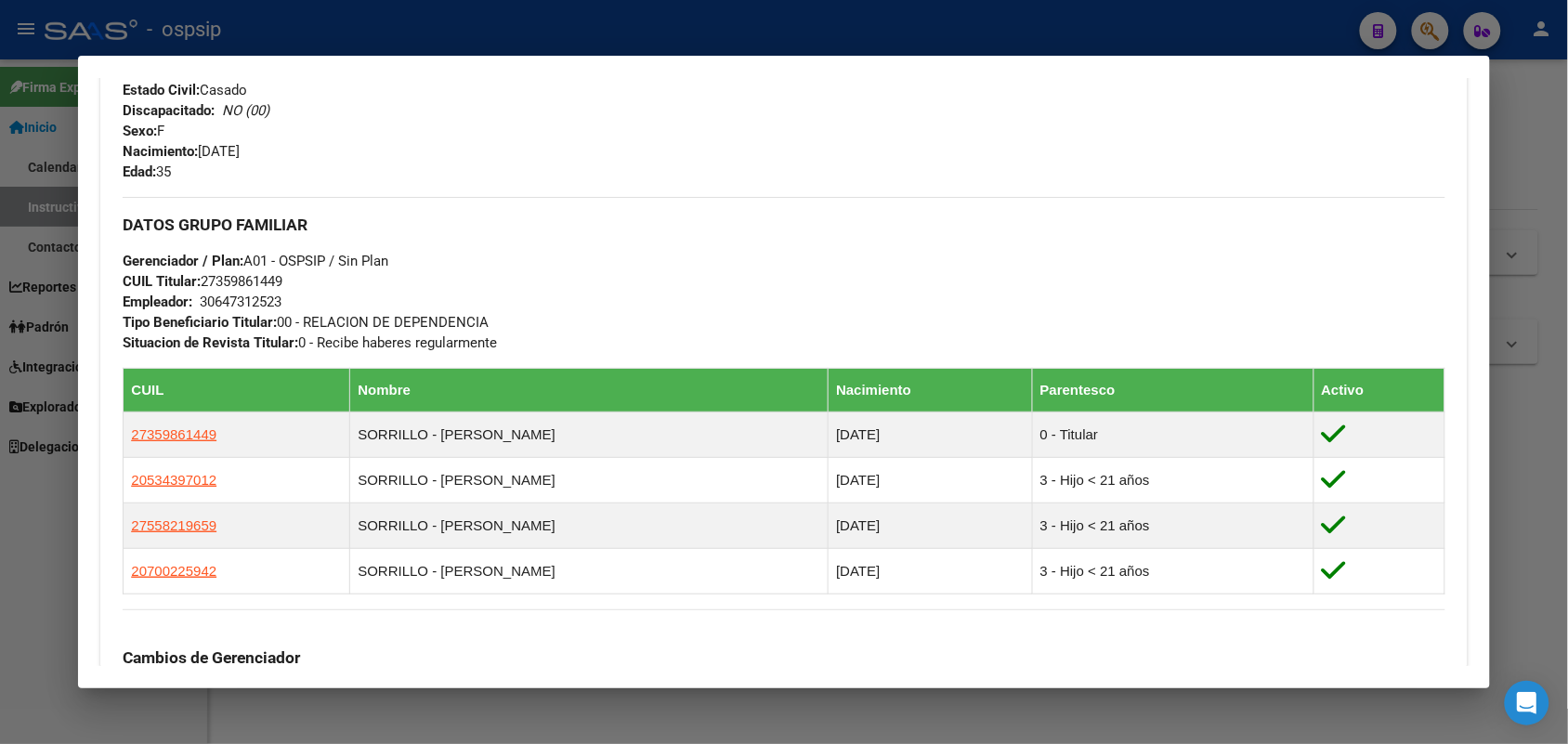
scroll to position [929, 0]
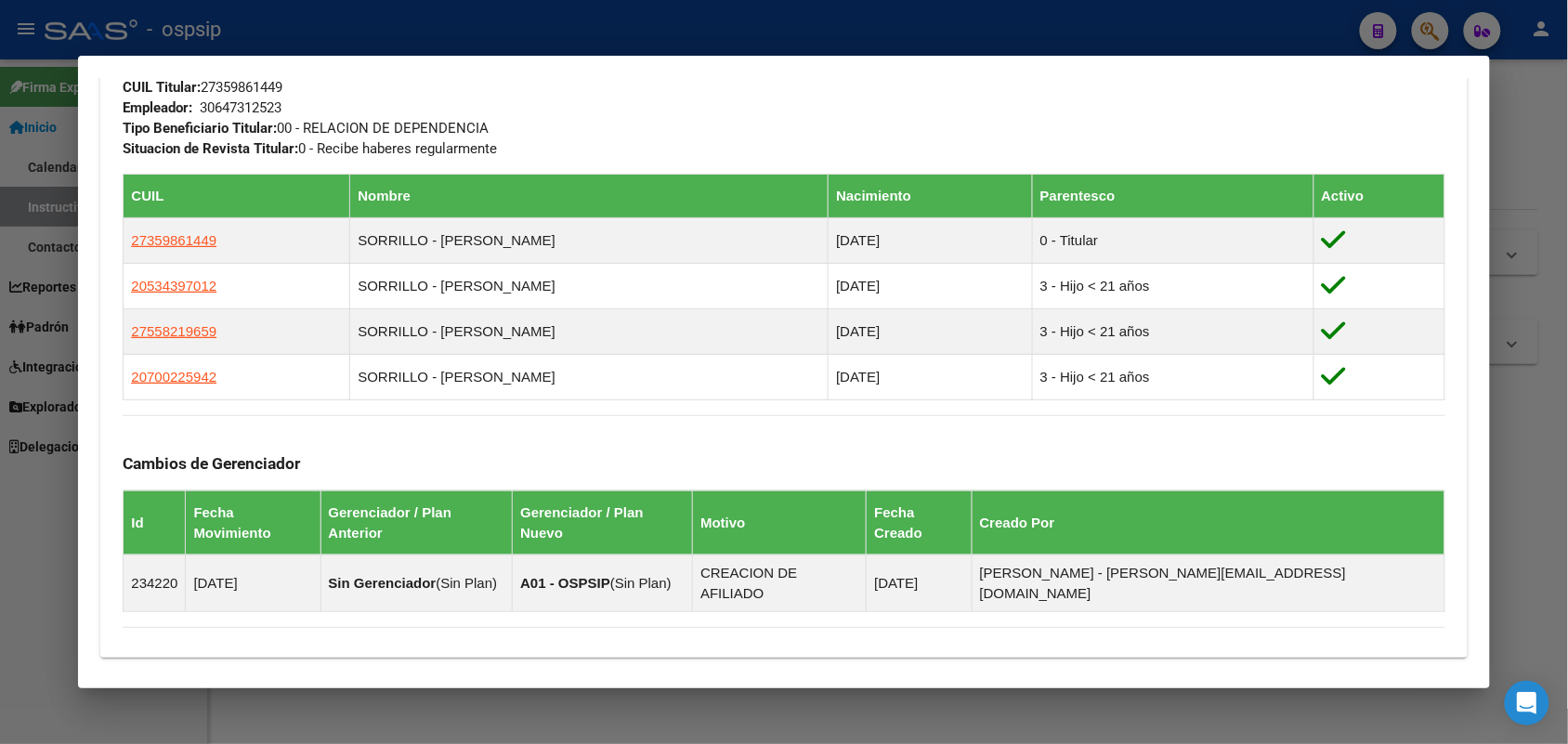
click at [401, 494] on div "Cambios de Gerenciador Id Fecha Movimiento Gerenciador / Plan Anterior Gerencia…" at bounding box center [783, 513] width 1322 height 197
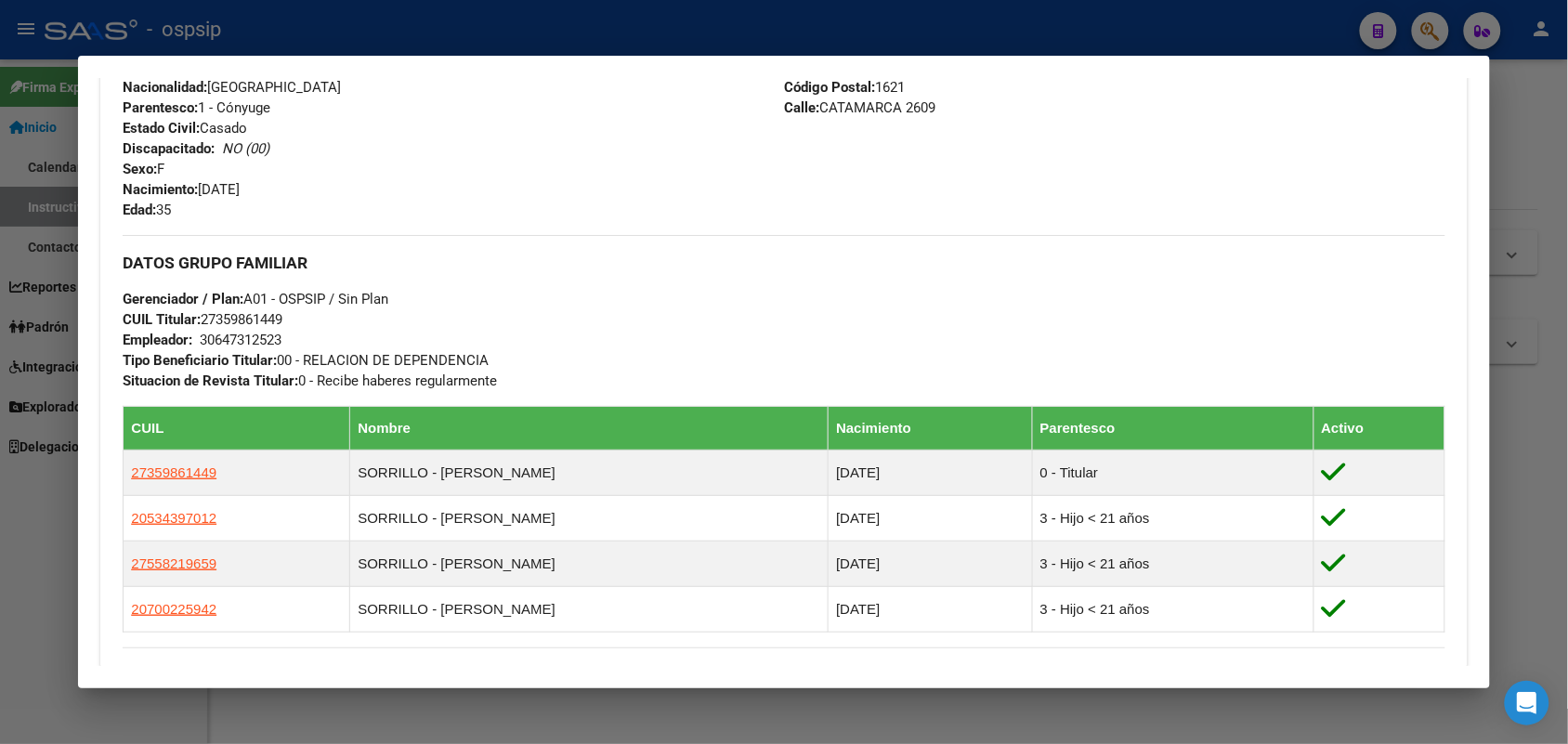
scroll to position [464, 0]
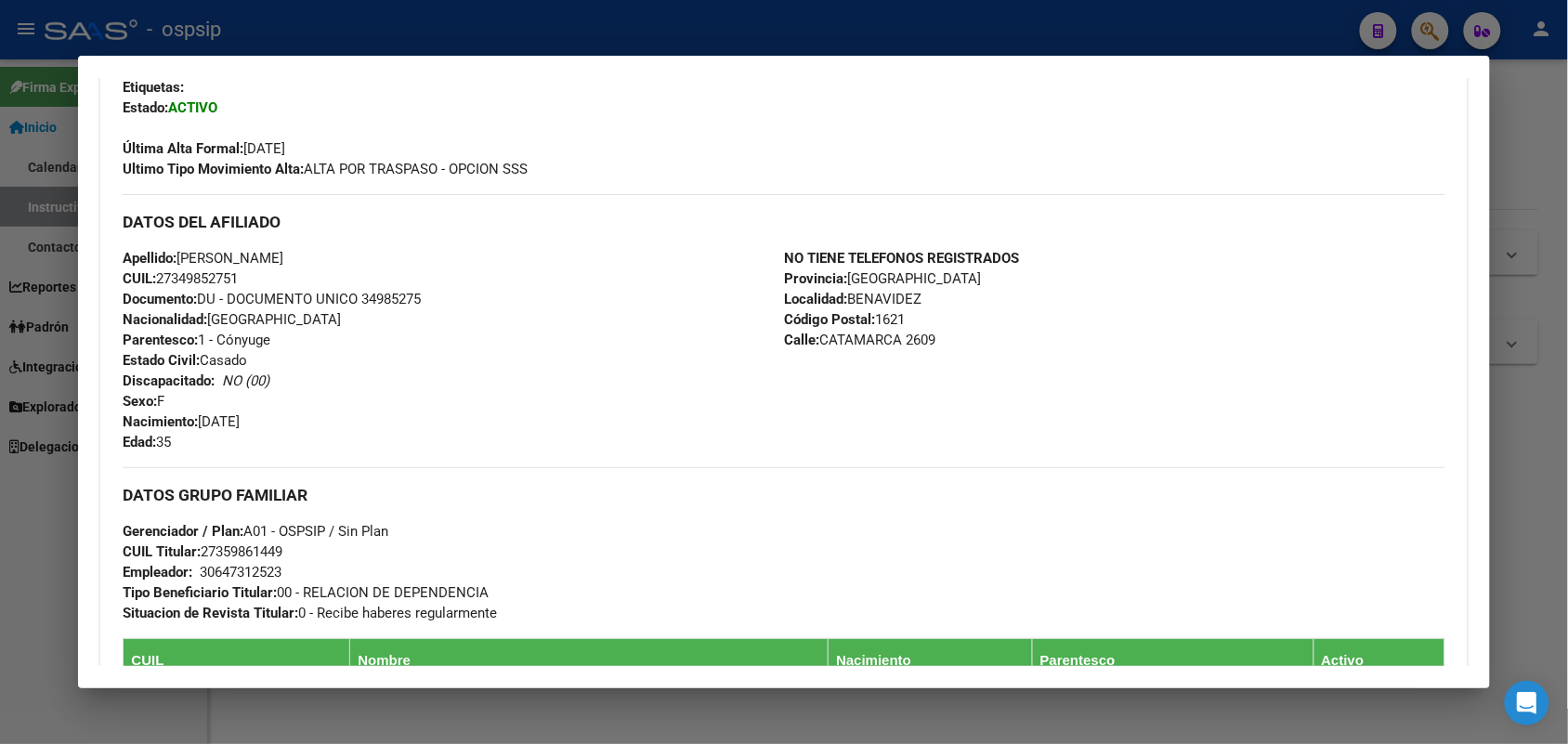
click at [0, 460] on div at bounding box center [784, 372] width 1568 height 744
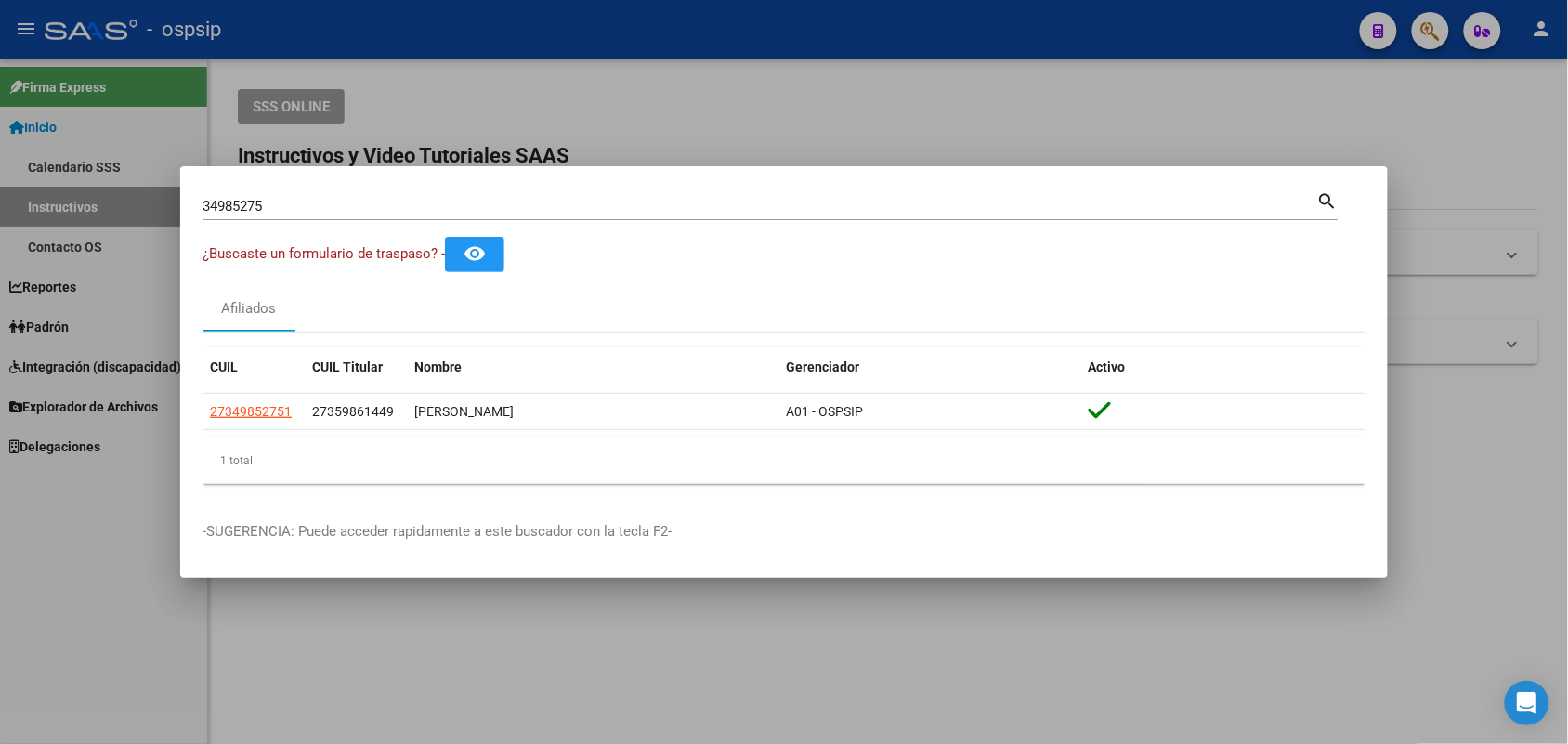
click at [423, 197] on div "34985275 Buscar (apellido, dni, [PERSON_NAME], [PERSON_NAME], cuit, obra social)" at bounding box center [760, 206] width 1114 height 28
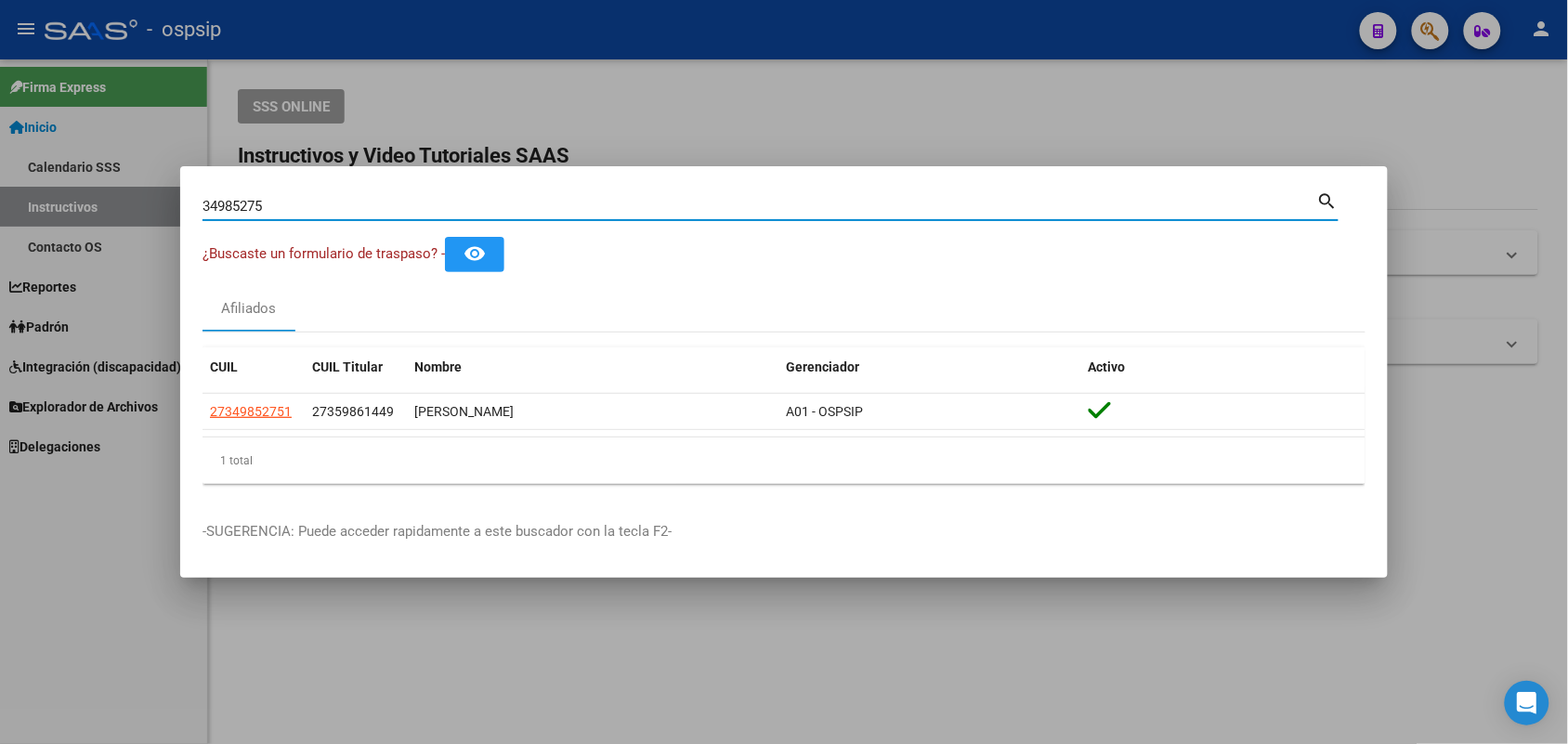
click at [419, 204] on input "34985275" at bounding box center [760, 205] width 1114 height 17
type input "22742556"
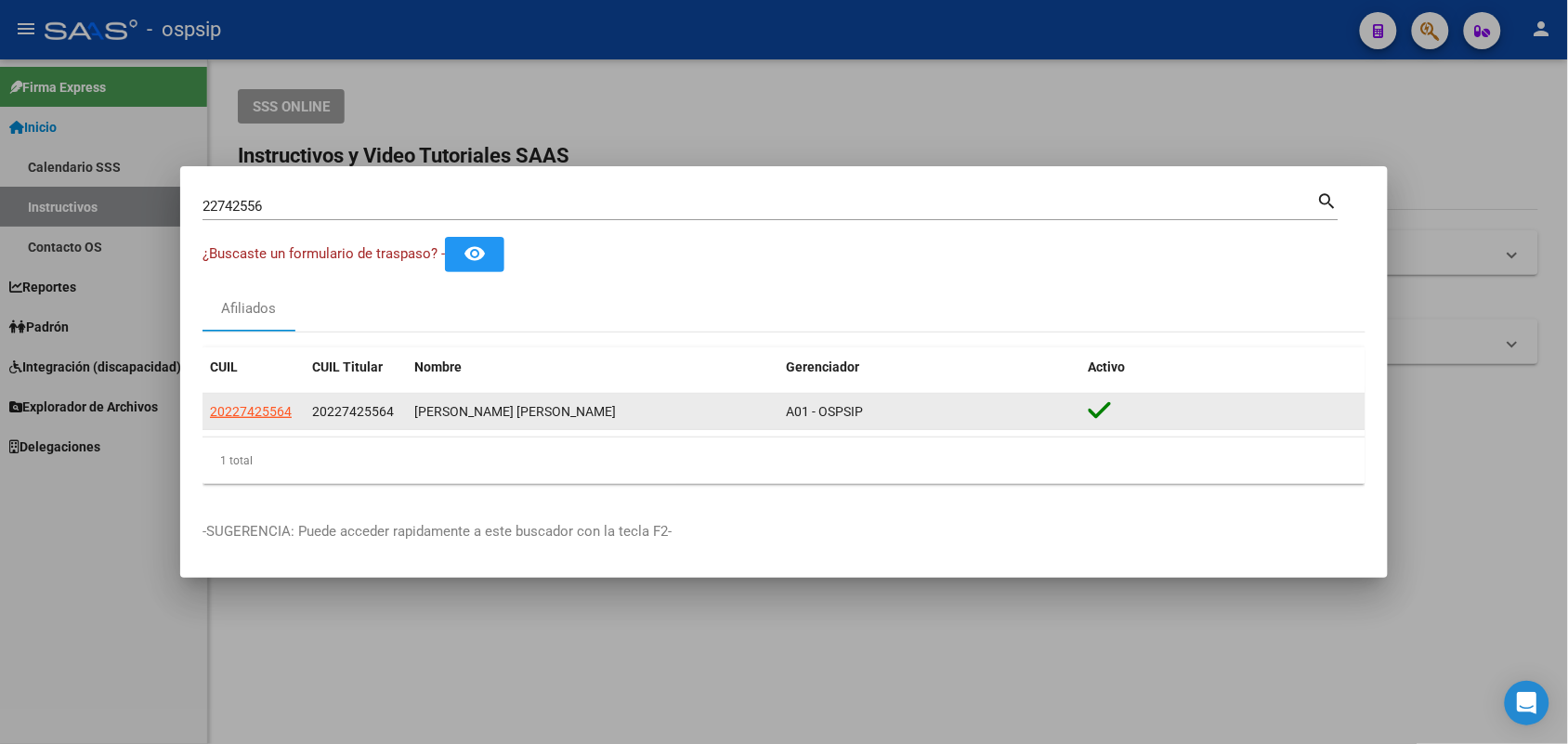
click at [256, 421] on app-link-go-to "20227425564" at bounding box center [251, 413] width 82 height 22
click at [457, 402] on div "[PERSON_NAME] [PERSON_NAME]" at bounding box center [592, 413] width 357 height 22
click at [243, 415] on span "20227425564" at bounding box center [251, 411] width 82 height 15
type textarea "20227425564"
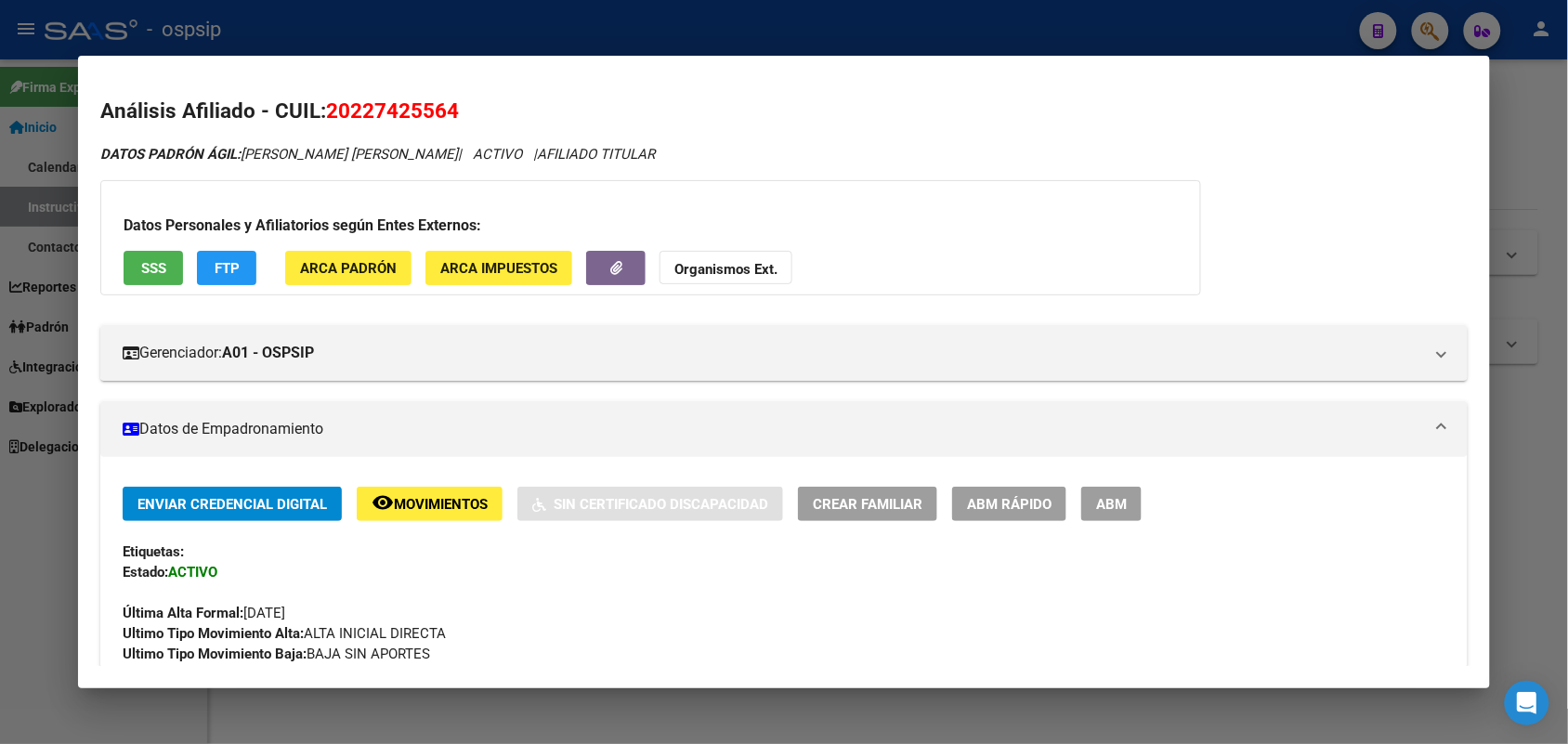
drag, startPoint x: 929, startPoint y: 545, endPoint x: 618, endPoint y: 558, distance: 311.3
click at [618, 558] on div "Etiquetas:" at bounding box center [783, 551] width 1322 height 21
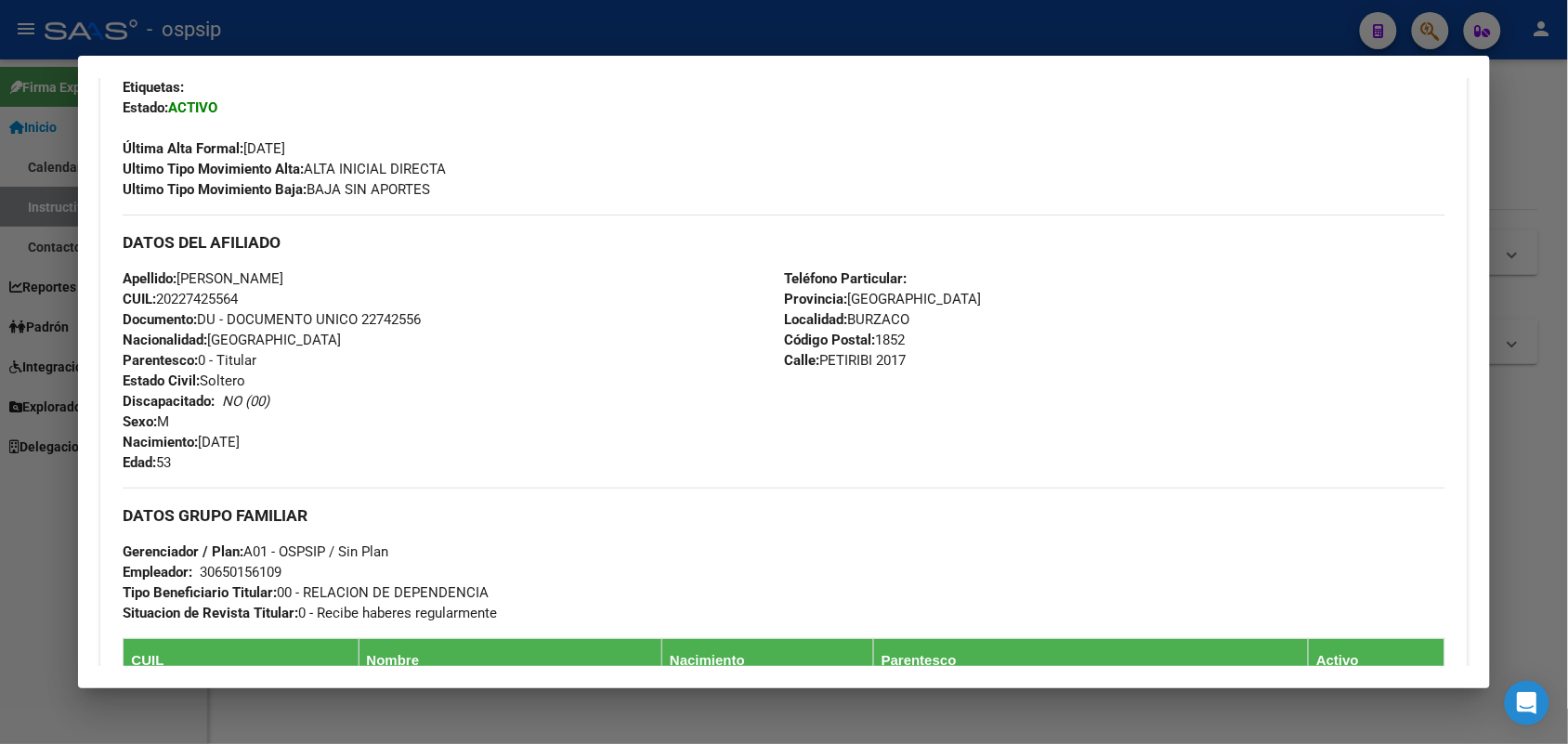
click at [363, 311] on span "Documento: DU - DOCUMENTO UNICO 22742556" at bounding box center [271, 319] width 298 height 17
click at [419, 364] on div "Apellido: [PERSON_NAME]: 20227425564 Documento: DU - DOCUMENTO UNICO 22742556 N…" at bounding box center [453, 371] width 662 height 204
click at [0, 267] on div at bounding box center [784, 372] width 1568 height 744
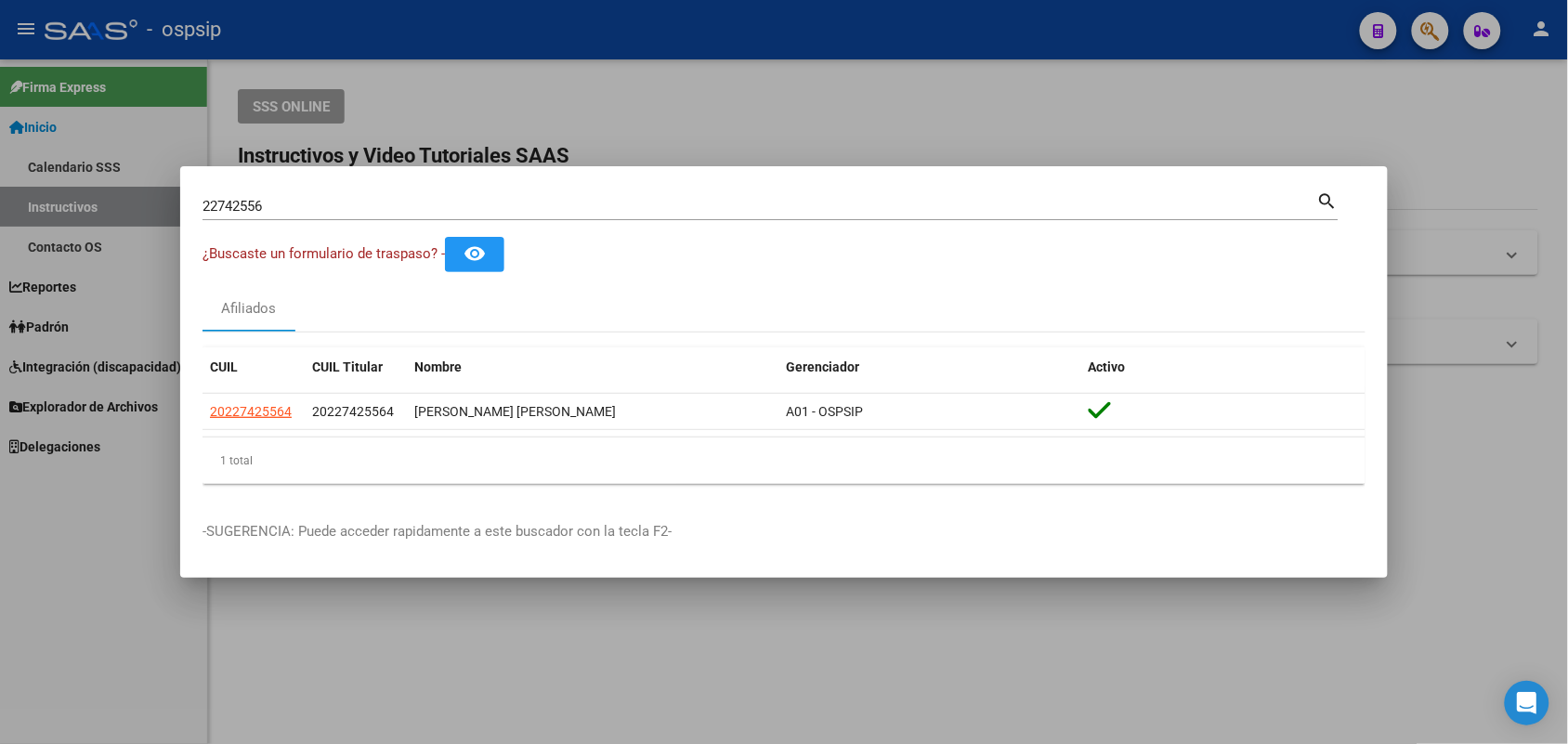
click at [330, 207] on input "22742556" at bounding box center [760, 205] width 1114 height 17
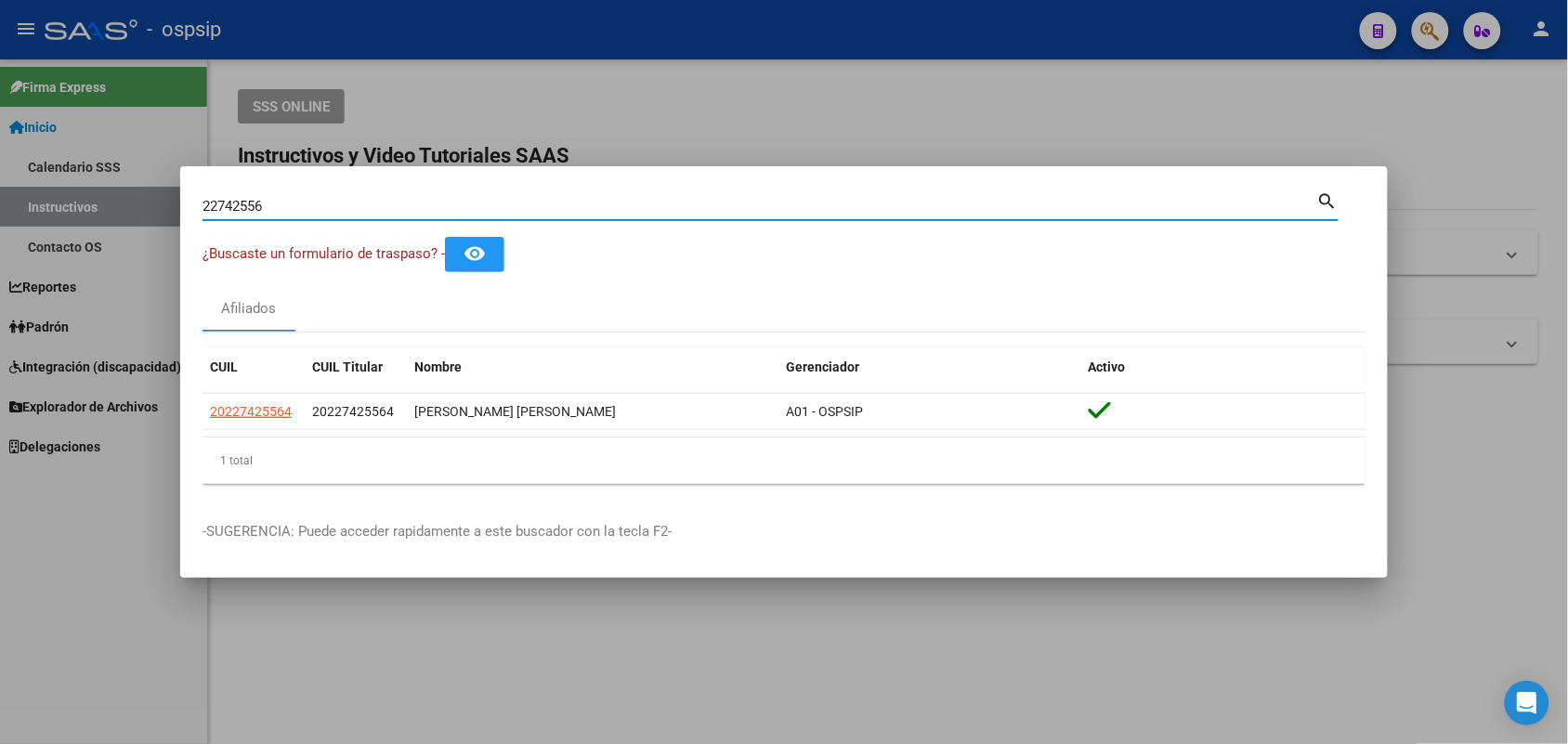
click at [330, 207] on input "22742556" at bounding box center [760, 205] width 1114 height 17
type input "23700342"
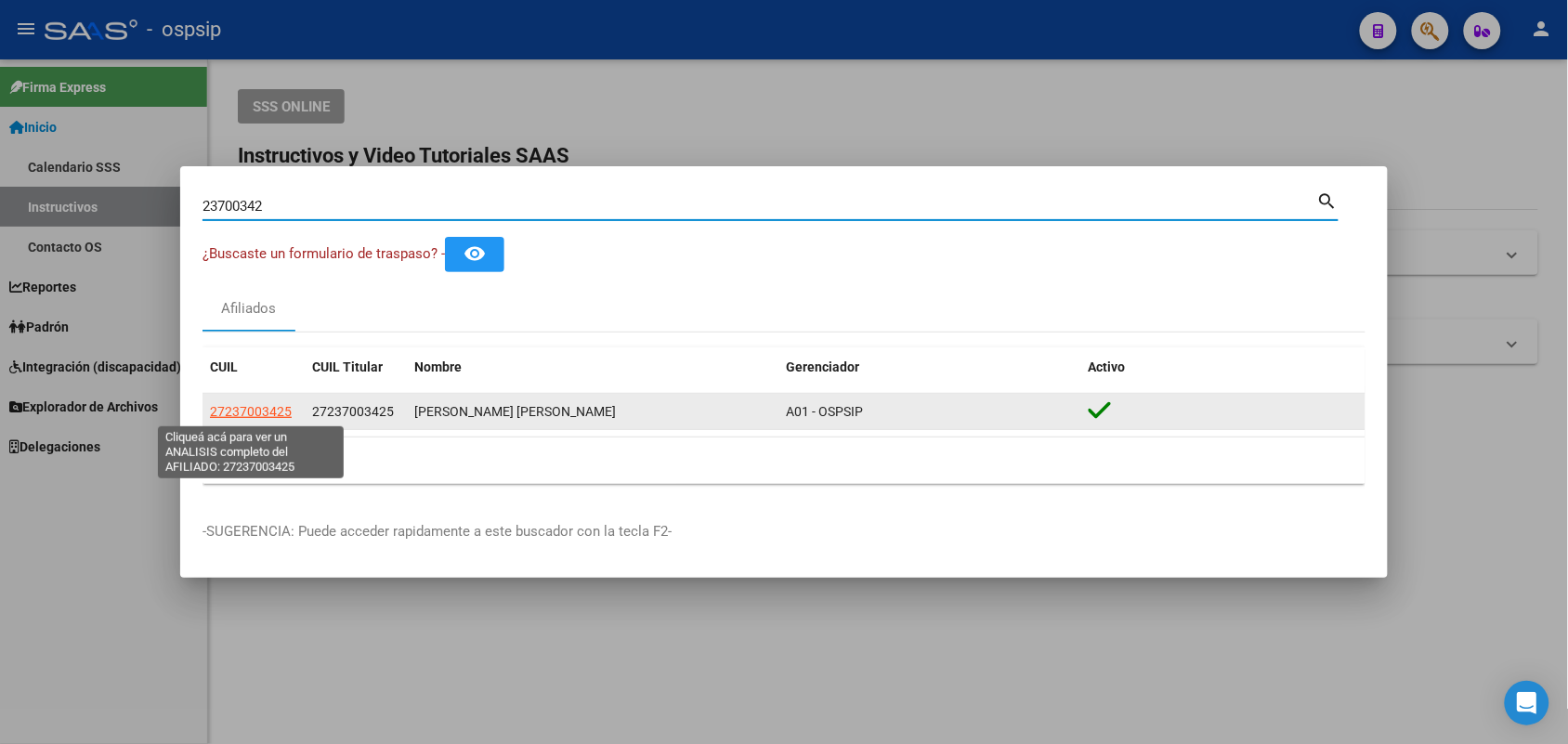
click at [258, 416] on span "27237003425" at bounding box center [251, 411] width 82 height 15
type textarea "27237003425"
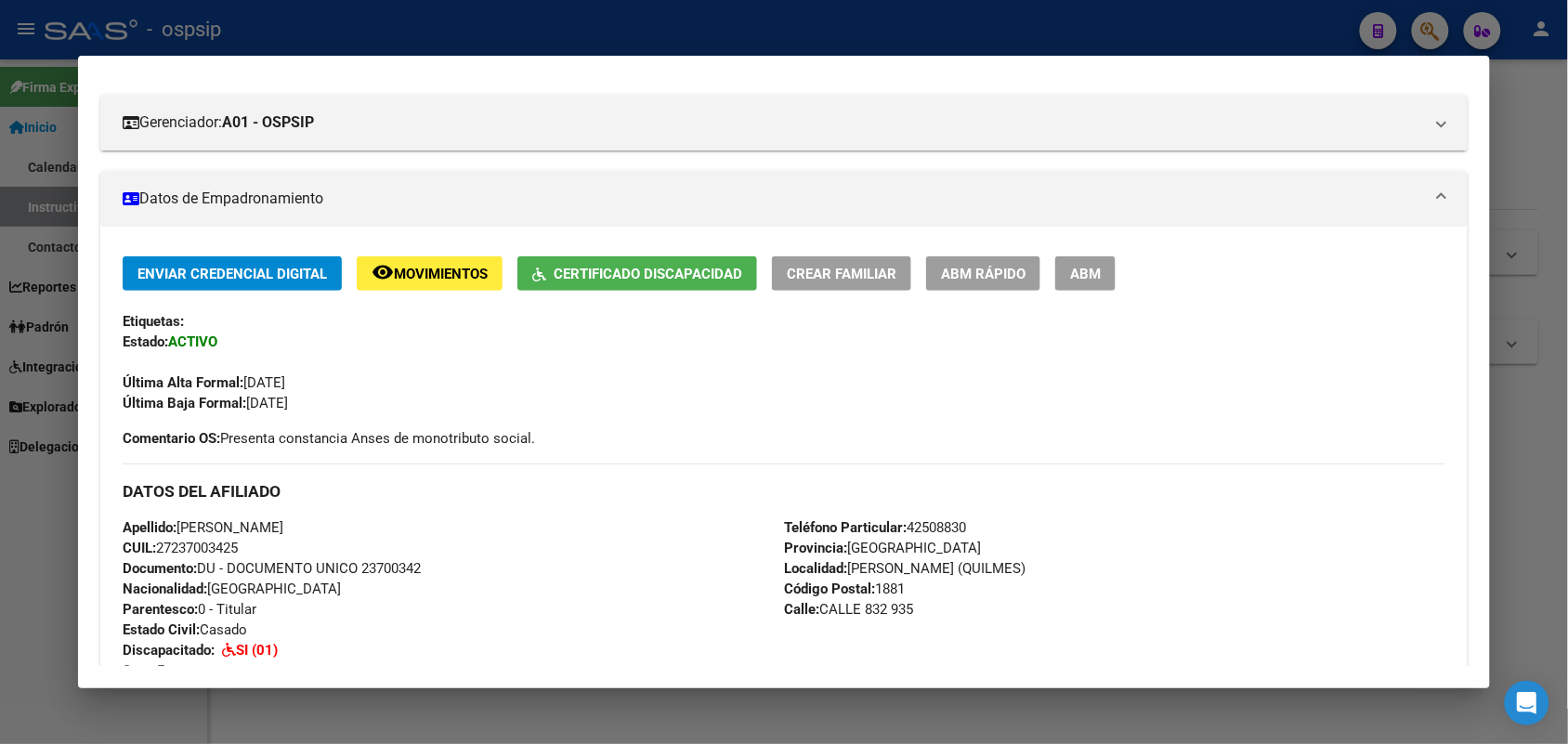
scroll to position [233, 0]
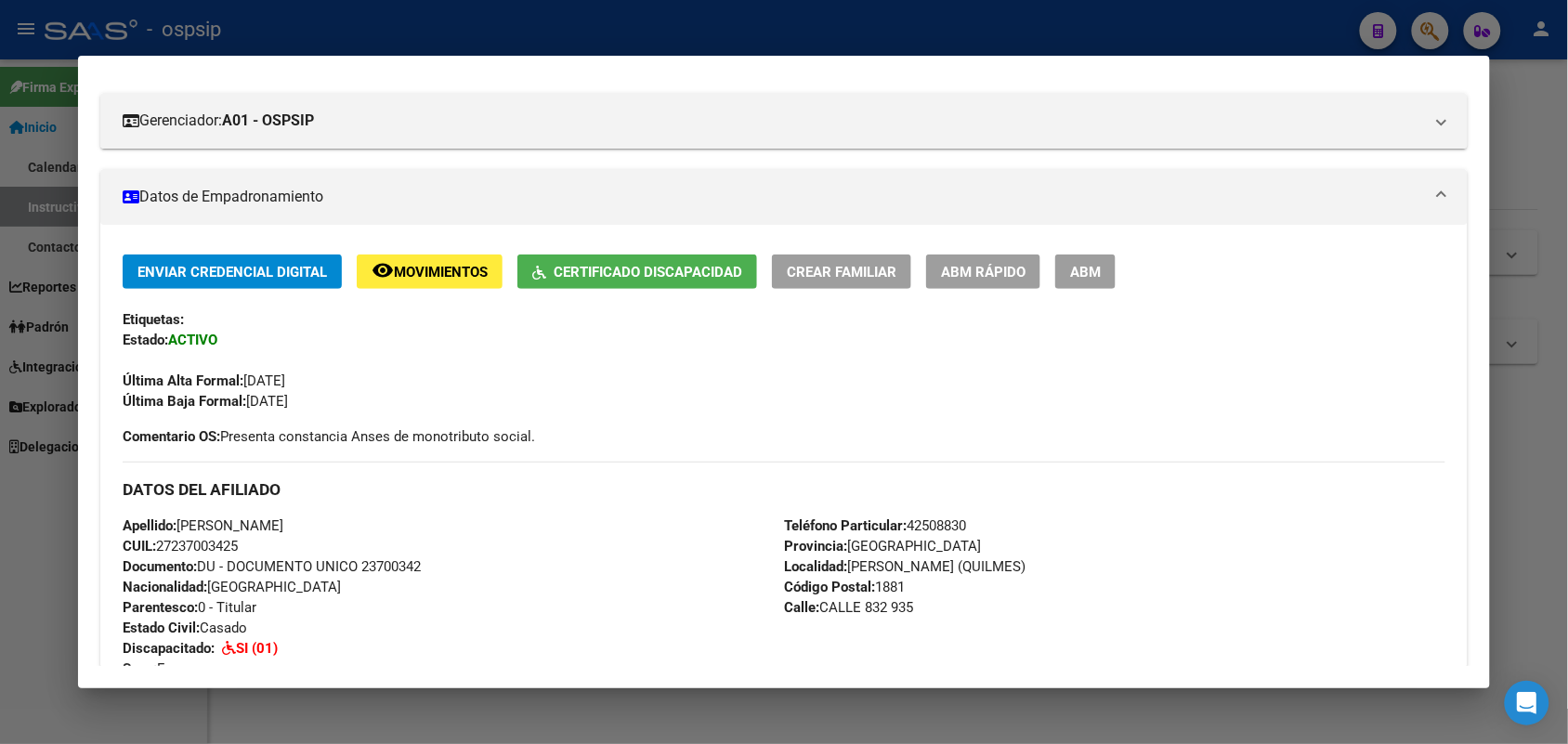
click at [384, 560] on span "Documento: DU - DOCUMENTO UNICO 23700342" at bounding box center [271, 566] width 298 height 17
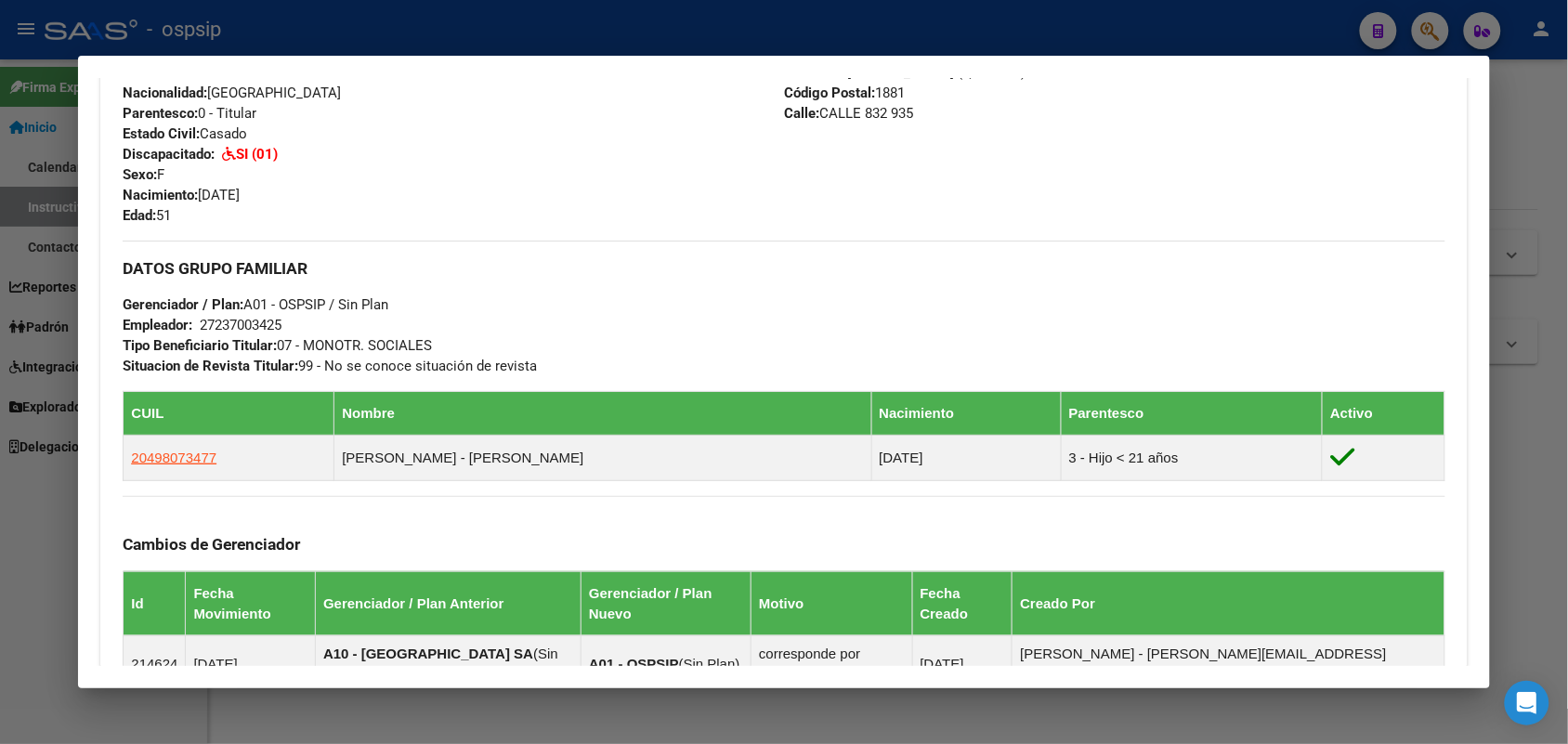
scroll to position [929, 0]
